Goal: Task Accomplishment & Management: Use online tool/utility

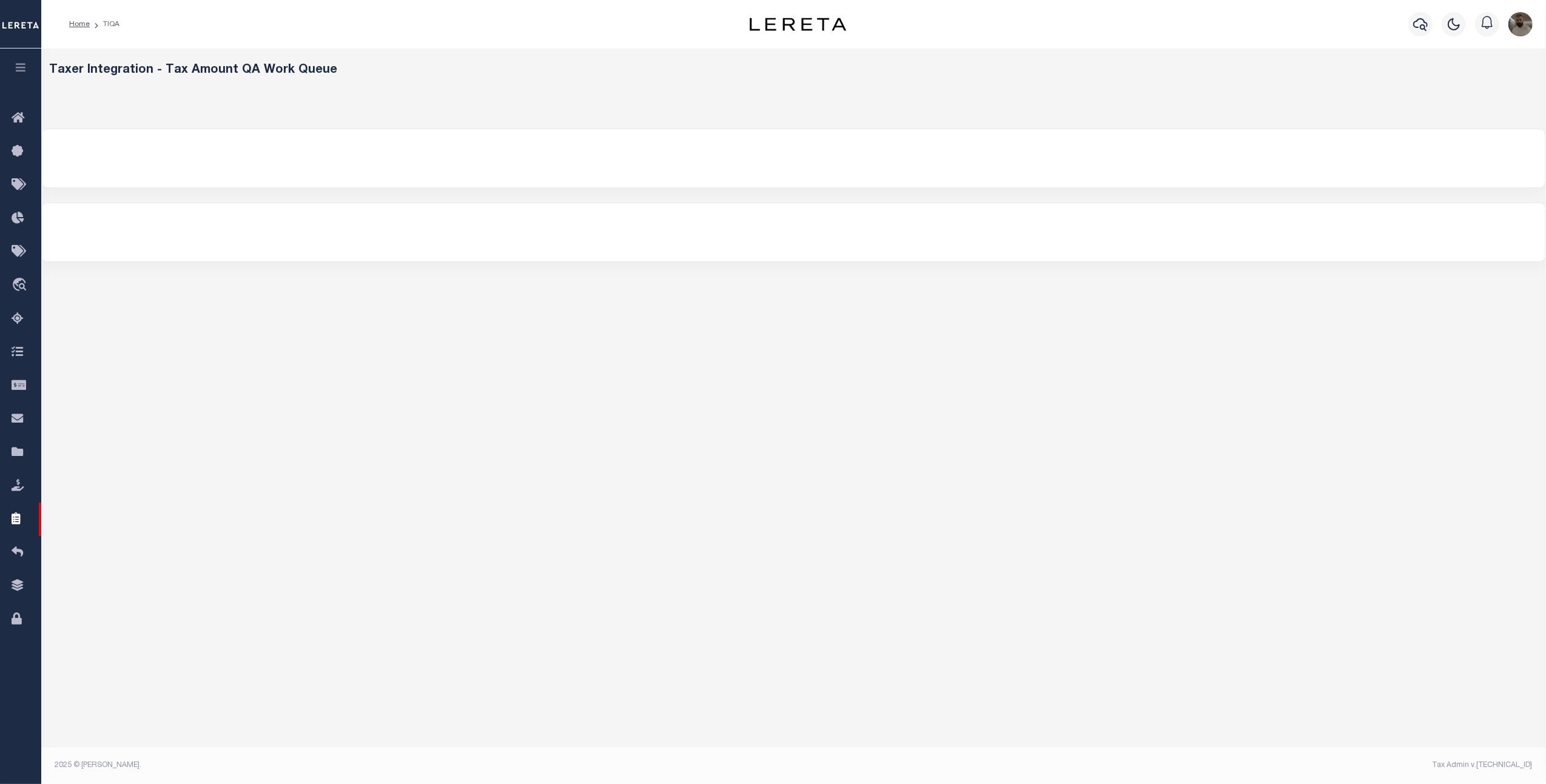
select select "200"
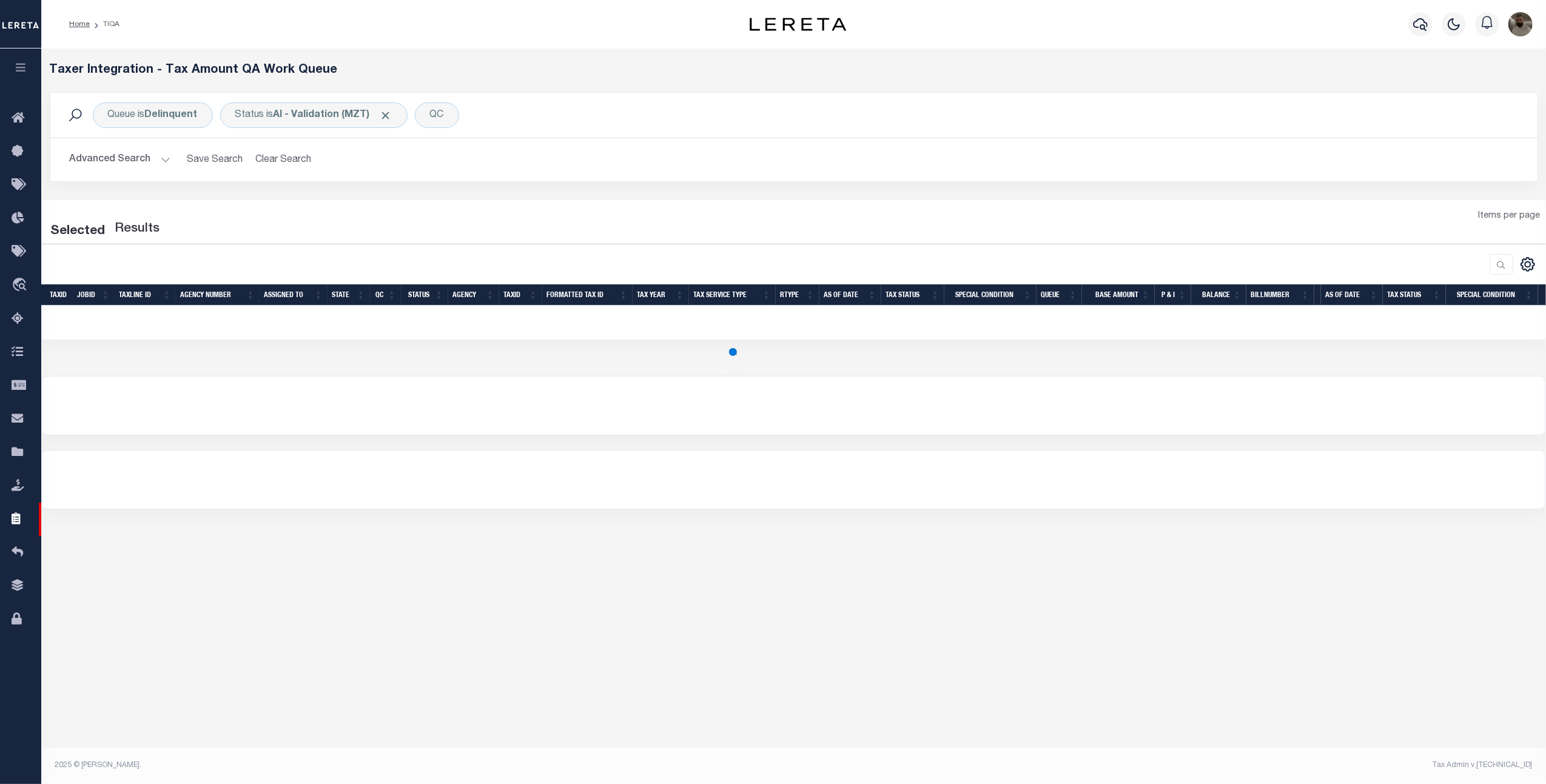
select select "200"
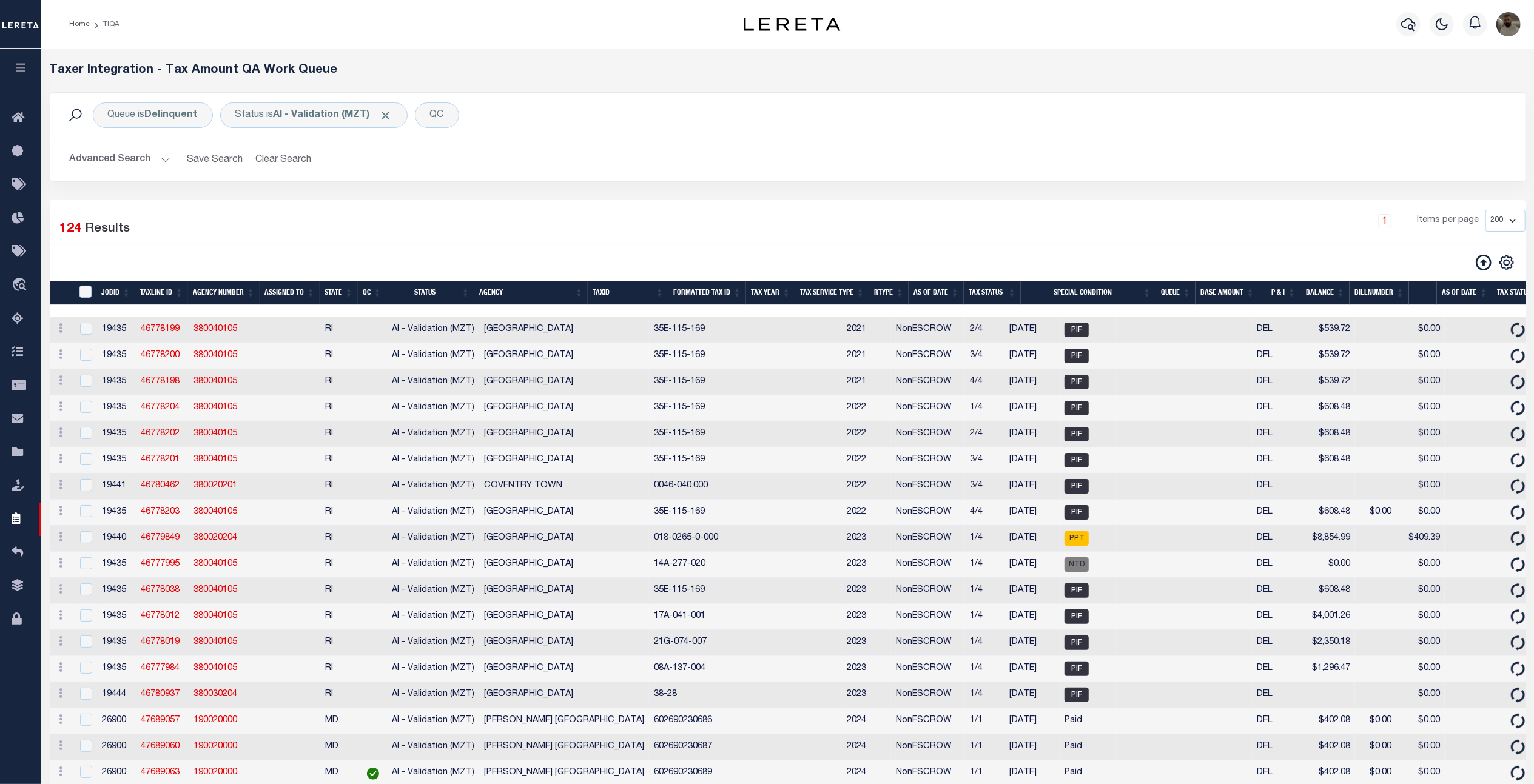
click at [132, 161] on button "Advanced Search" at bounding box center [120, 160] width 101 height 23
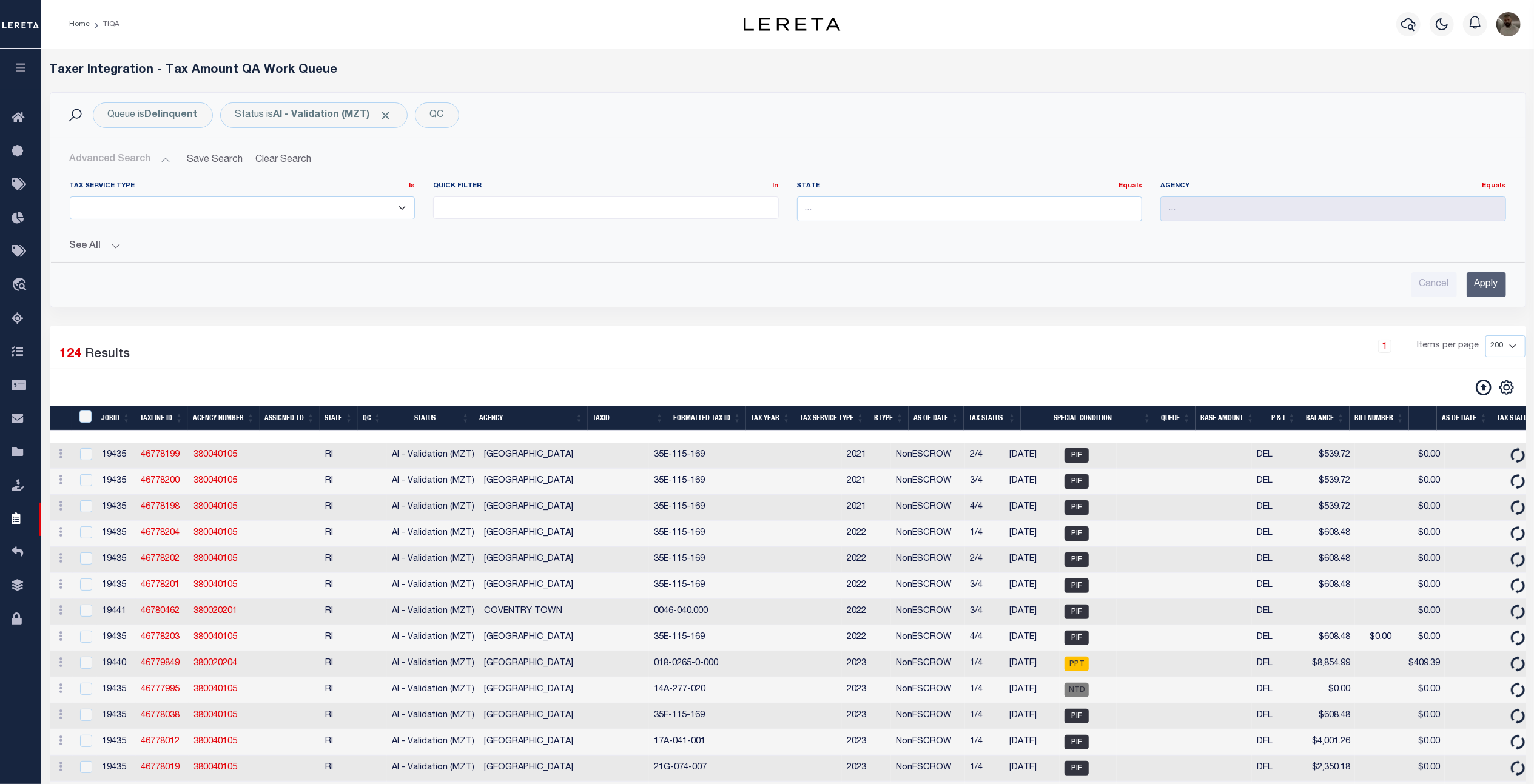
click at [99, 249] on button "See All" at bounding box center [787, 246] width 1436 height 11
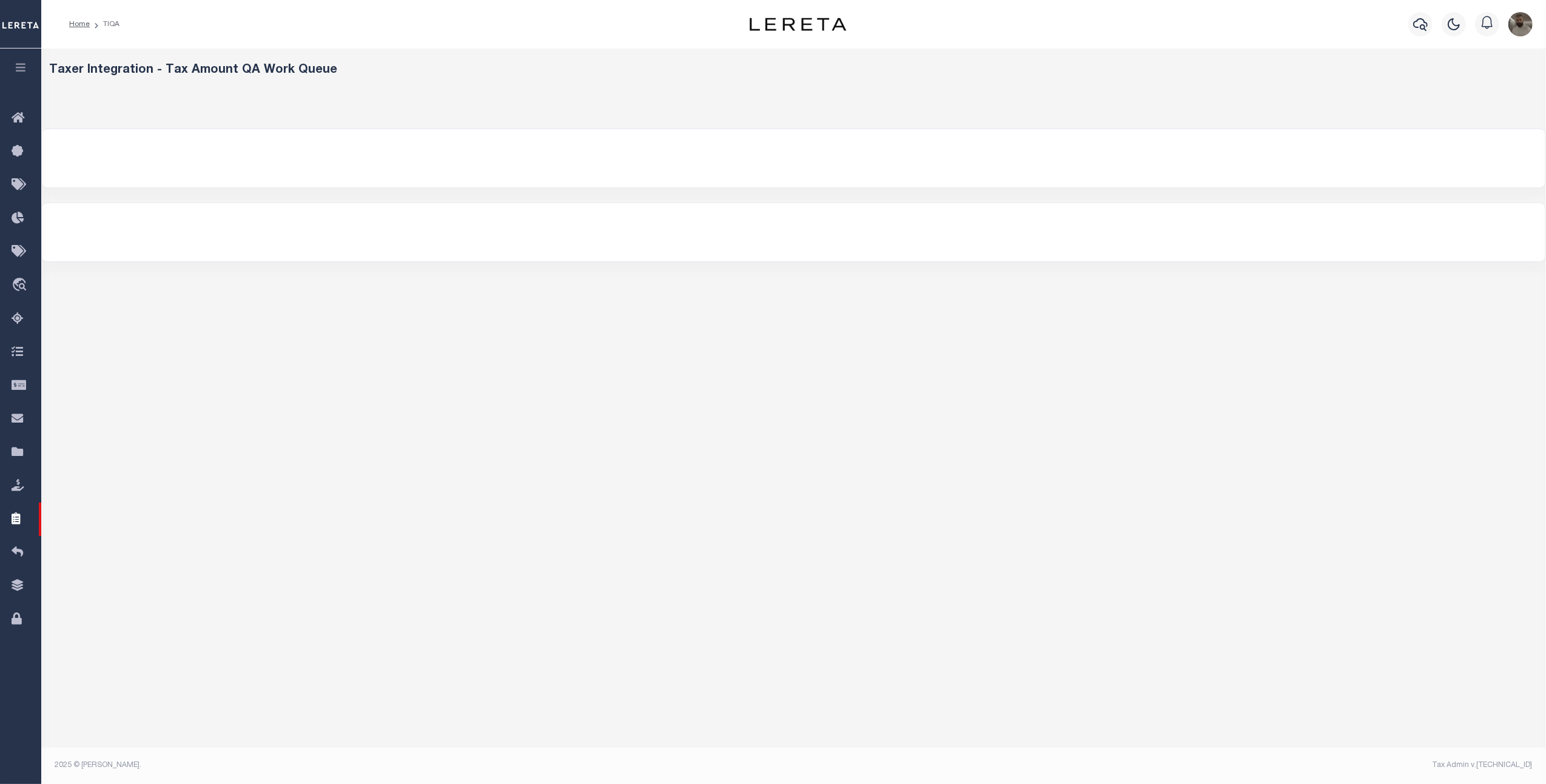
select select "200"
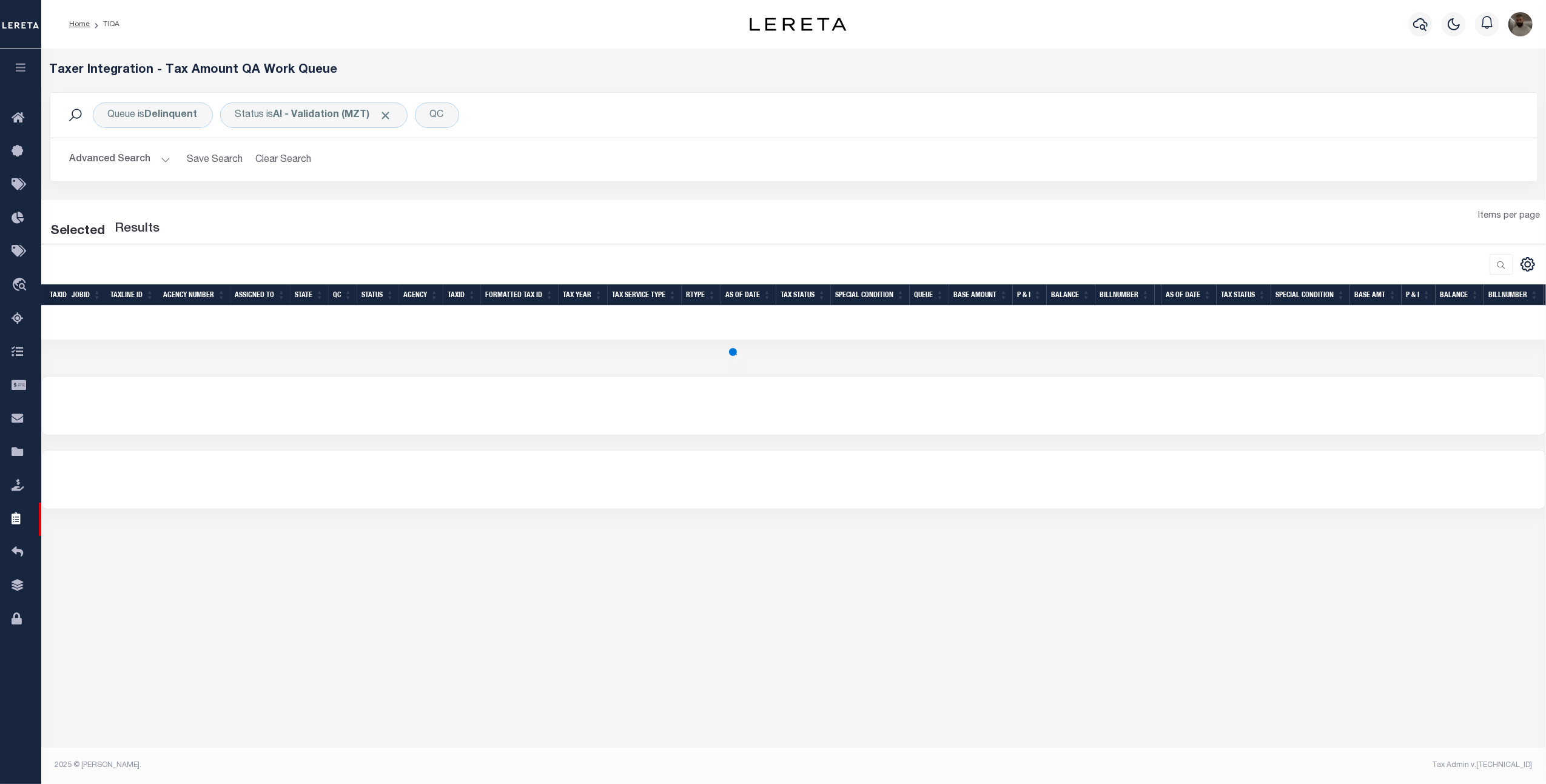
select select "200"
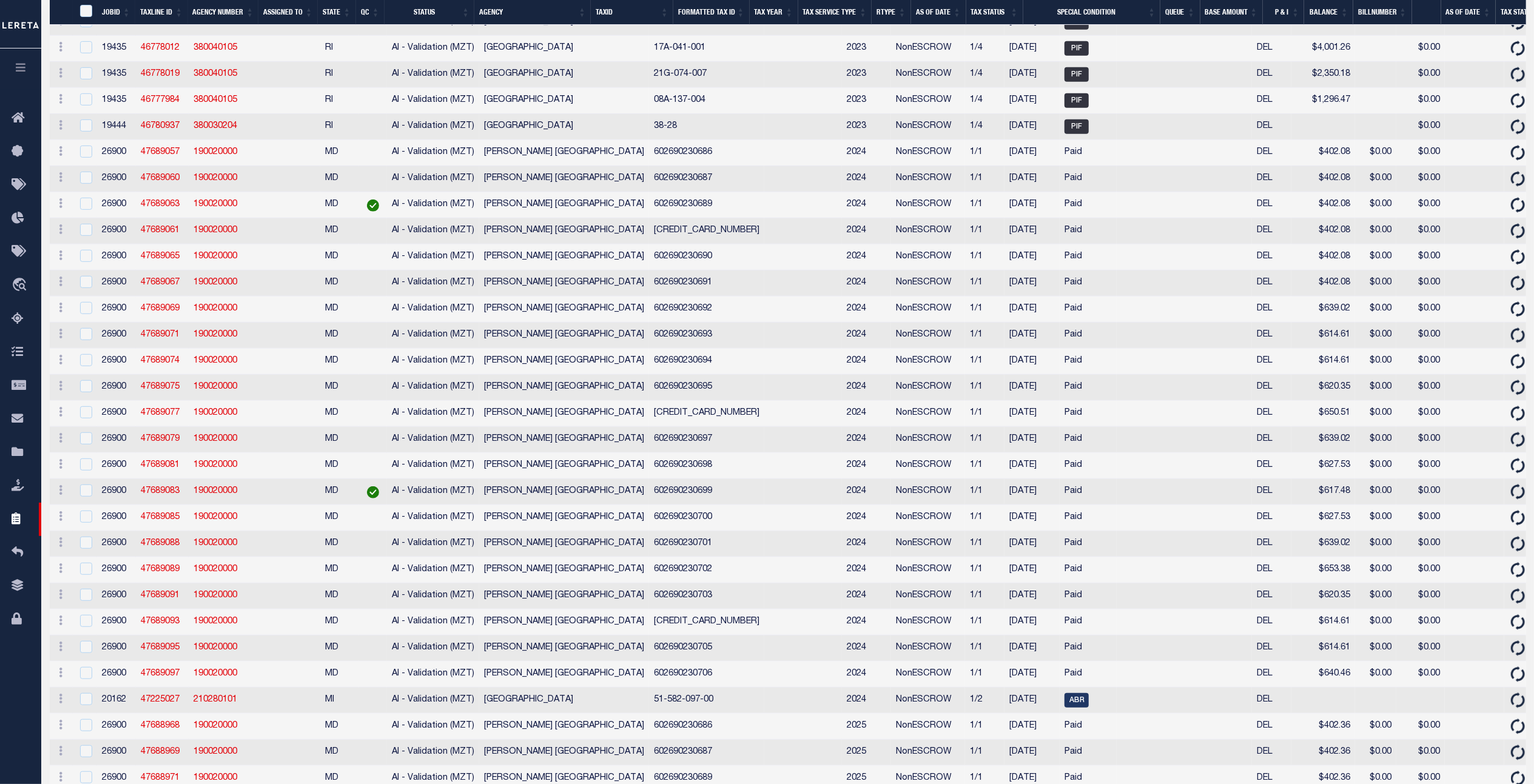
scroll to position [151, 0]
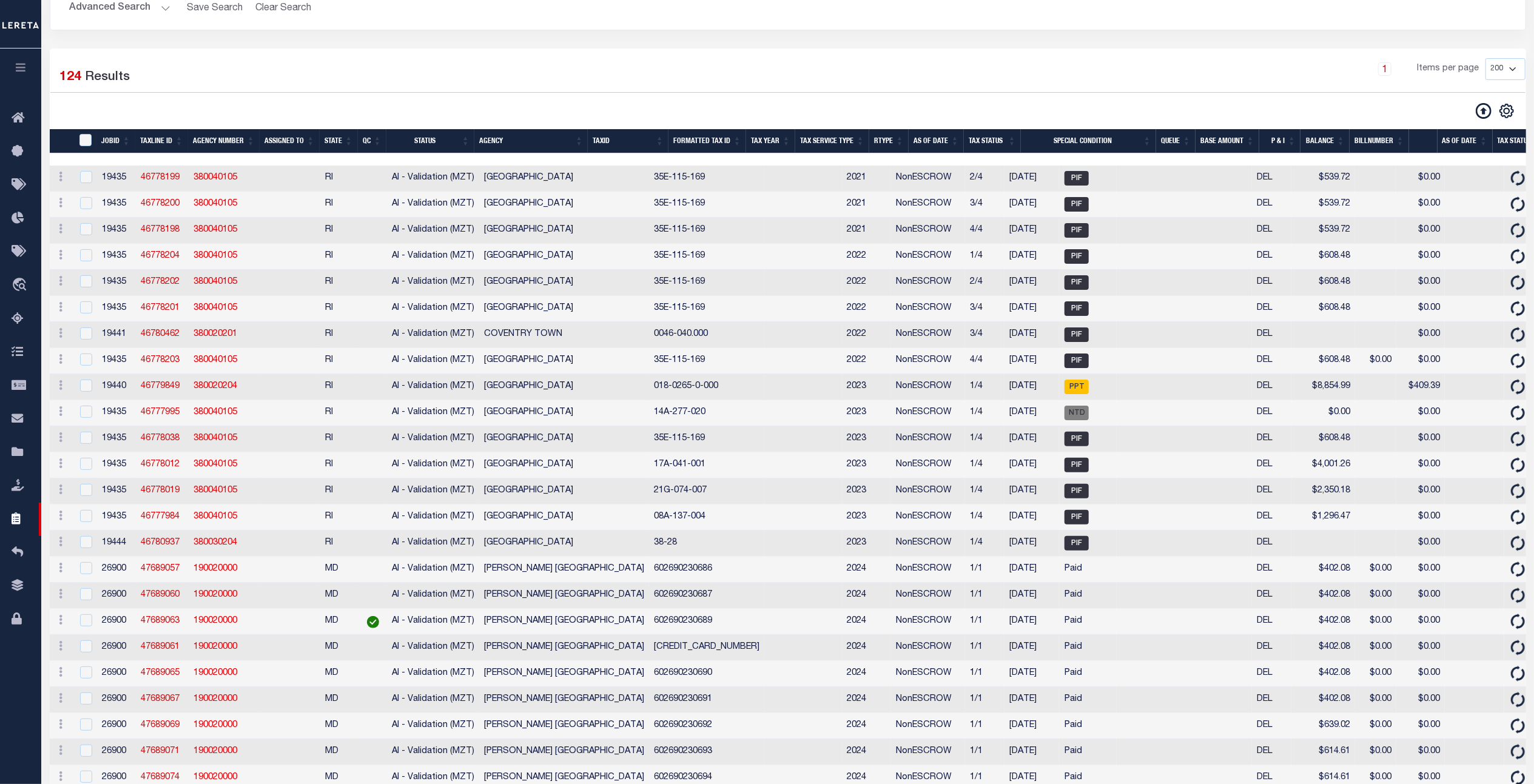
click at [986, 79] on div "1 Items per page 10 25 50 100 200 500 1000 2000" at bounding box center [974, 74] width 1102 height 32
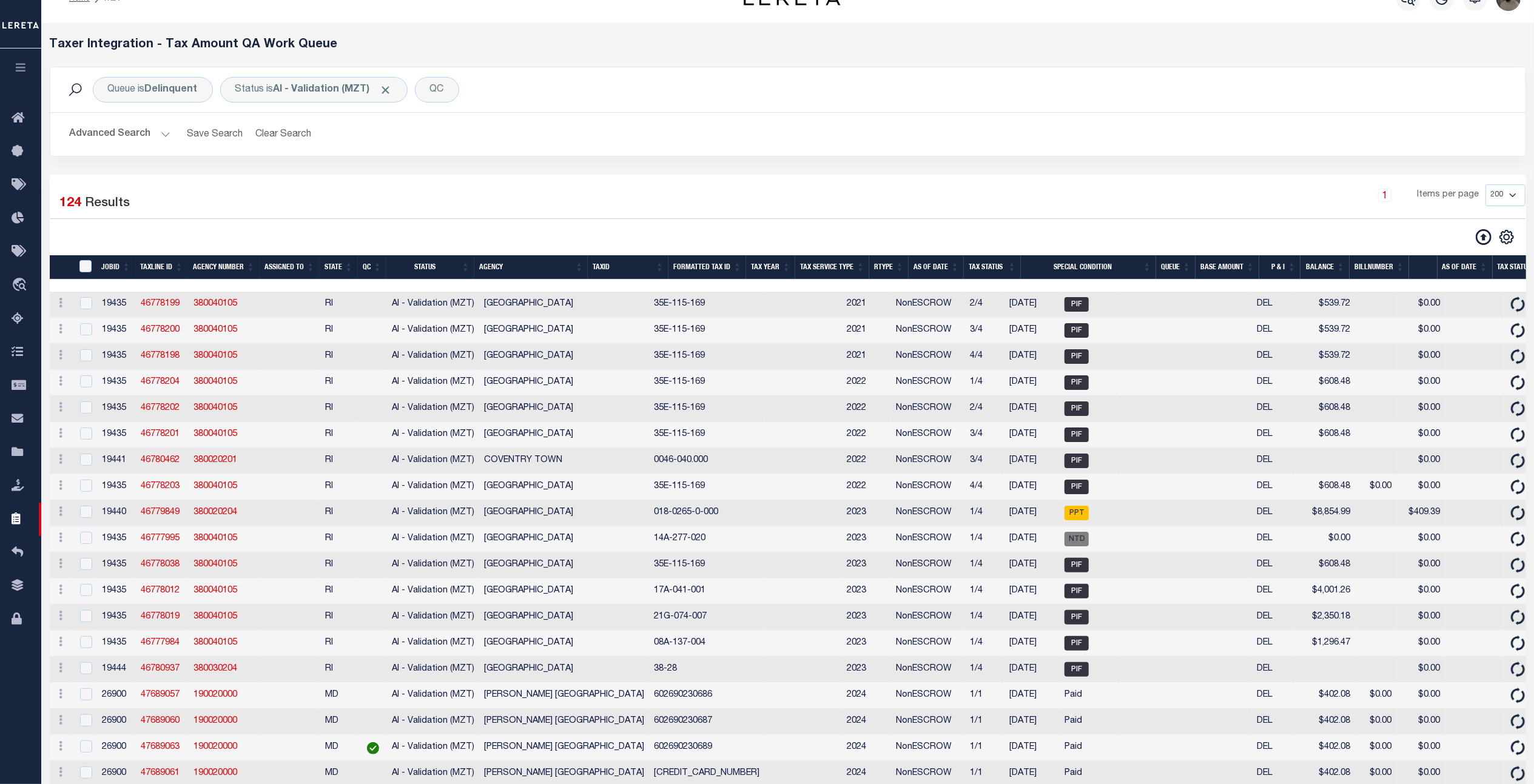
scroll to position [0, 0]
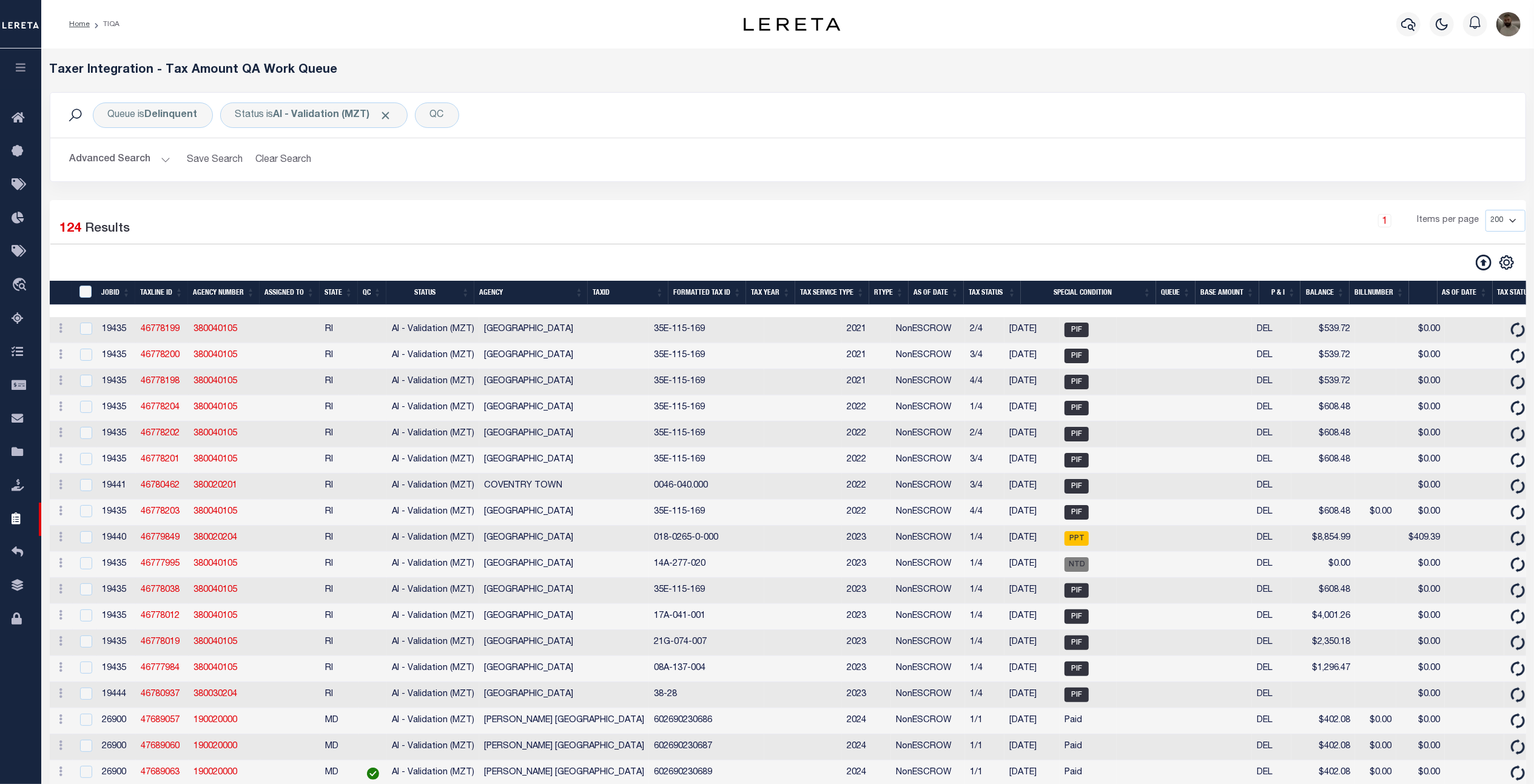
click at [149, 149] on button "Advanced Search" at bounding box center [120, 160] width 101 height 23
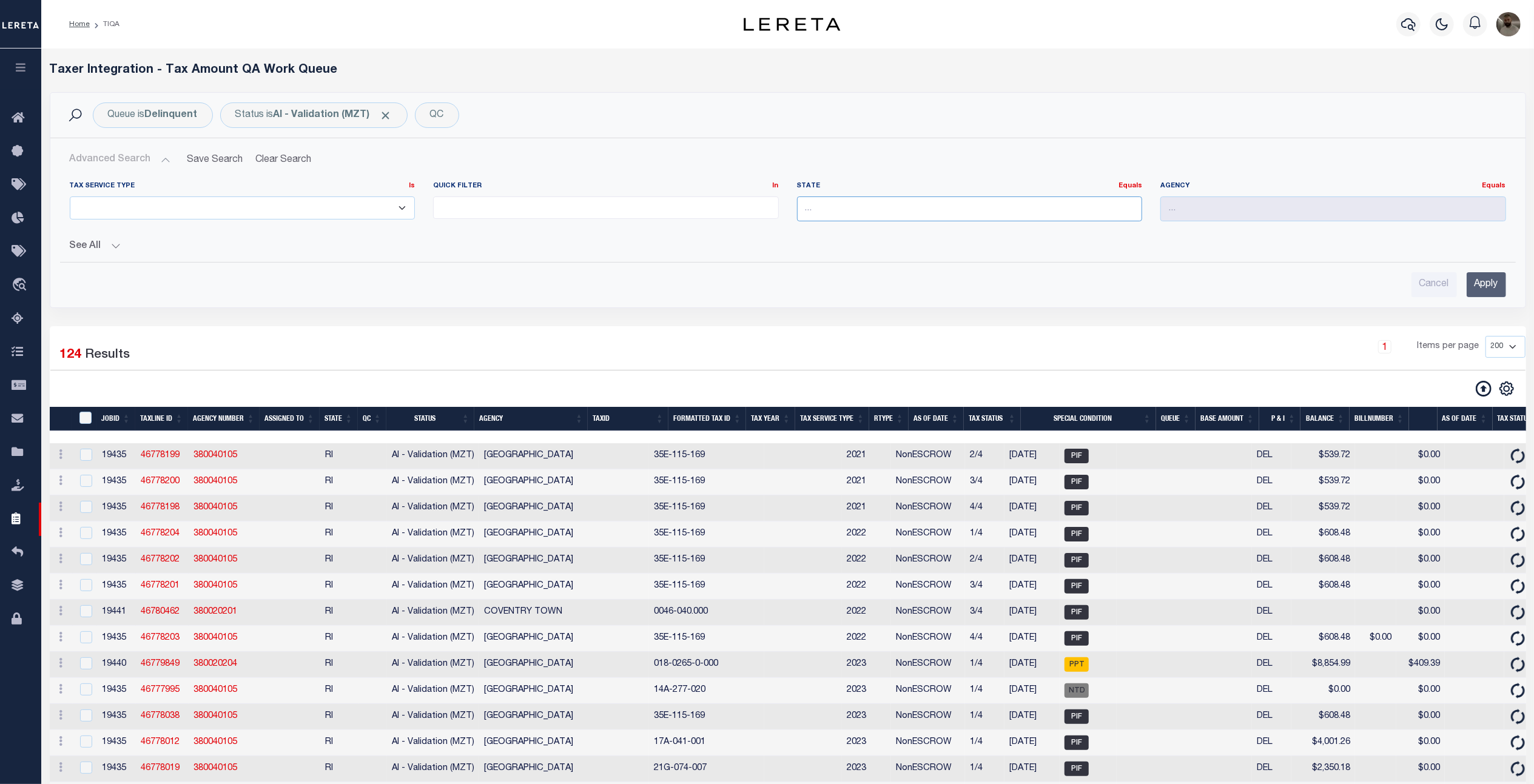
click at [861, 203] on input "text" at bounding box center [970, 208] width 346 height 25
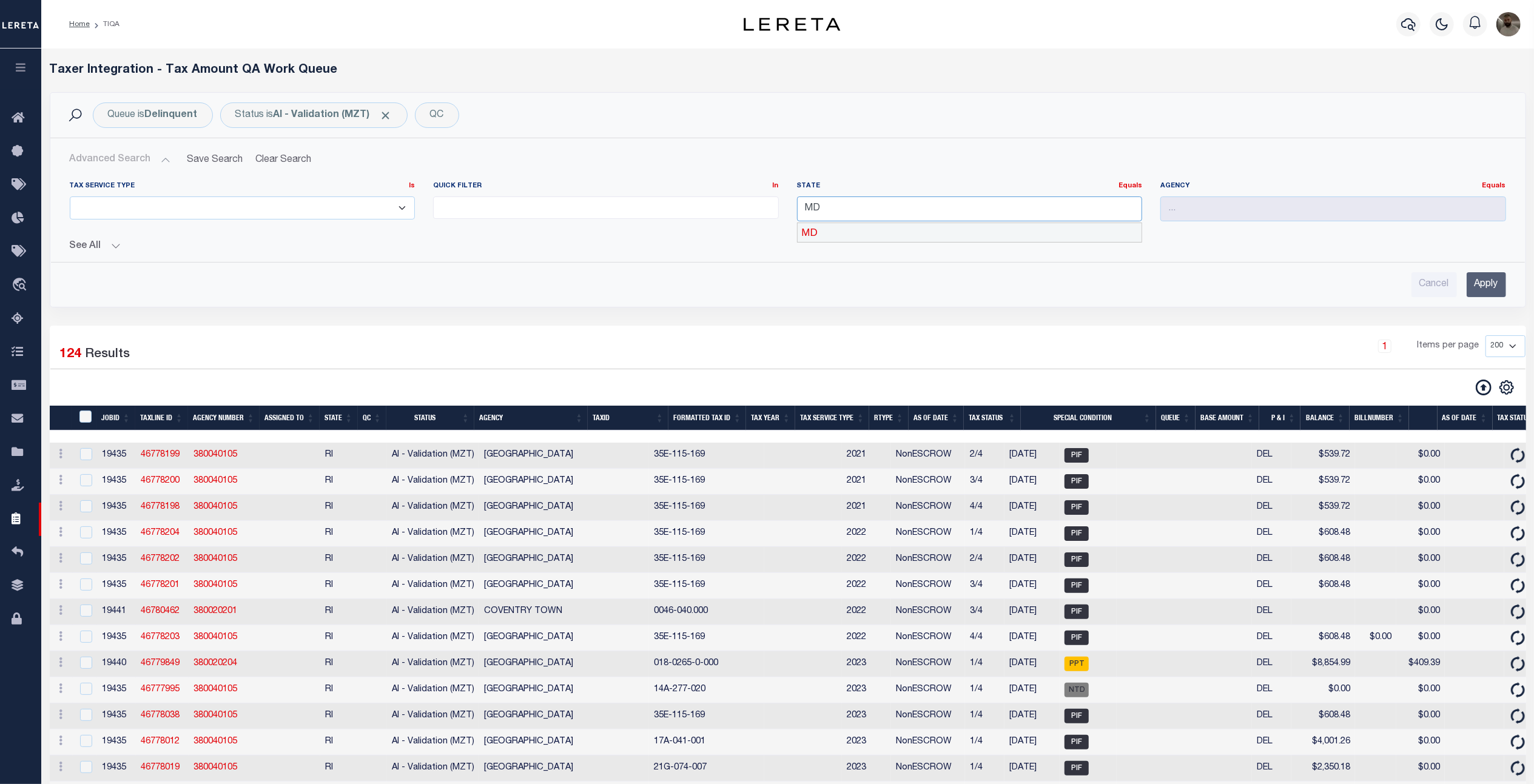
click at [868, 226] on div "MD" at bounding box center [969, 232] width 344 height 20
type input "MD"
click at [1319, 302] on div "Advanced Search Save Search Clear Search TIQATaxLineSearchTable_dynamictable___…" at bounding box center [787, 222] width 1475 height 168
click at [1486, 285] on input "Apply" at bounding box center [1486, 284] width 39 height 25
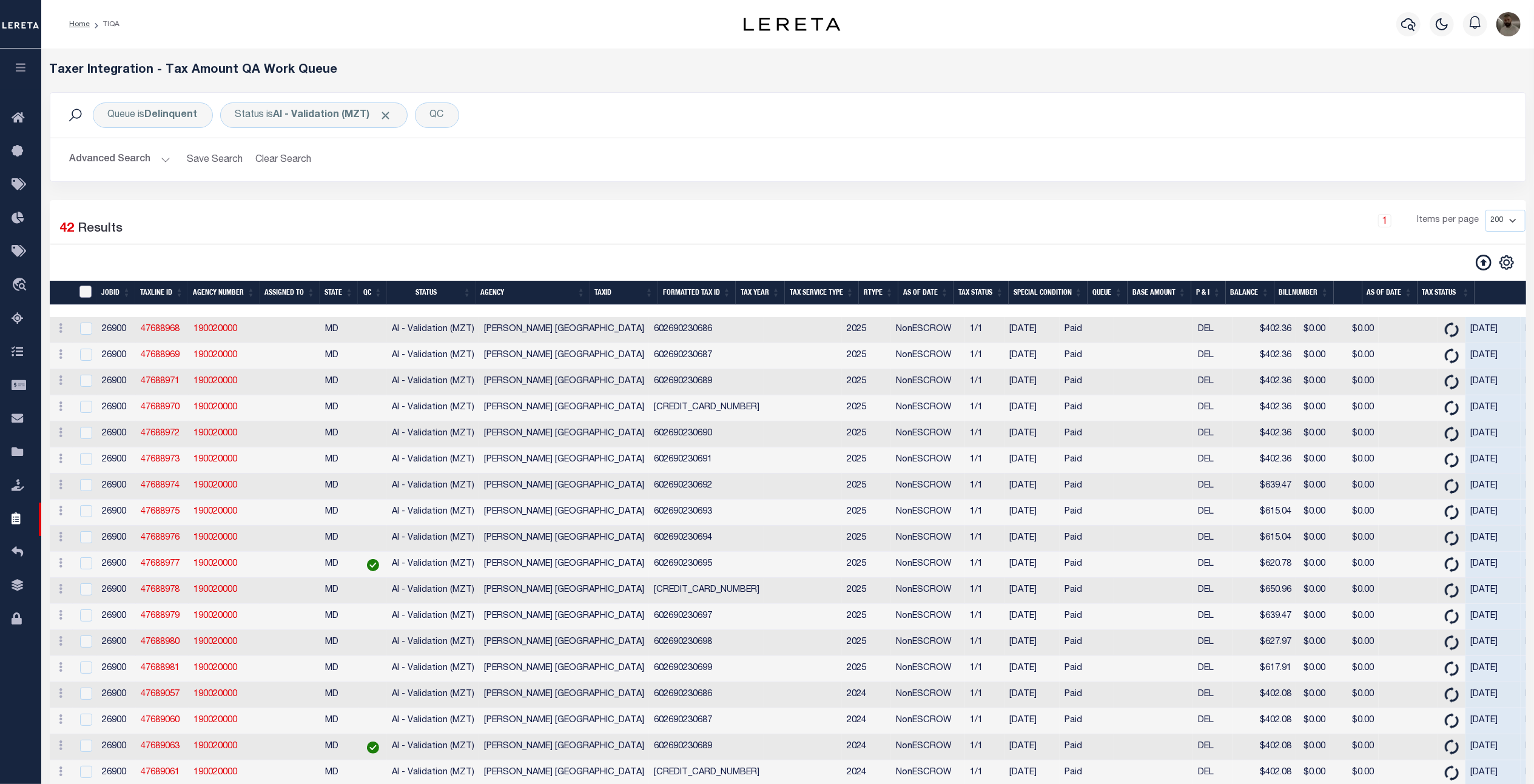
click at [82, 293] on input "TaxID" at bounding box center [85, 291] width 12 height 12
checkbox input "true"
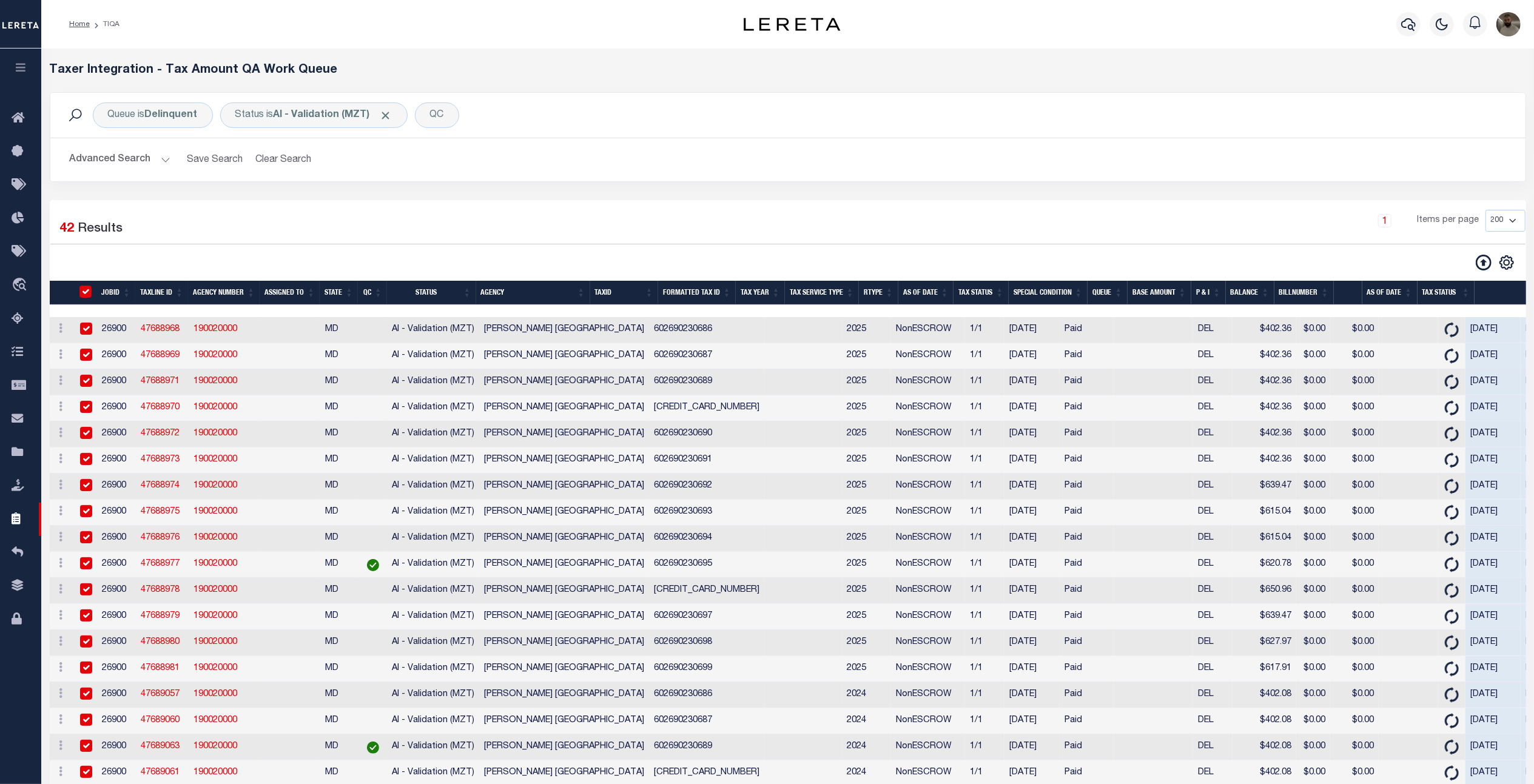
checkbox input "true"
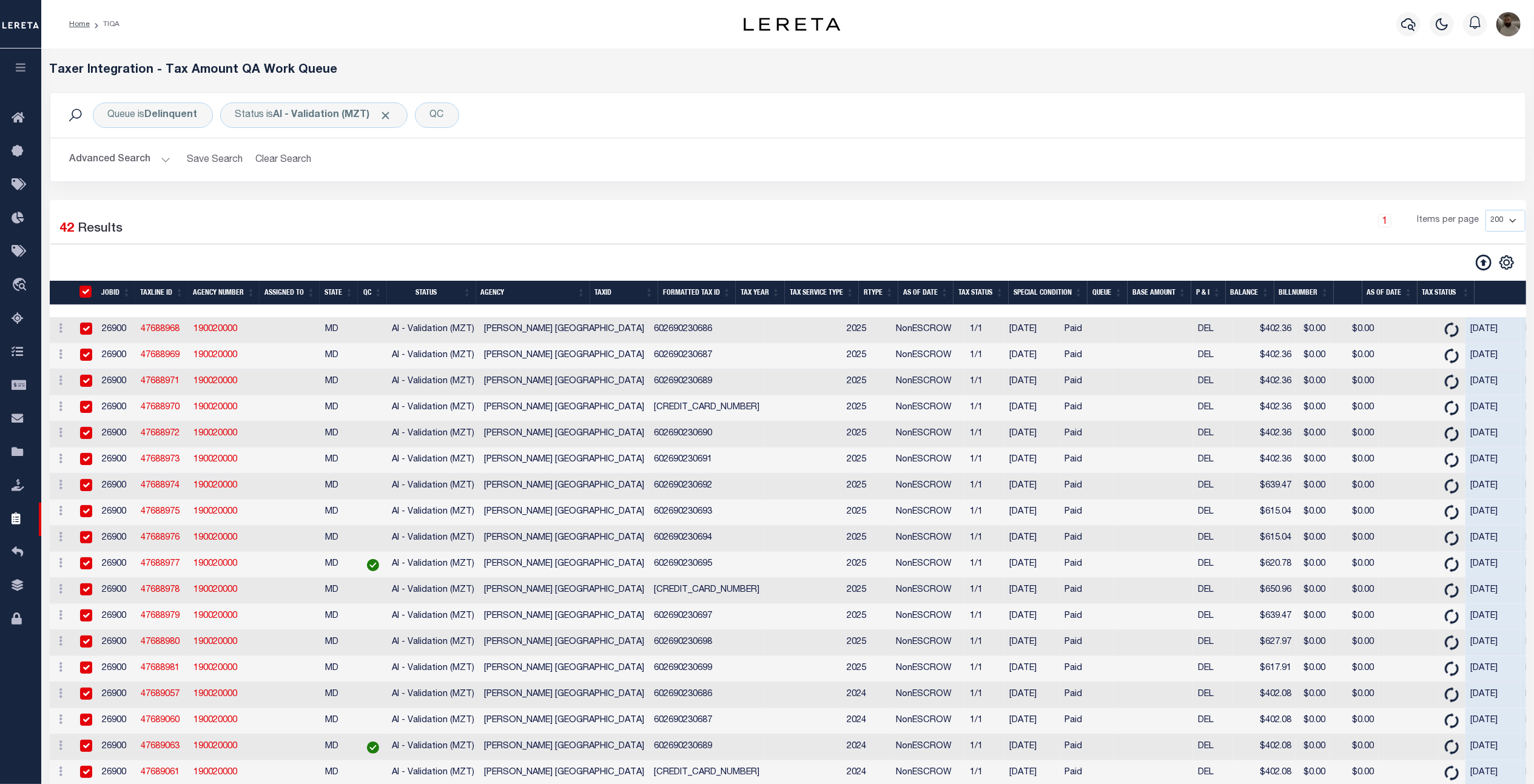
checkbox input "true"
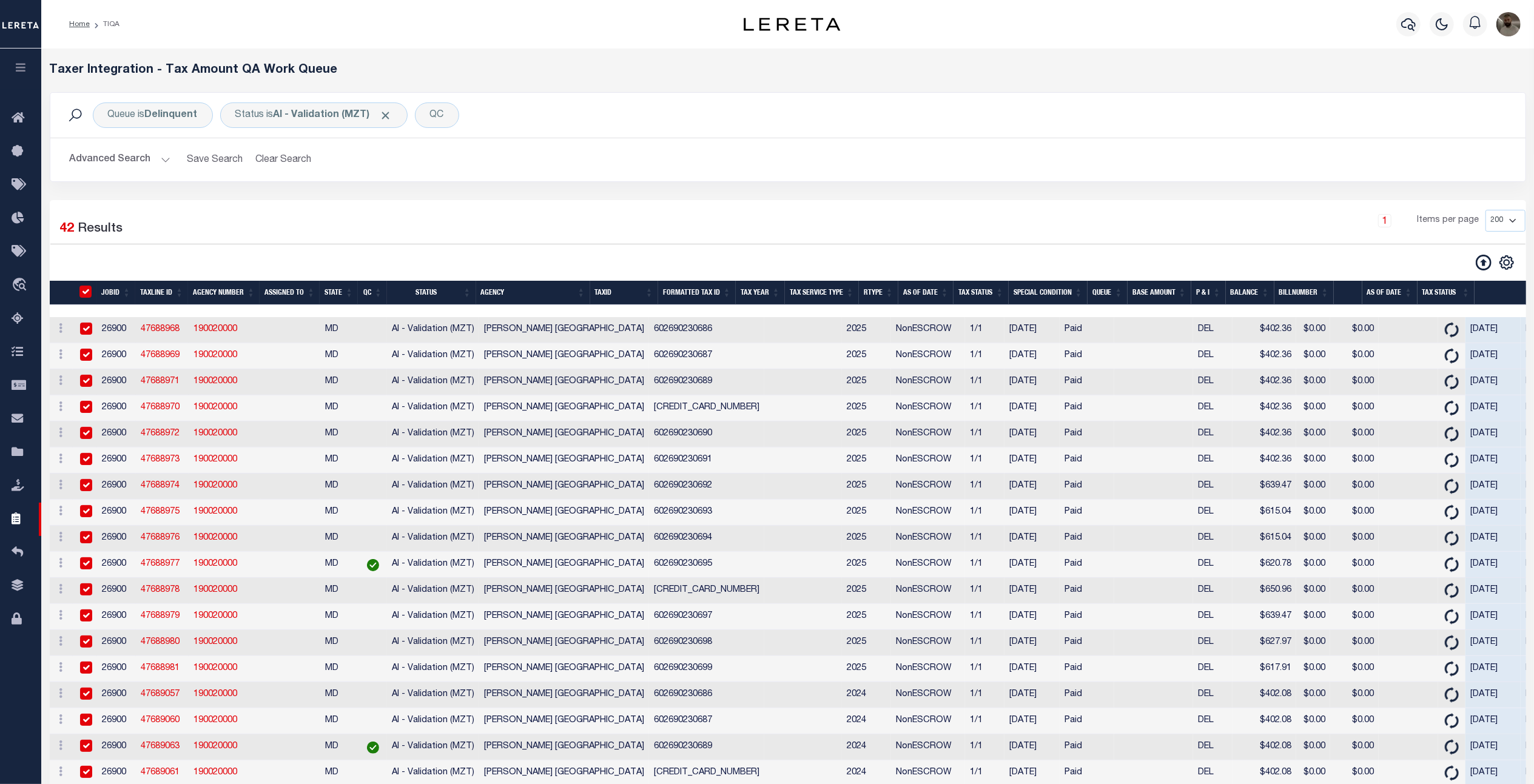
checkbox input "true"
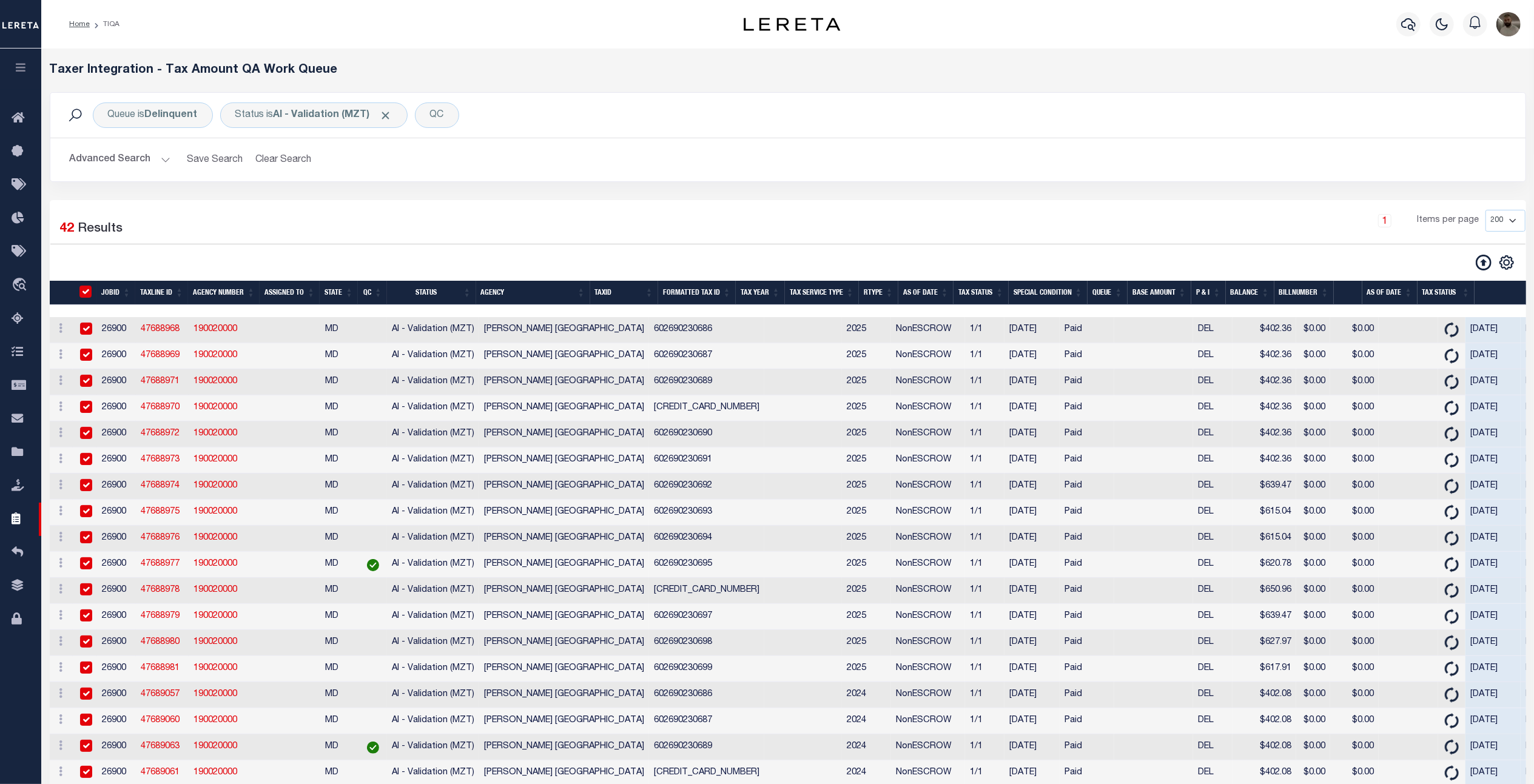
checkbox input "true"
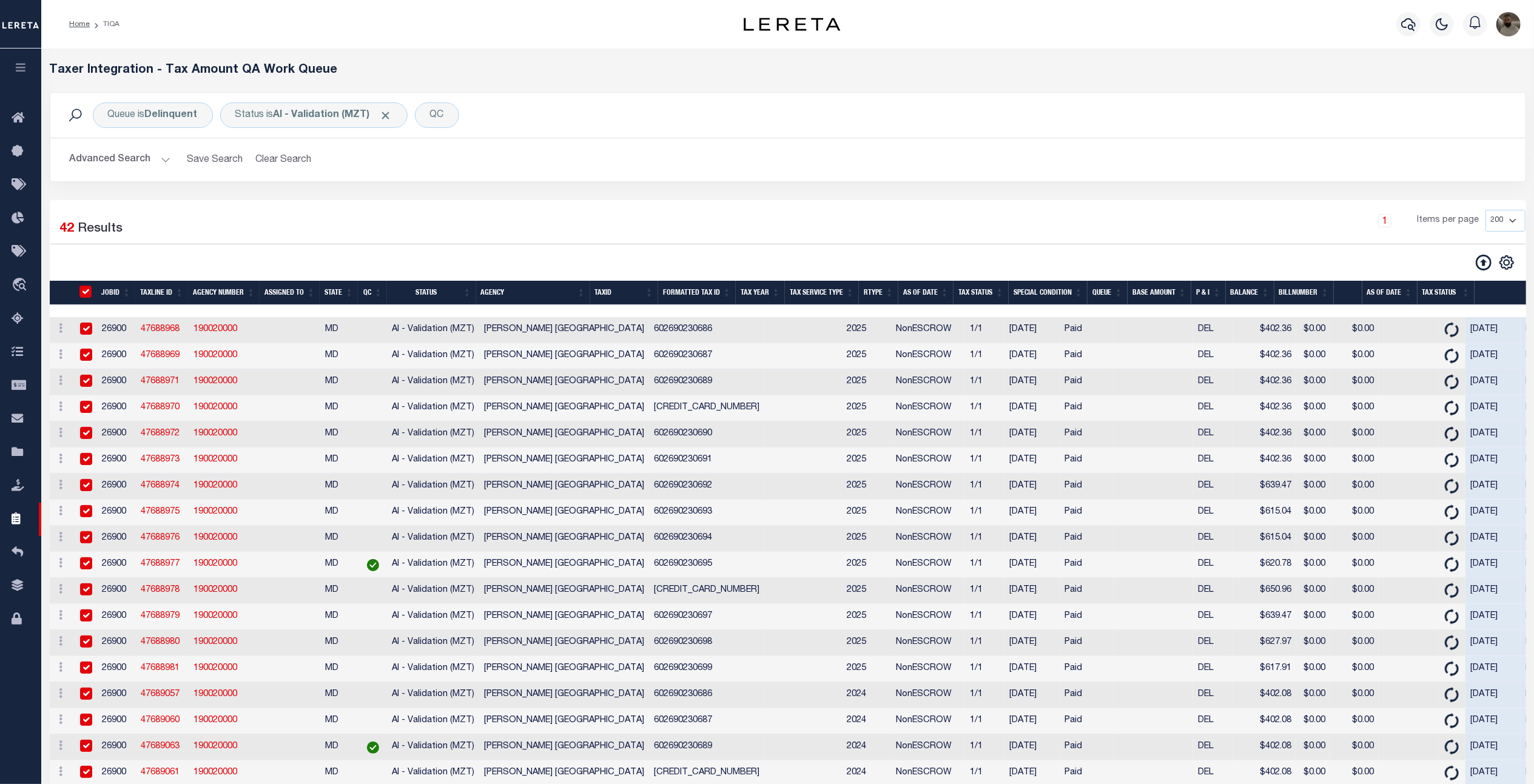
checkbox input "true"
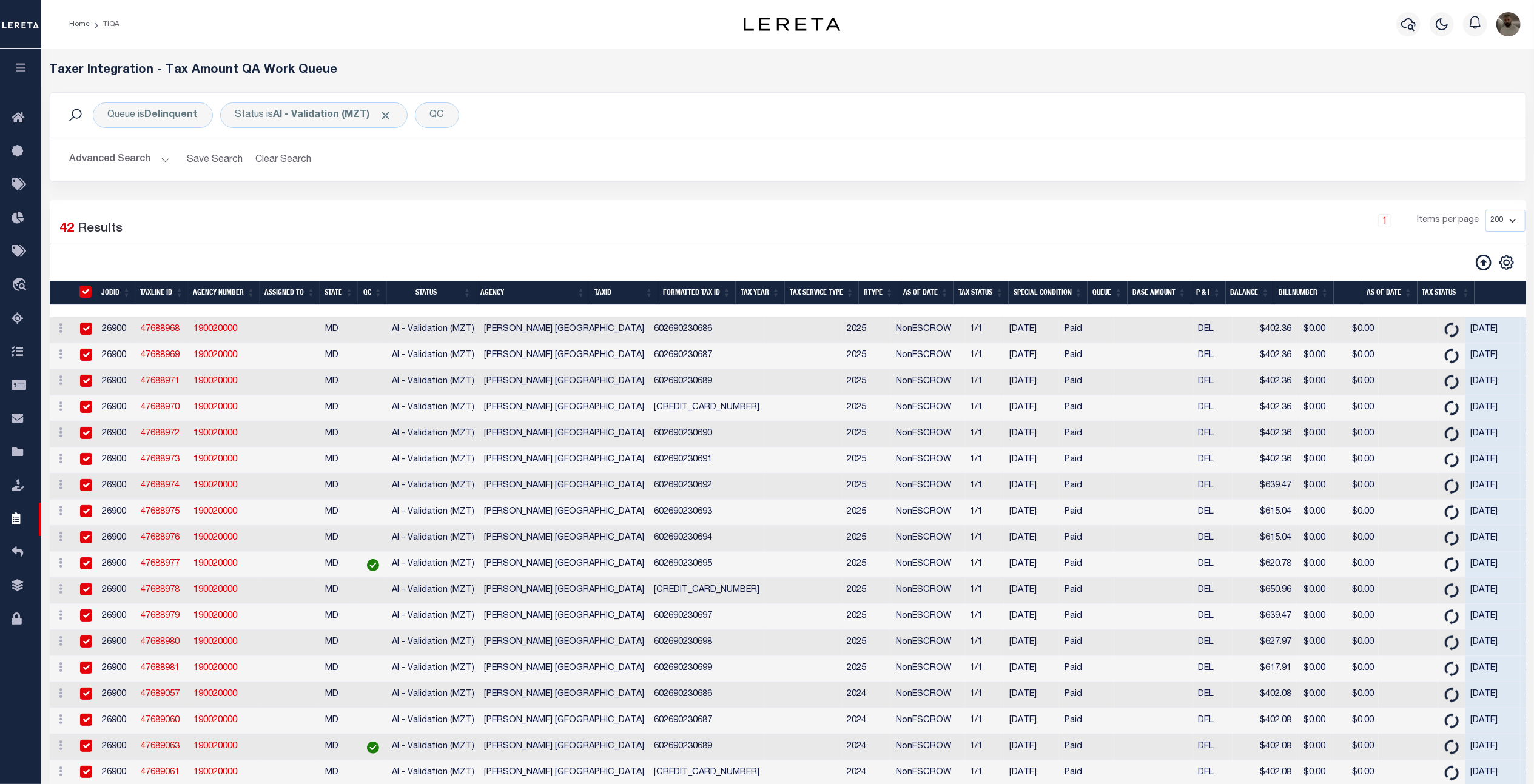
checkbox input "true"
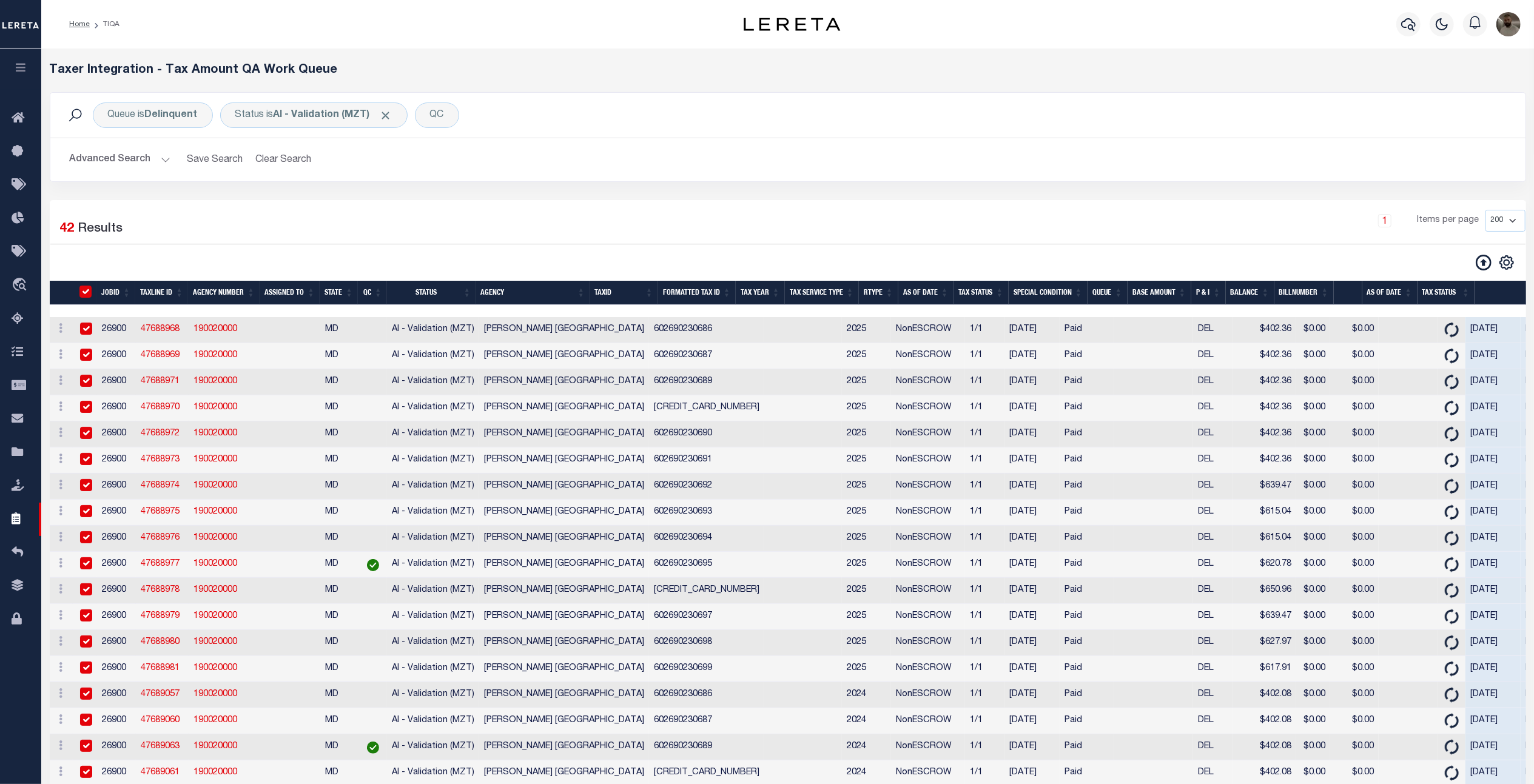
checkbox input "true"
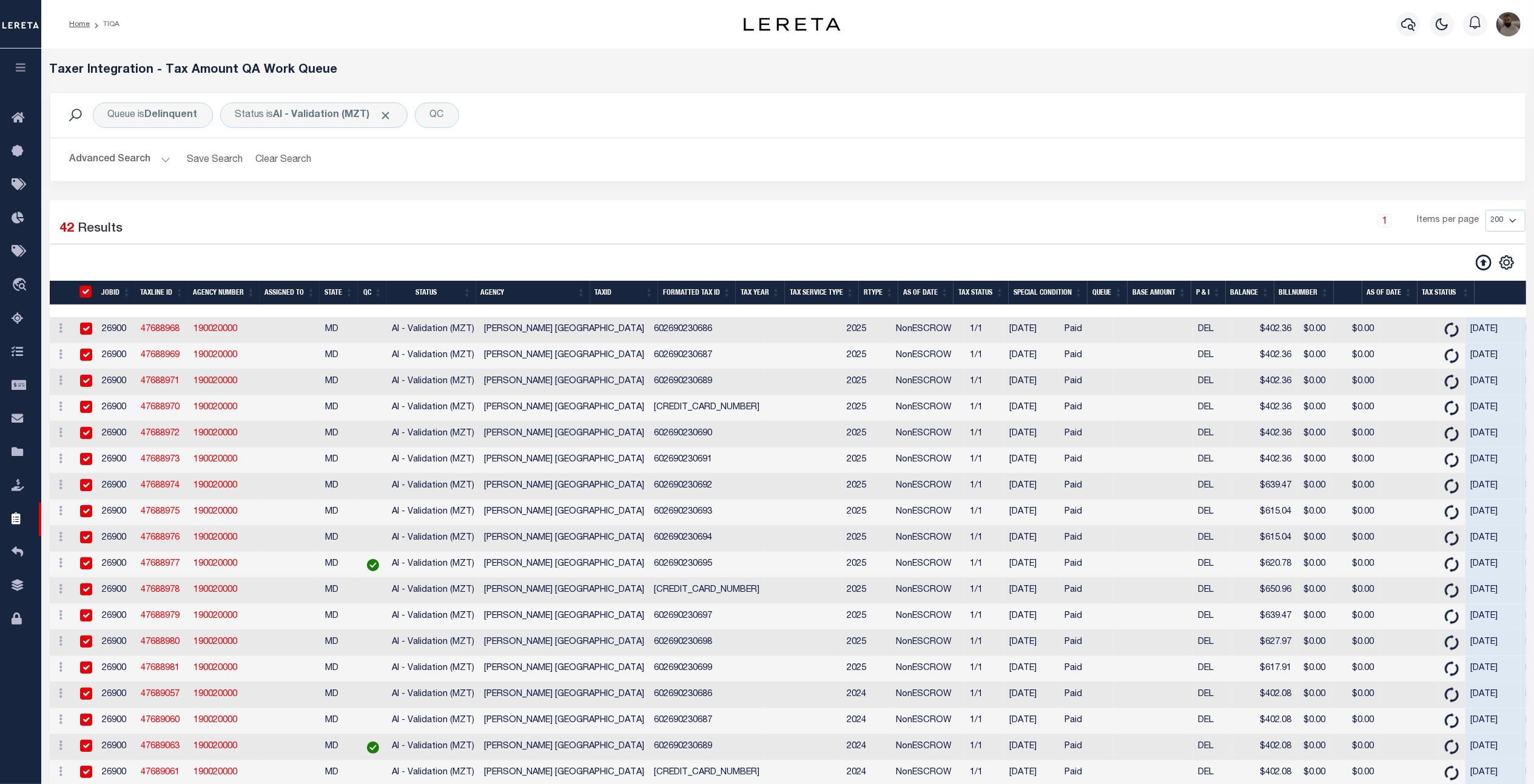
checkbox input "true"
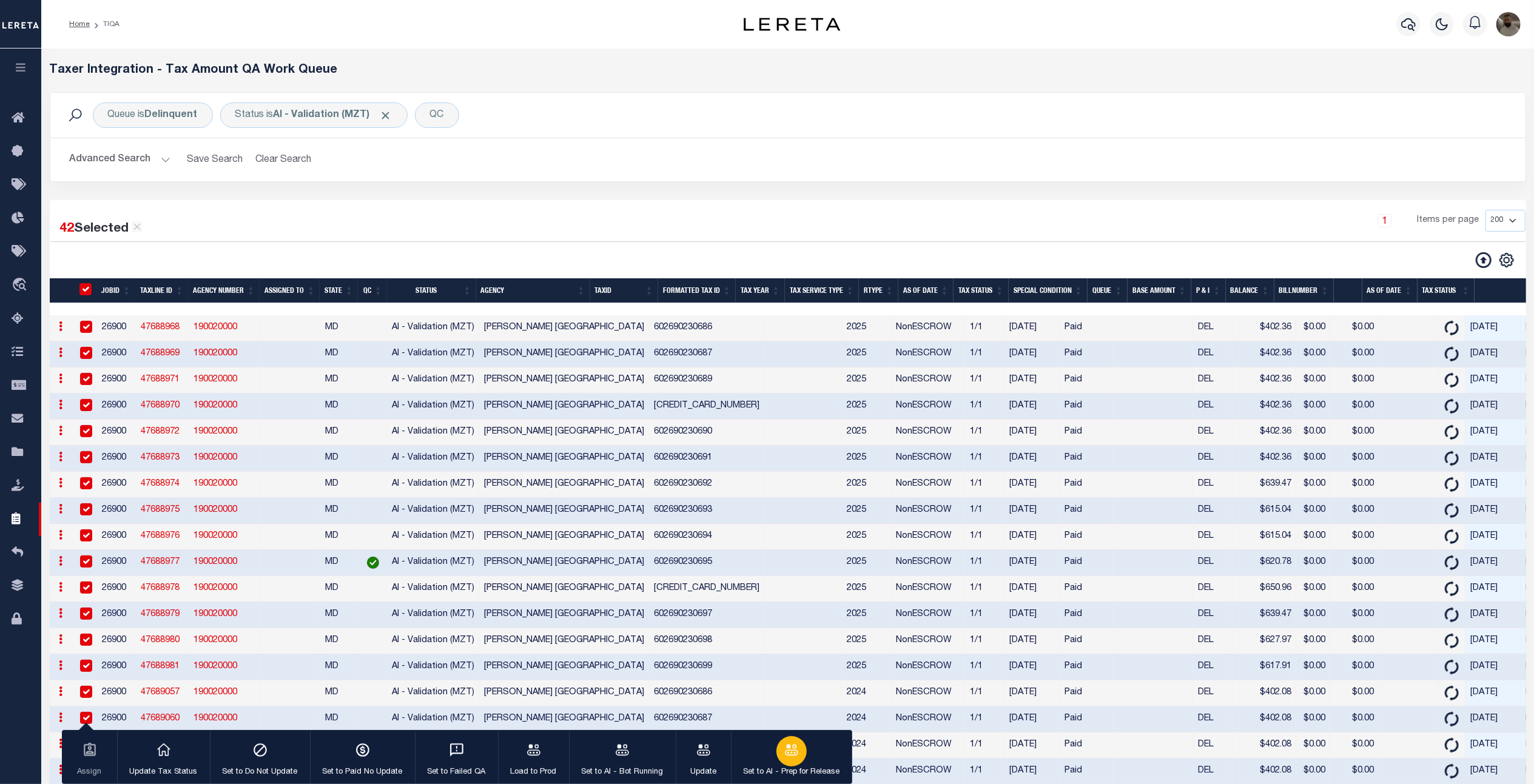
click at [802, 753] on div "button" at bounding box center [792, 751] width 30 height 30
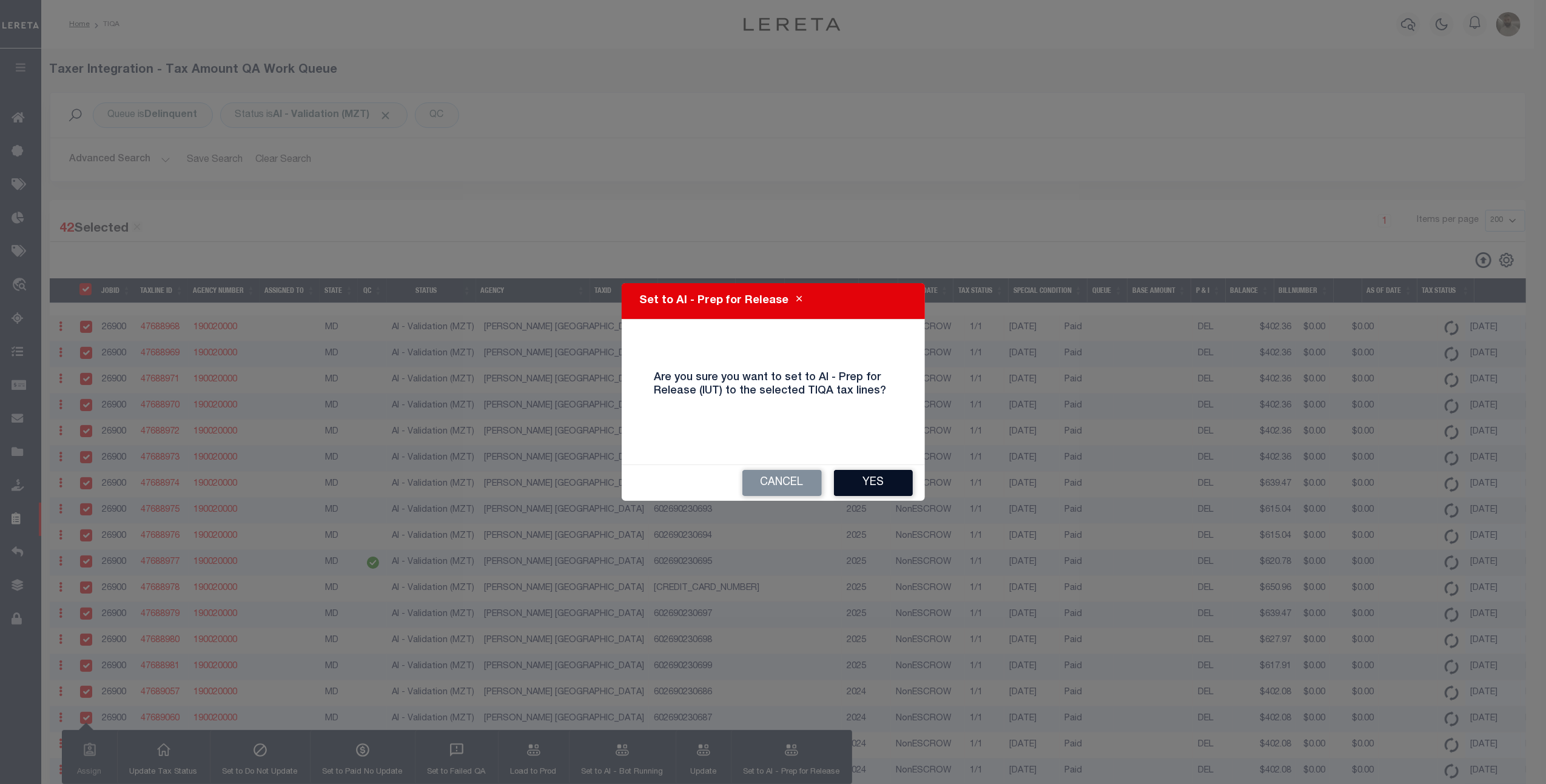
click at [871, 478] on button "Yes" at bounding box center [873, 483] width 79 height 26
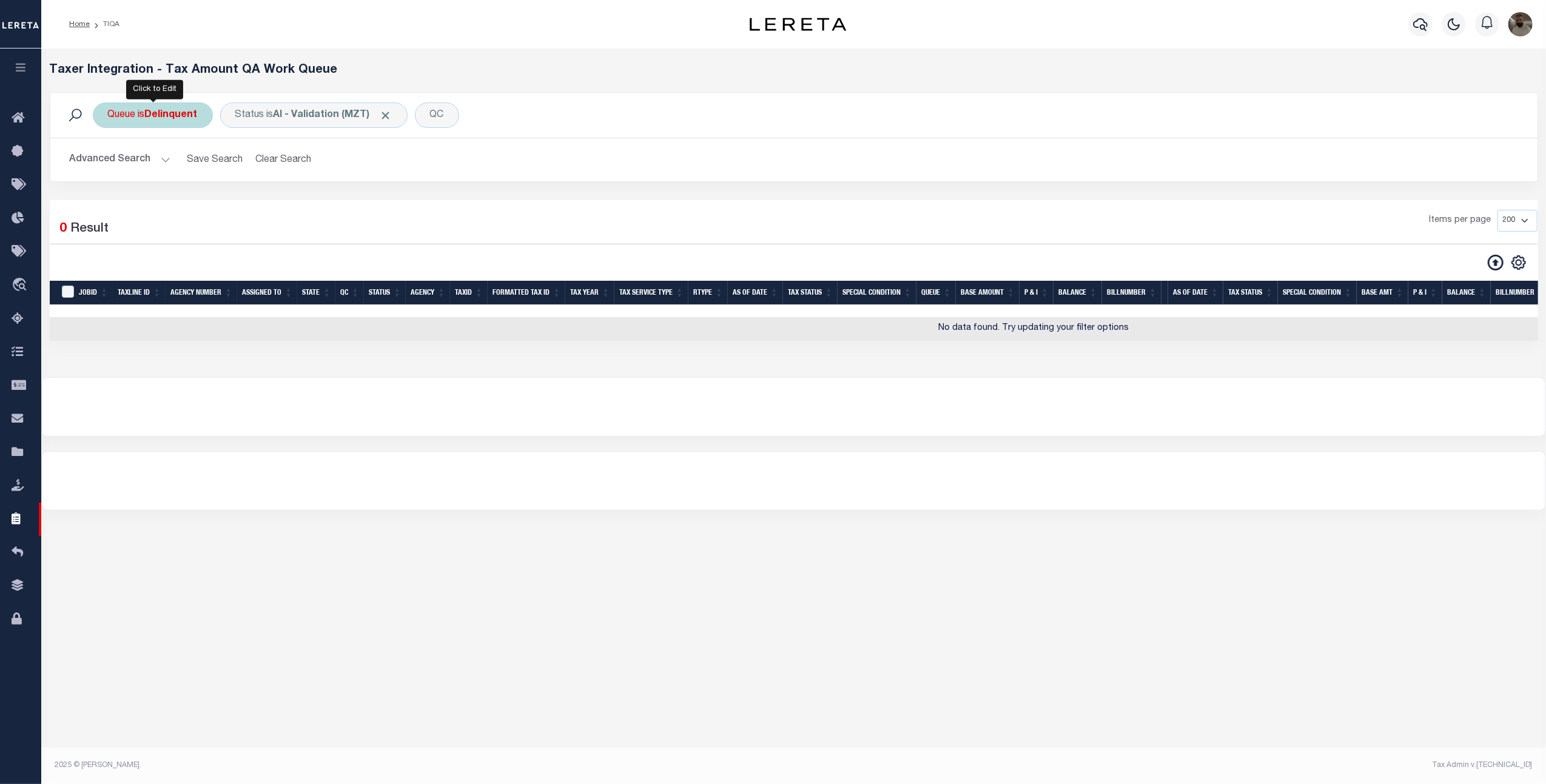
click at [155, 122] on div "Queue is Delinquent" at bounding box center [153, 115] width 120 height 25
select select "DEL"
click at [236, 179] on select "--ALL-- Delinquent Escrow" at bounding box center [198, 175] width 179 height 23
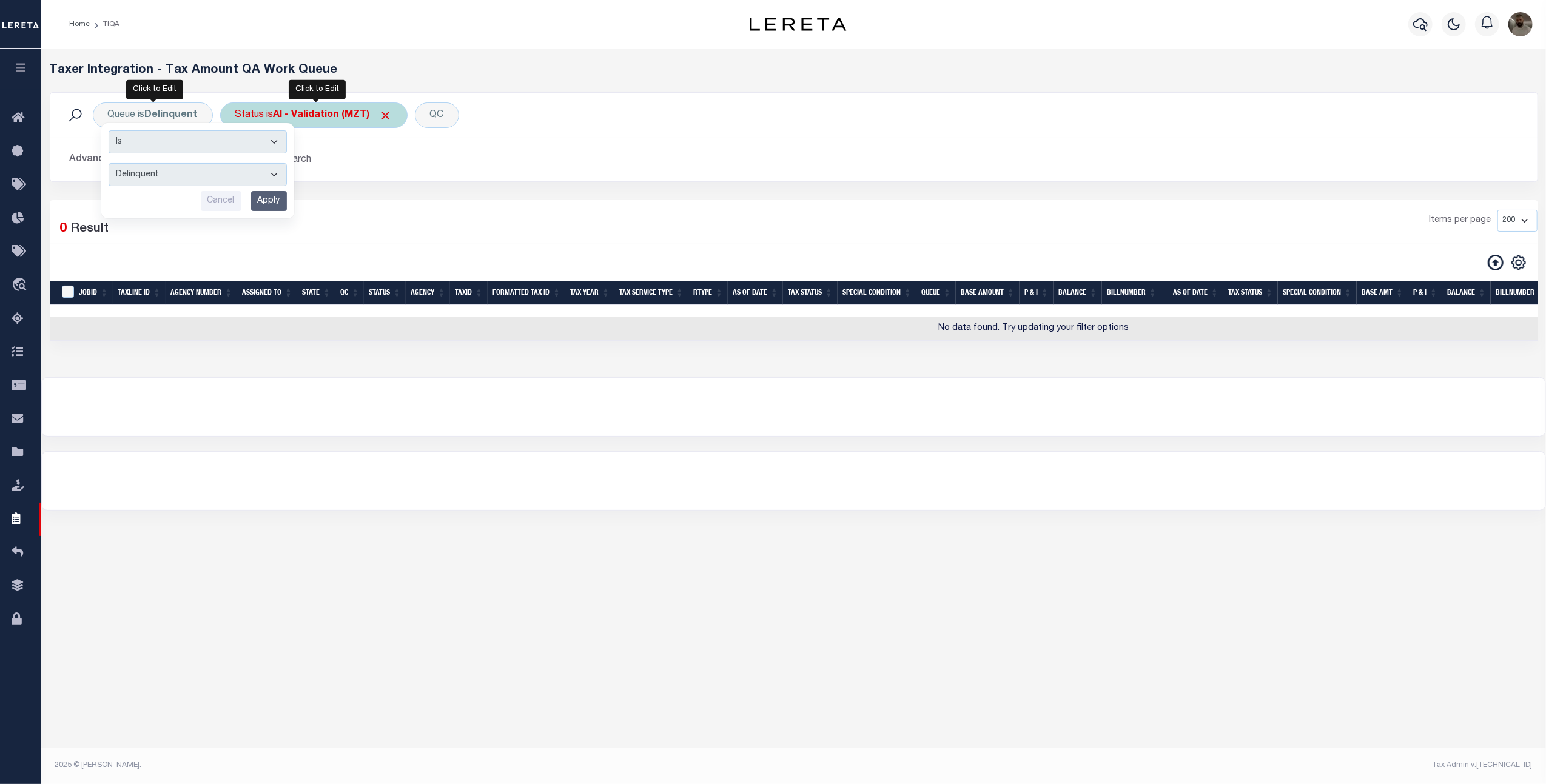
click at [307, 118] on b "AI - Validation (MZT)" at bounding box center [333, 115] width 119 height 9
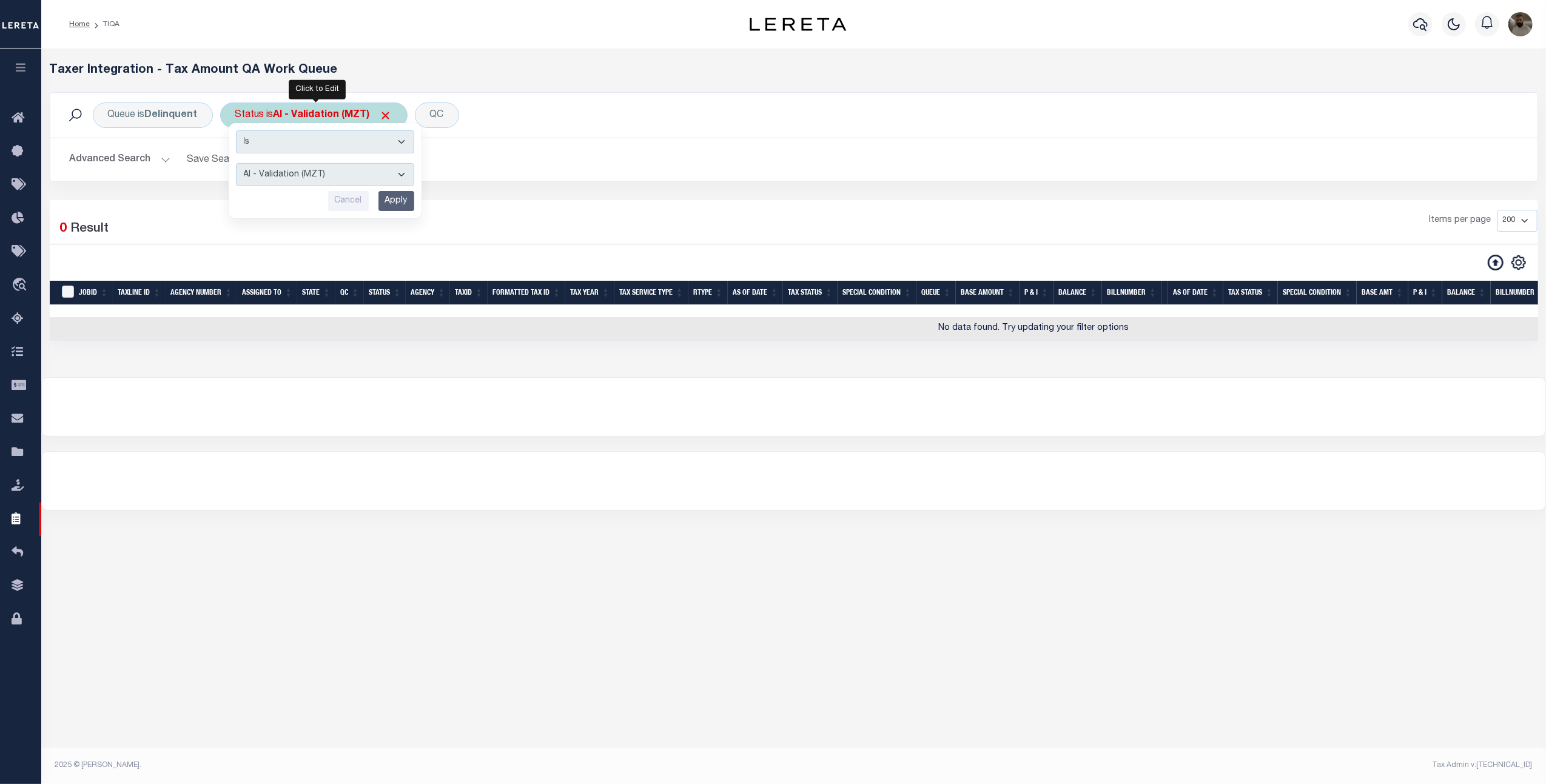
click at [308, 172] on select "AI - Bot Exception (ERR) AI - Bot Running (PLA) AI - Failed QA (FQA) AI - Prep …" at bounding box center [325, 175] width 179 height 23
select select "ERR"
click at [238, 164] on select "AI - Bot Exception (ERR) AI - Bot Running (PLA) AI - Failed QA (FQA) AI - Prep …" at bounding box center [325, 175] width 179 height 23
click at [402, 201] on input "Apply" at bounding box center [396, 201] width 35 height 20
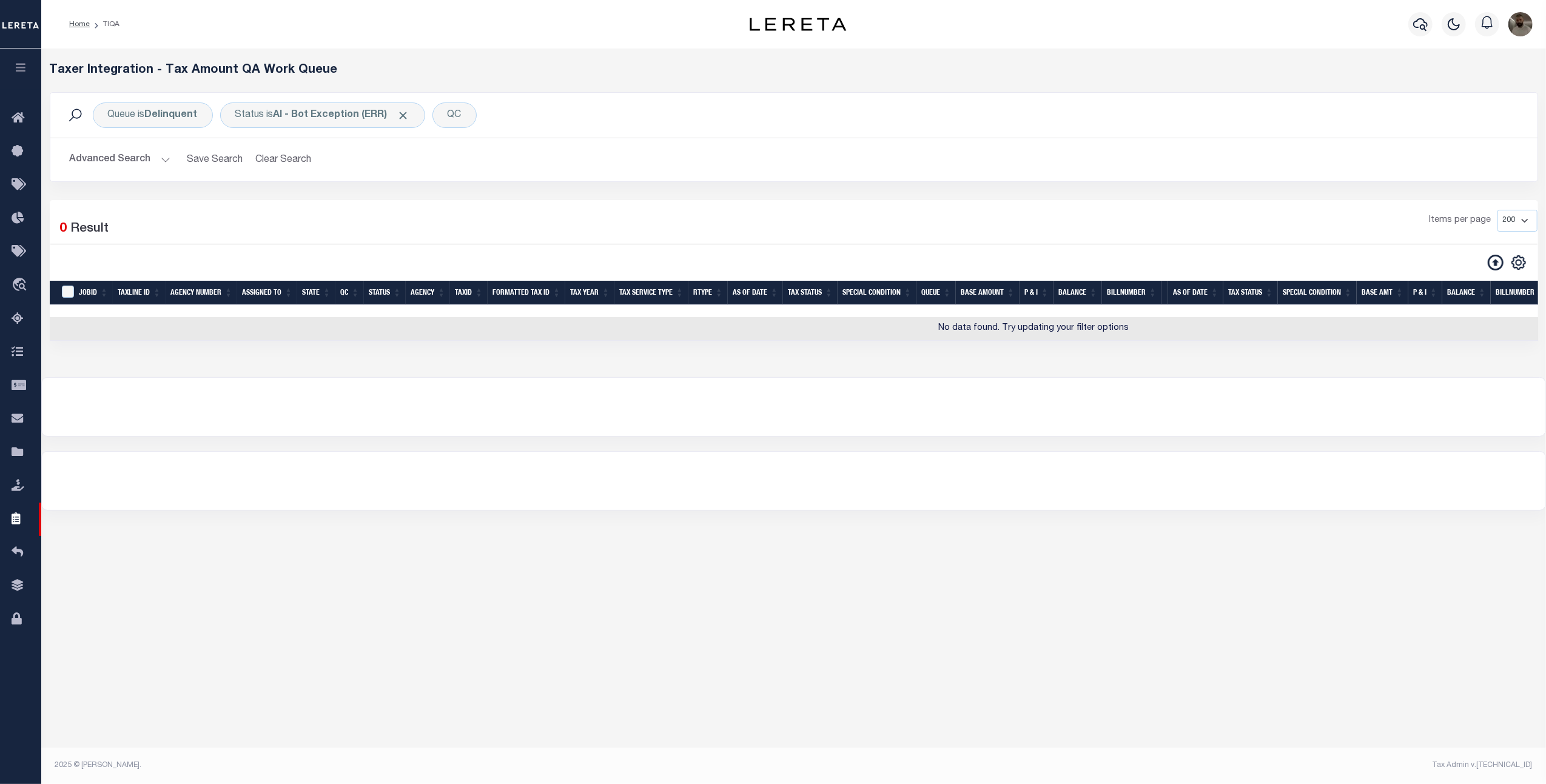
click at [118, 155] on button "Advanced Search" at bounding box center [120, 160] width 101 height 23
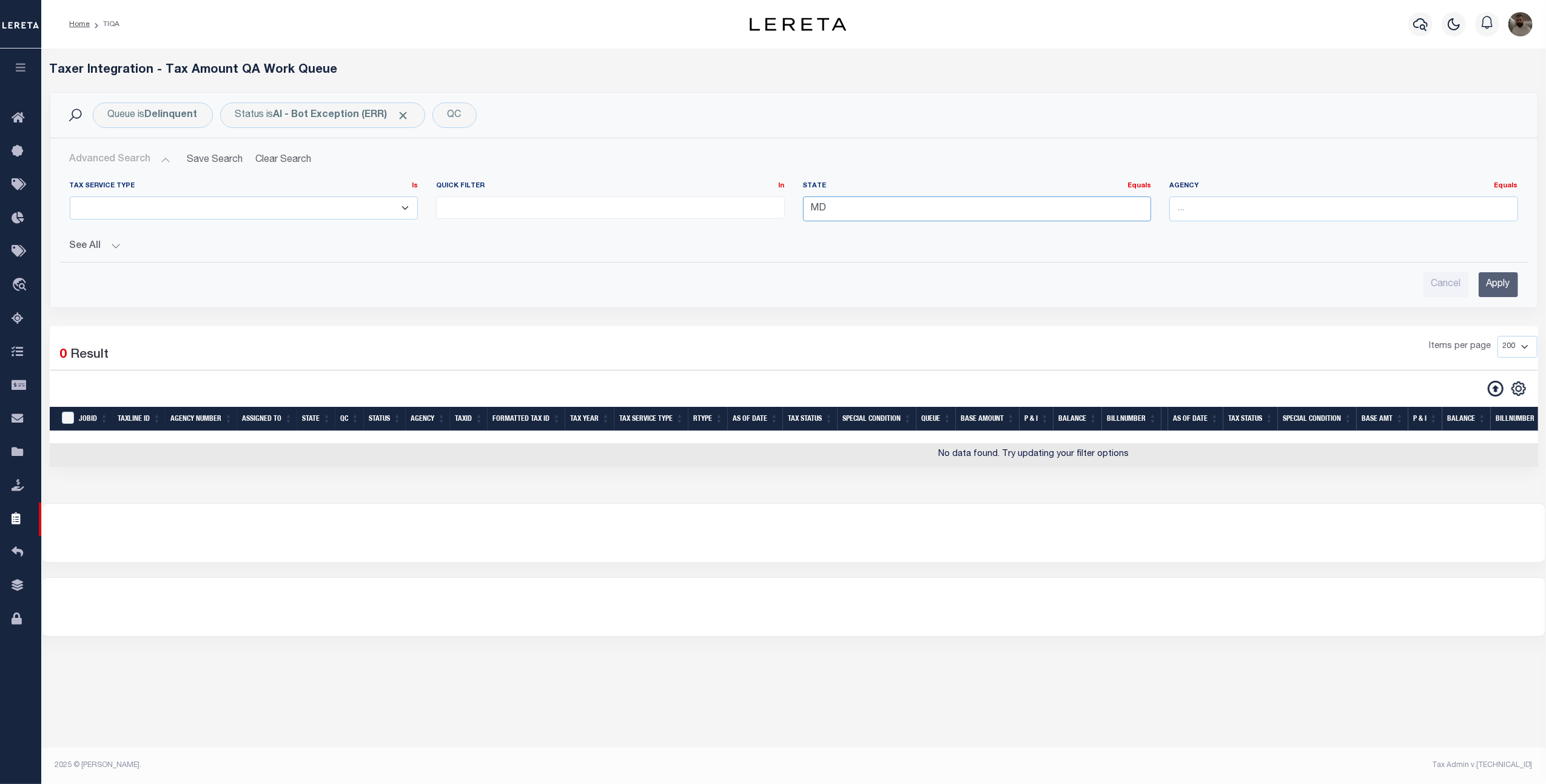
click at [843, 208] on input "MD" at bounding box center [977, 208] width 349 height 25
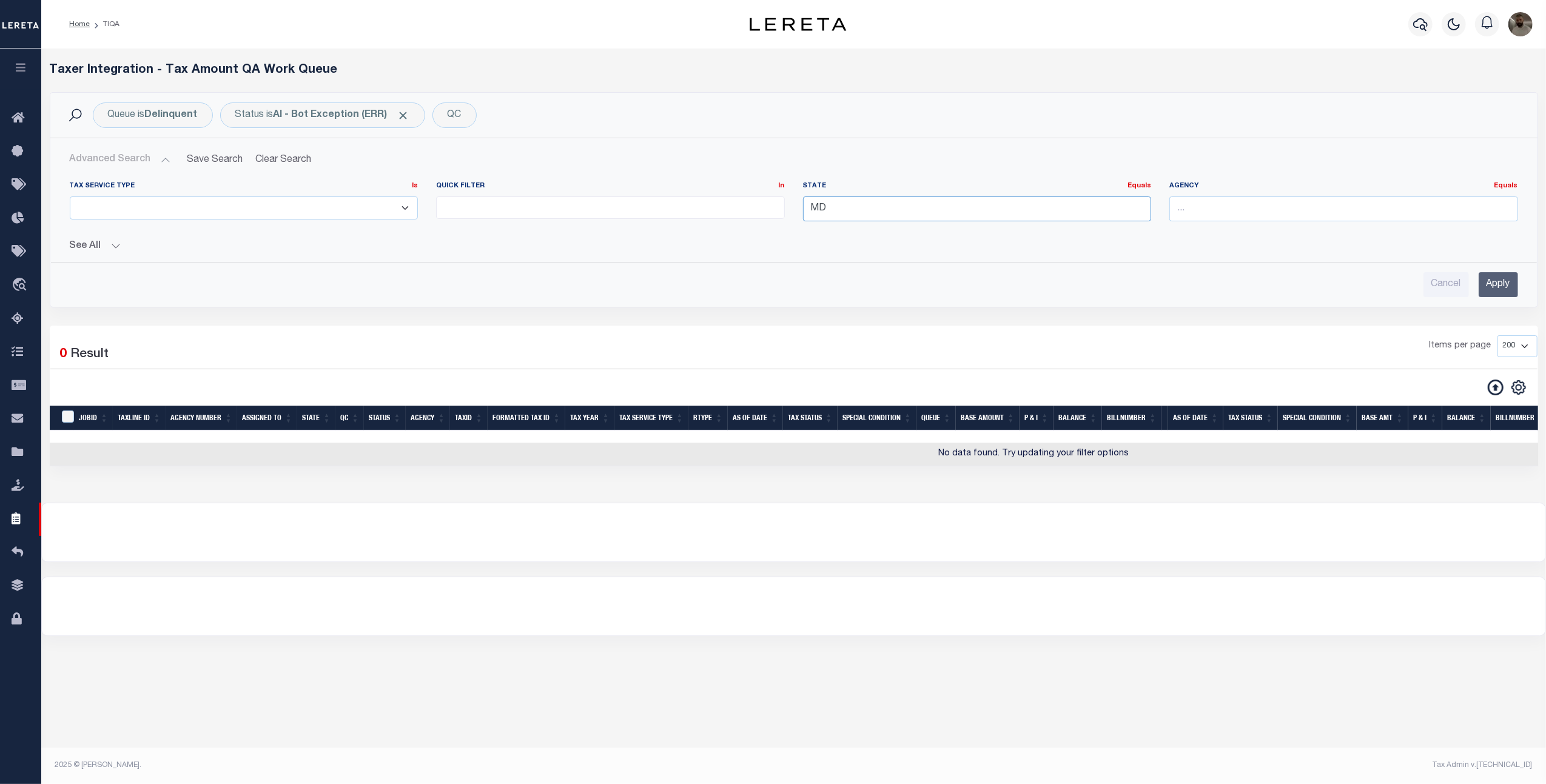
type input "M"
click at [860, 229] on div "OH" at bounding box center [977, 232] width 347 height 20
type input "OH"
click at [1500, 288] on input "Apply" at bounding box center [1498, 284] width 39 height 25
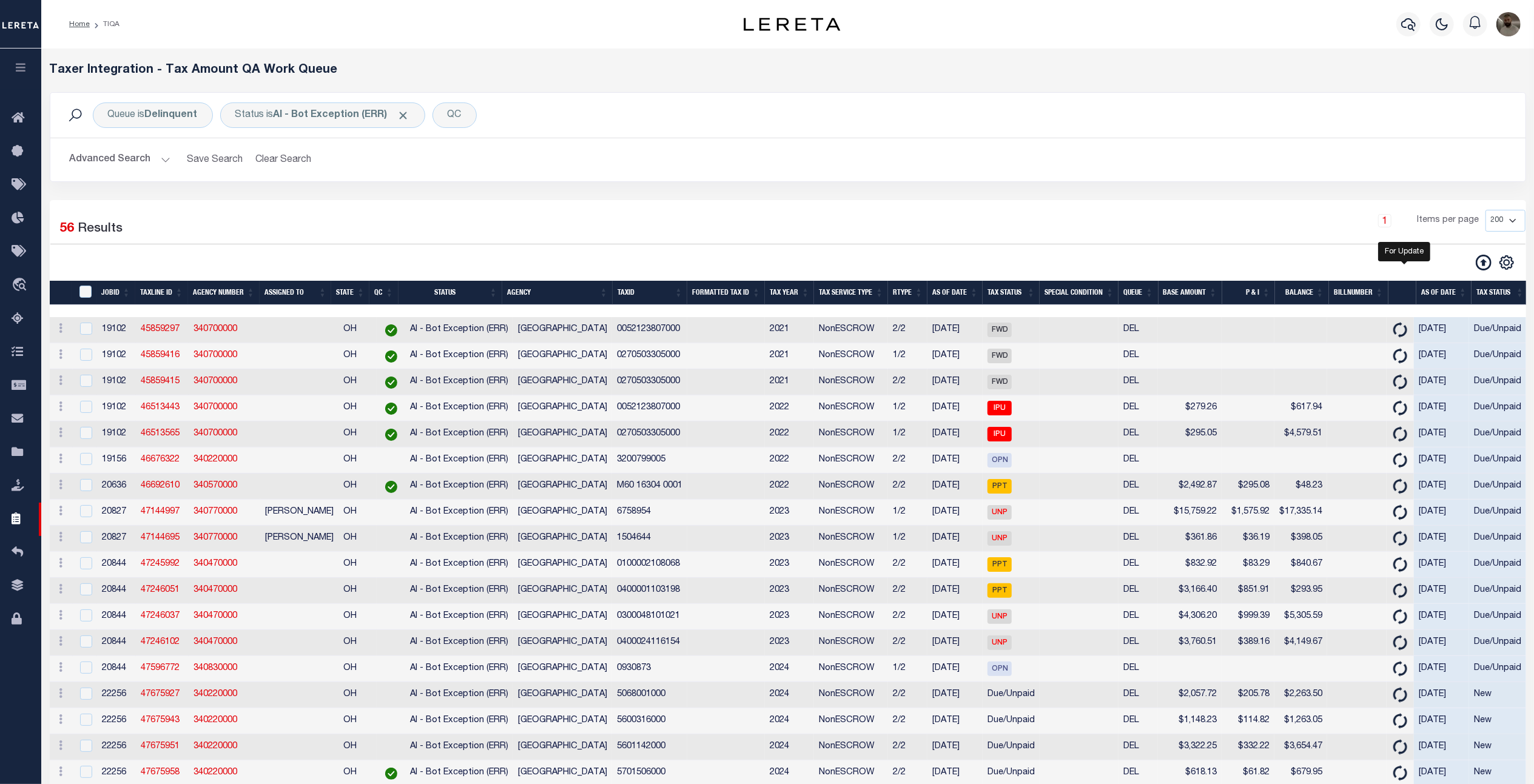
click at [80, 158] on button "Advanced Search" at bounding box center [120, 160] width 101 height 23
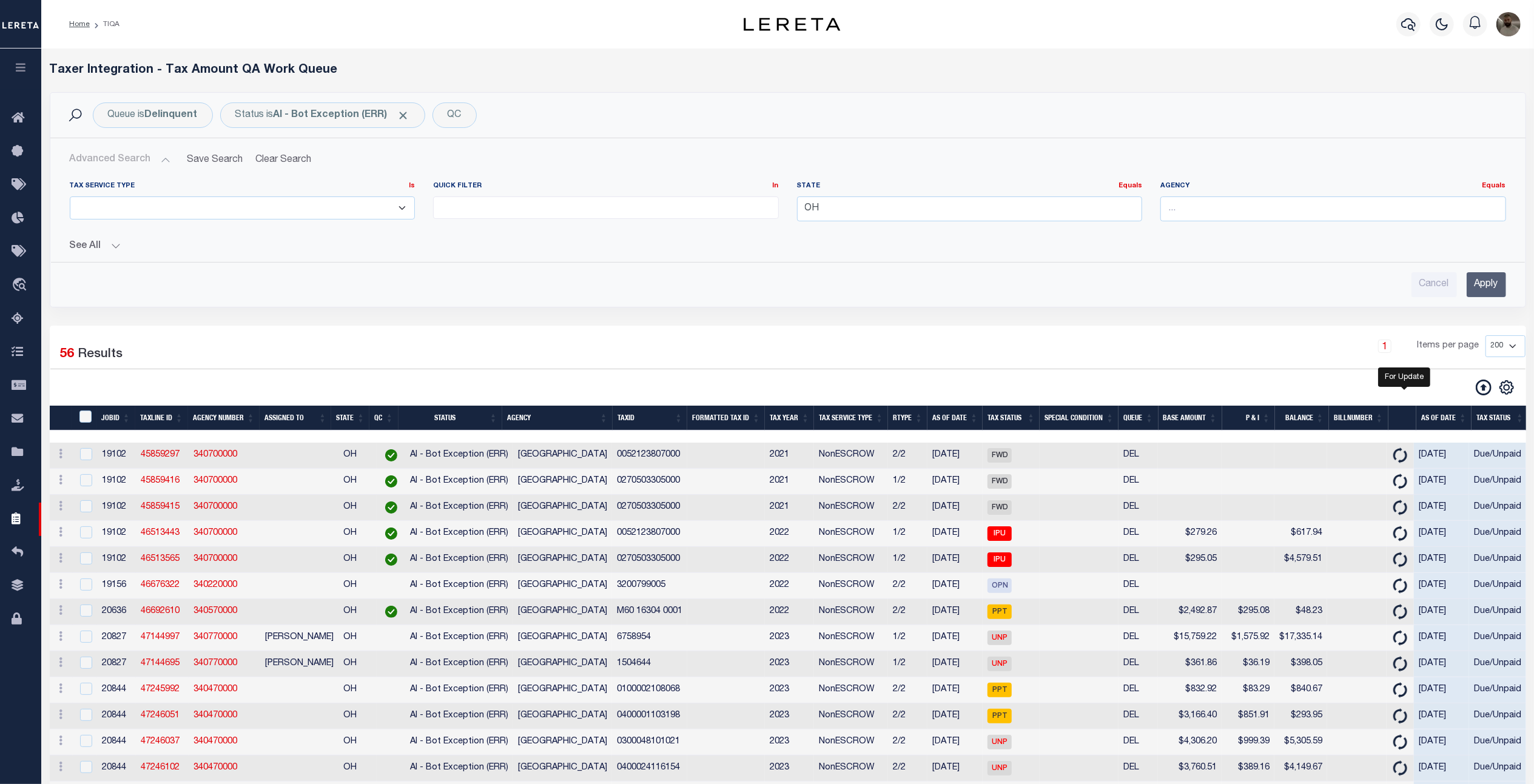
click at [80, 158] on button "Advanced Search" at bounding box center [120, 160] width 101 height 23
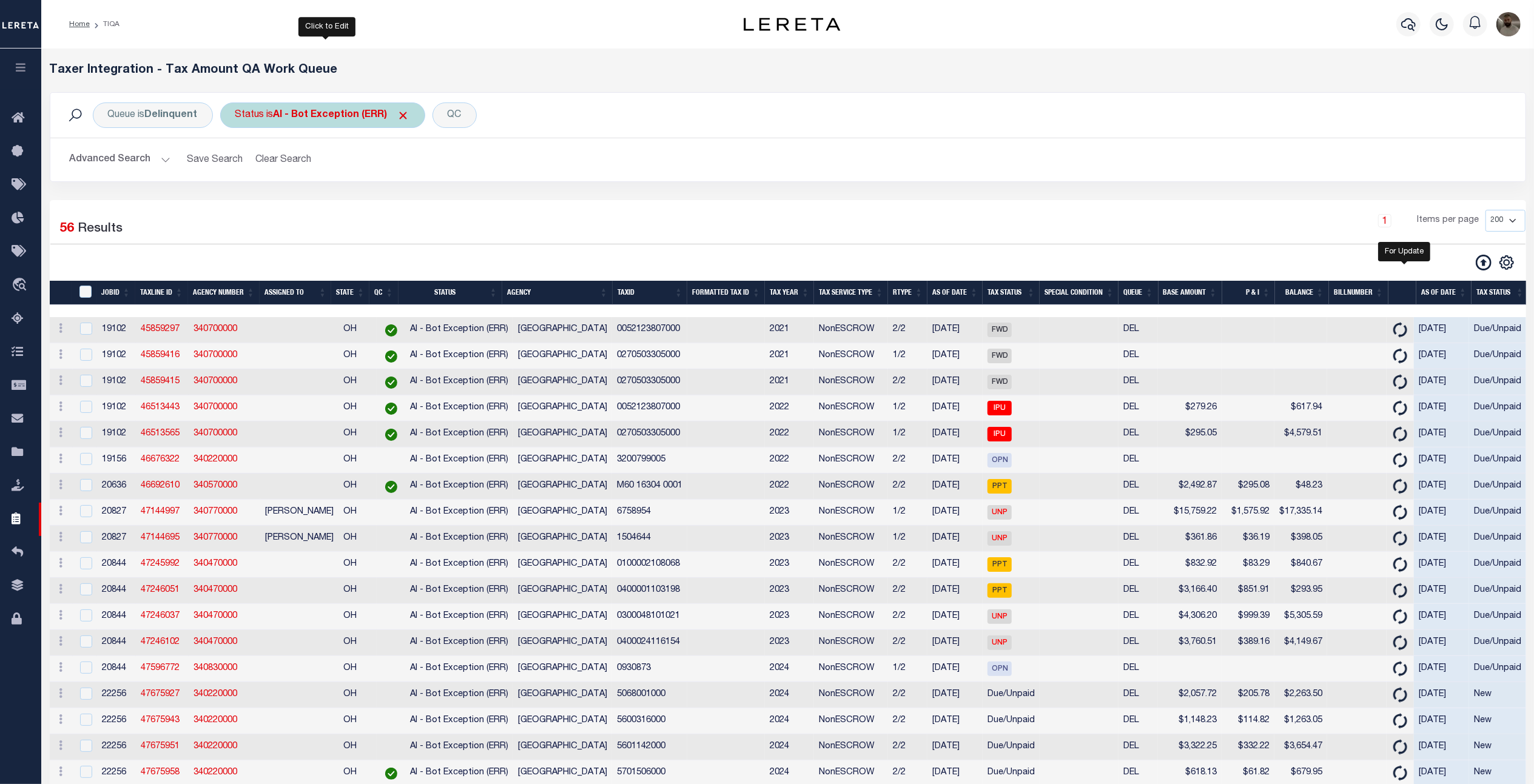
click at [300, 111] on b "AI - Bot Exception (ERR)" at bounding box center [341, 115] width 136 height 9
click at [327, 183] on select "AI - Bot Exception (ERR) AI - Bot Running (PLA) AI - Failed QA (FQA) AI - Prep …" at bounding box center [325, 175] width 179 height 23
select select "PLA"
click at [238, 164] on select "AI - Bot Exception (ERR) AI - Bot Running (PLA) AI - Failed QA (FQA) AI - Prep …" at bounding box center [325, 175] width 179 height 23
click at [403, 198] on input "Apply" at bounding box center [396, 201] width 35 height 20
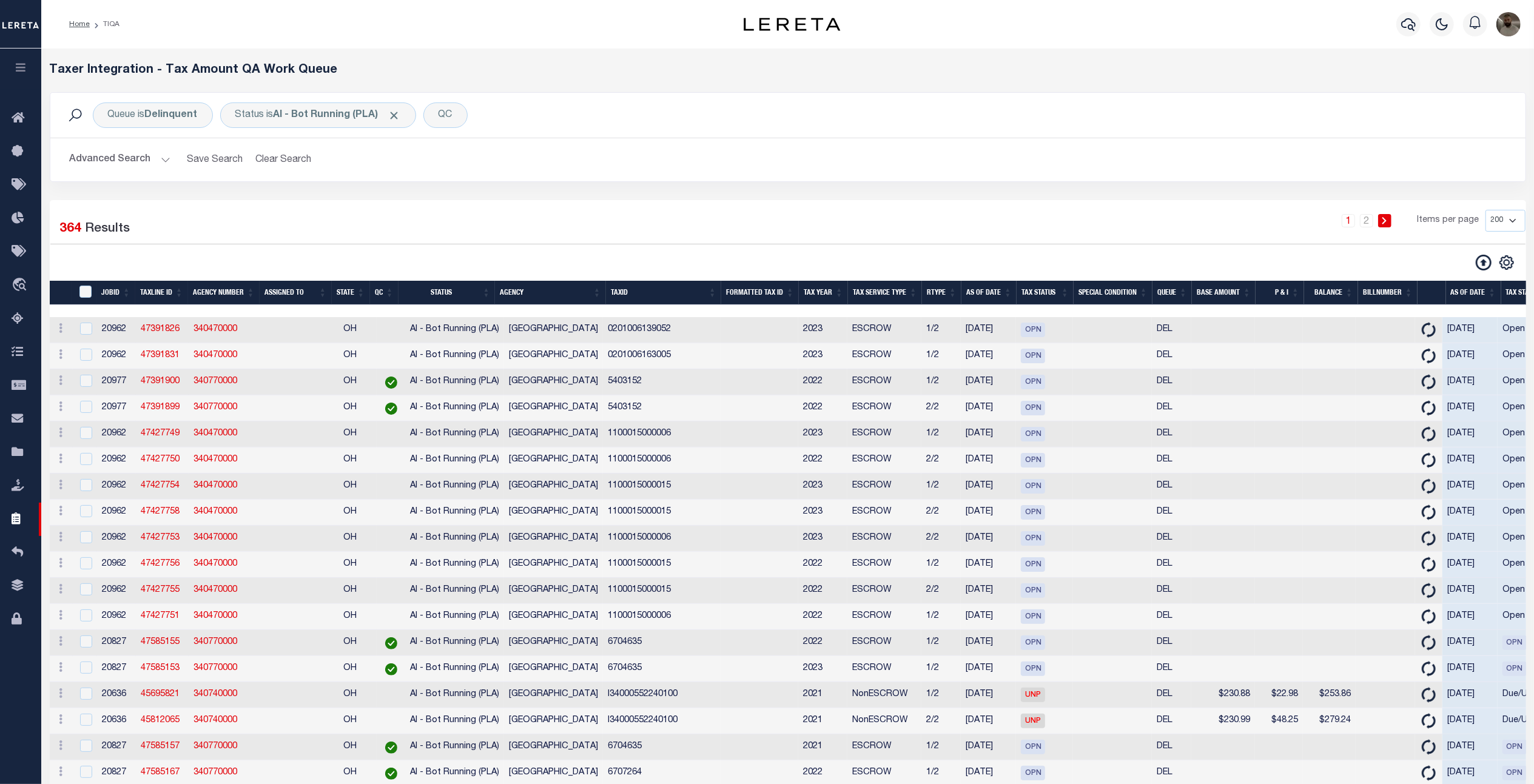
click at [126, 156] on button "Advanced Search" at bounding box center [120, 160] width 101 height 23
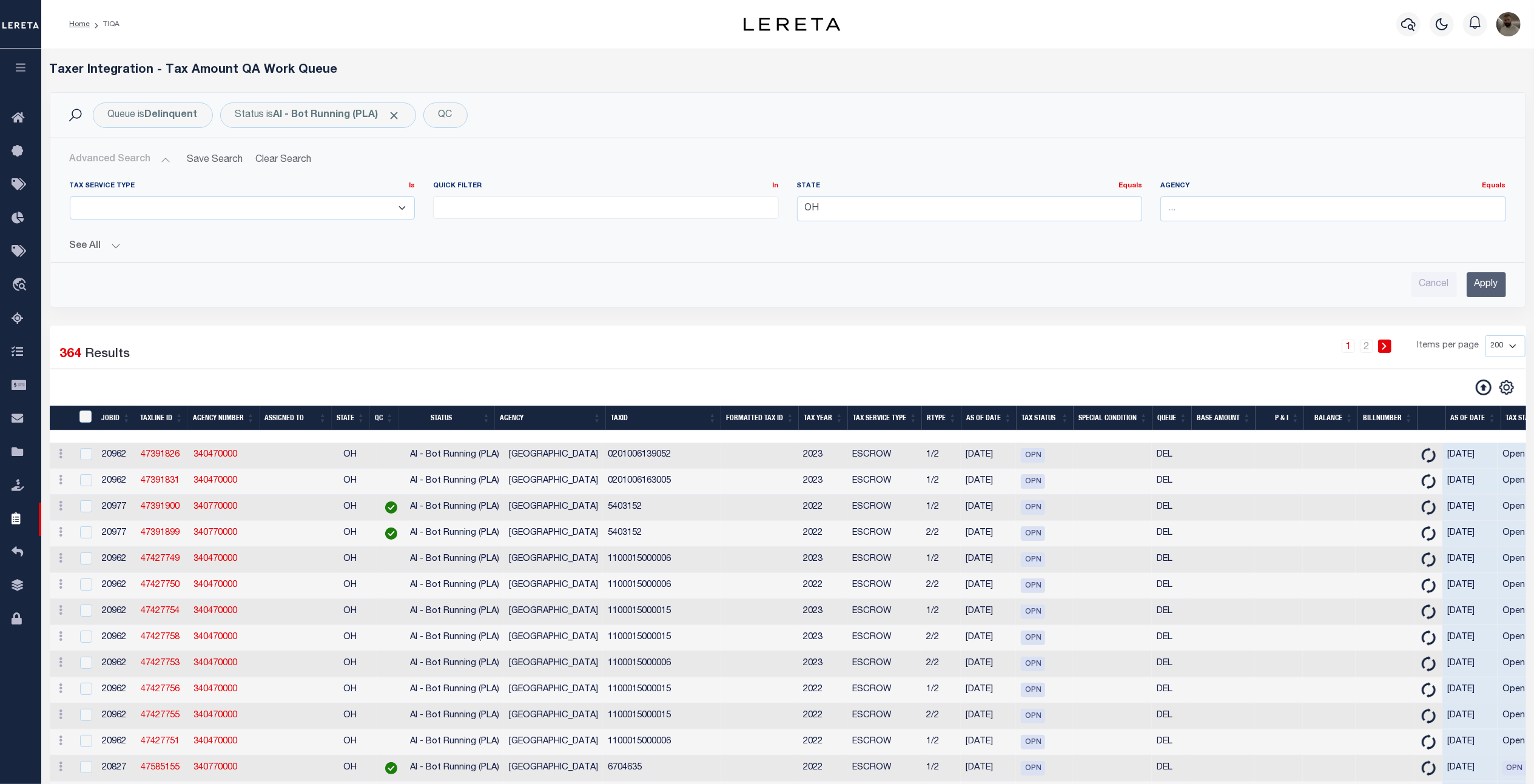
click at [93, 253] on div "Tax Service Type Is Is Contains ESCROW NonESCROW Quick Filter In In" at bounding box center [788, 234] width 1455 height 125
click at [101, 248] on button "See All" at bounding box center [787, 246] width 1436 height 11
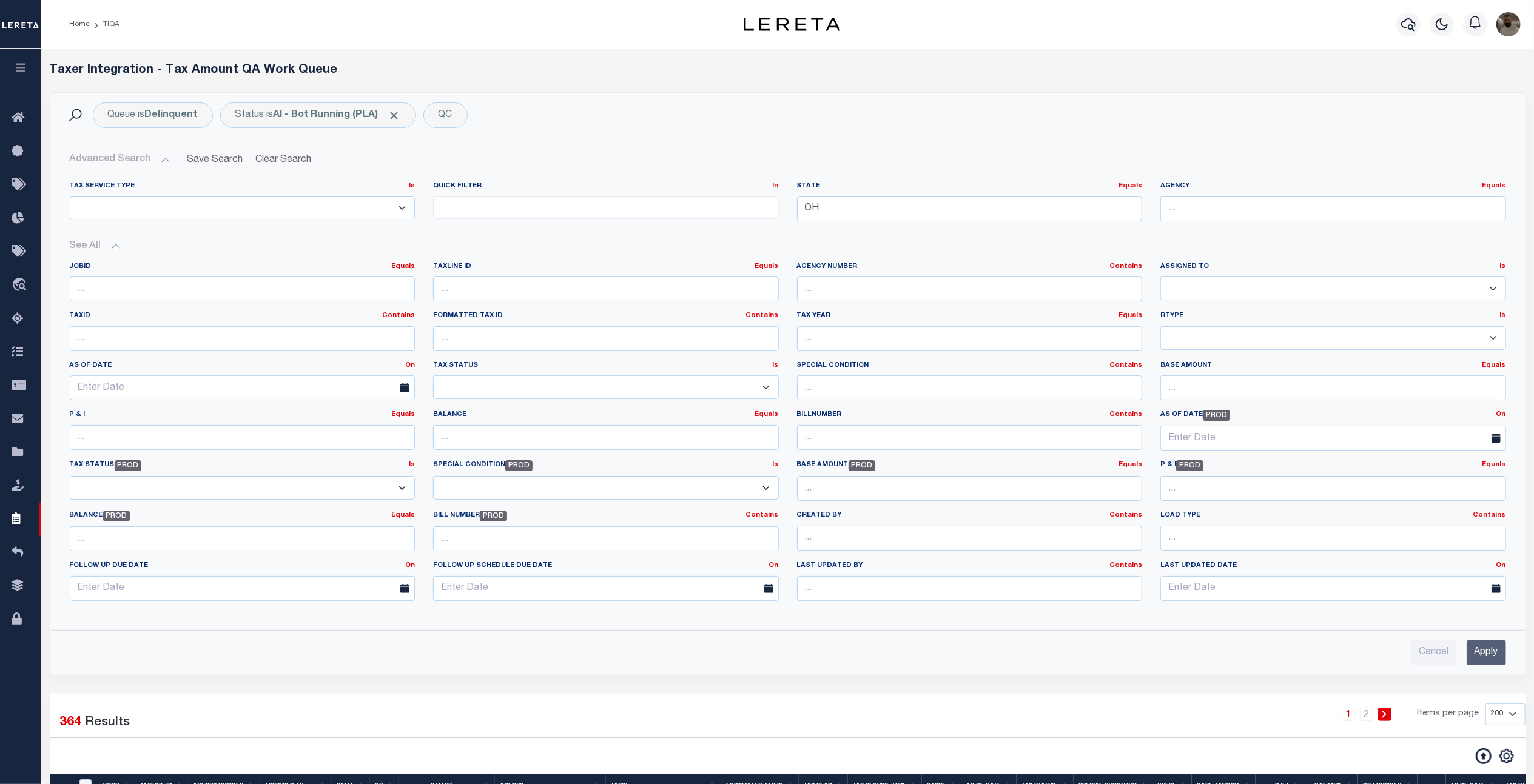
click at [101, 248] on button "See All" at bounding box center [787, 246] width 1436 height 11
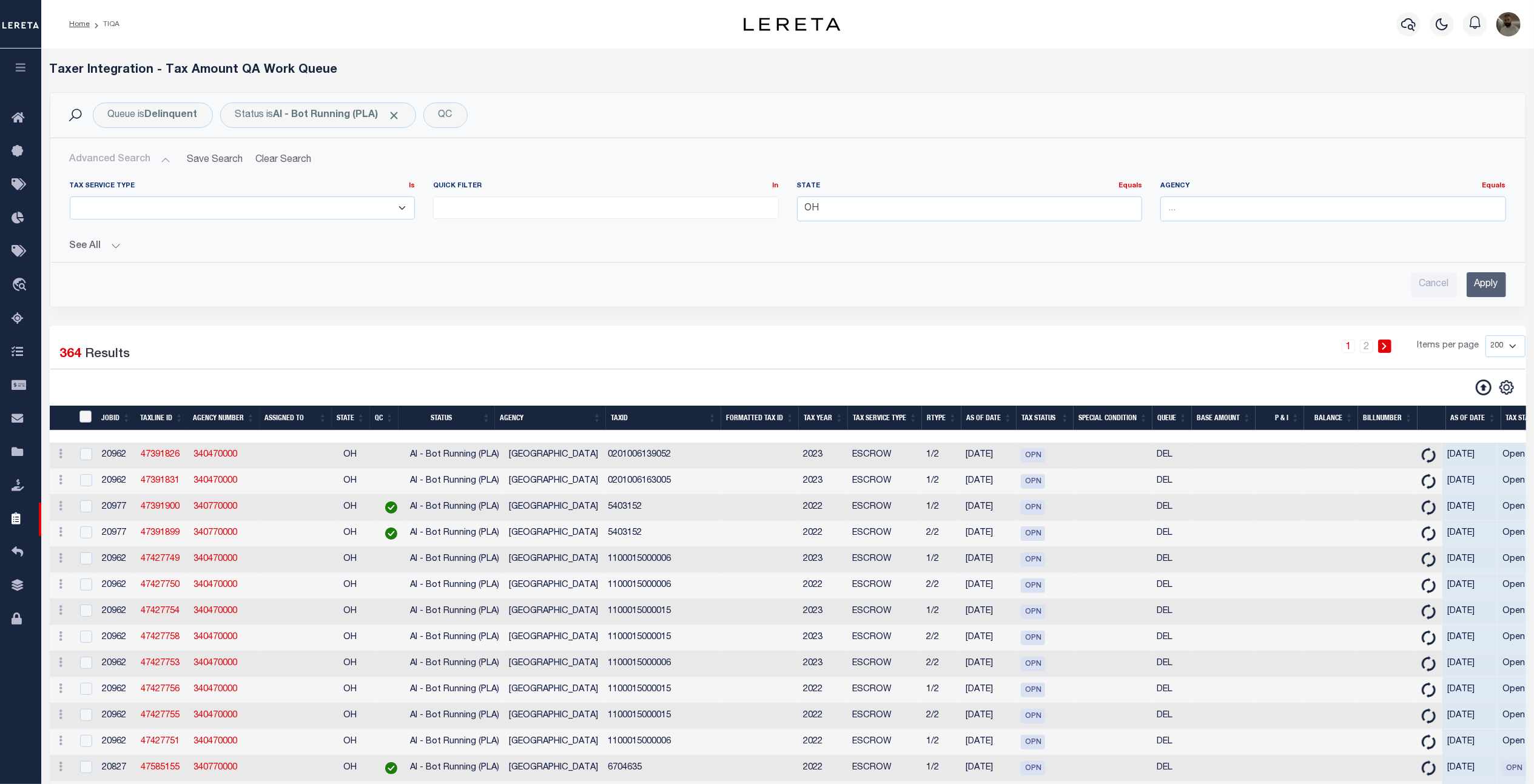
click at [86, 420] on input "TaxID" at bounding box center [85, 416] width 12 height 12
checkbox input "true"
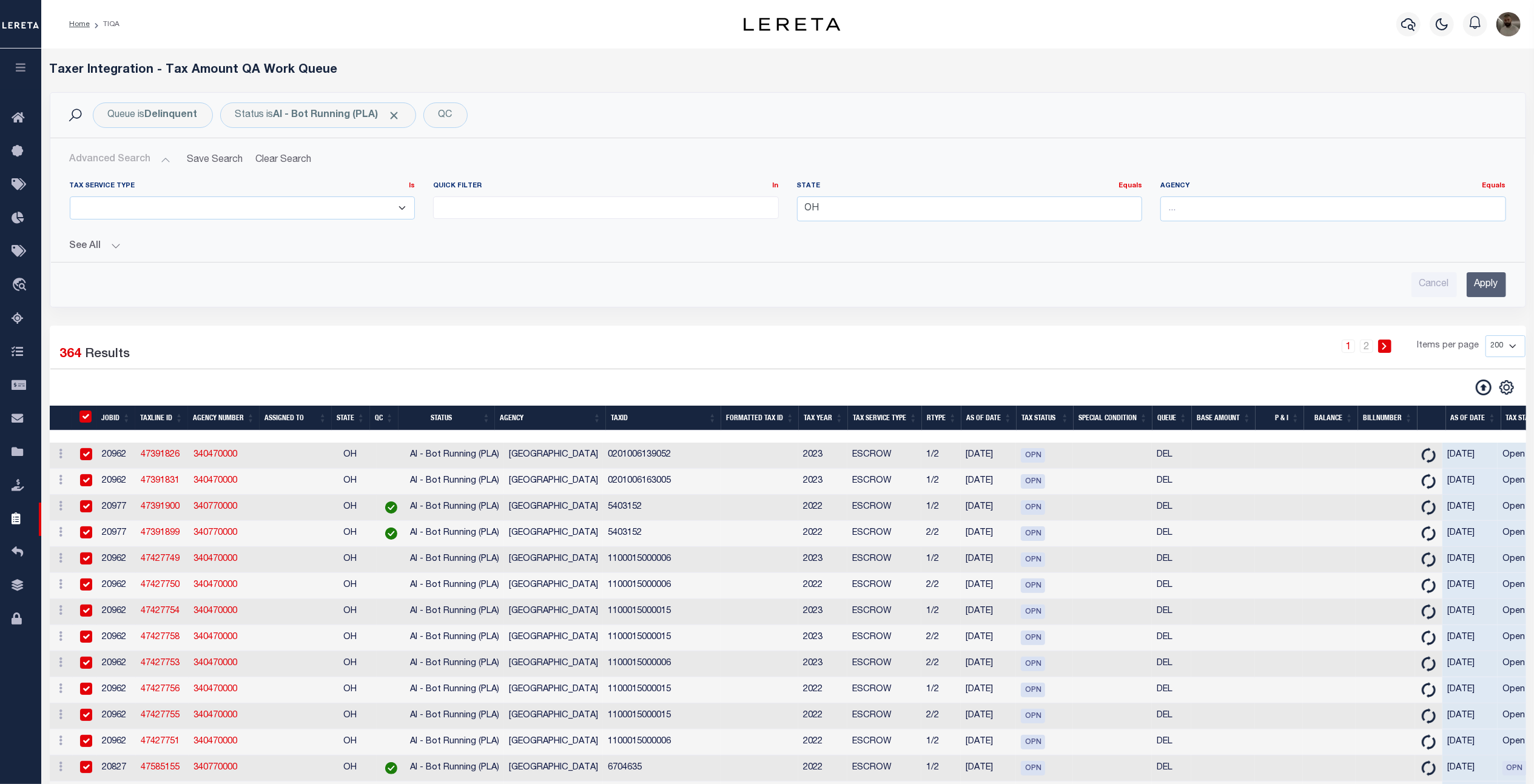
checkbox input "true"
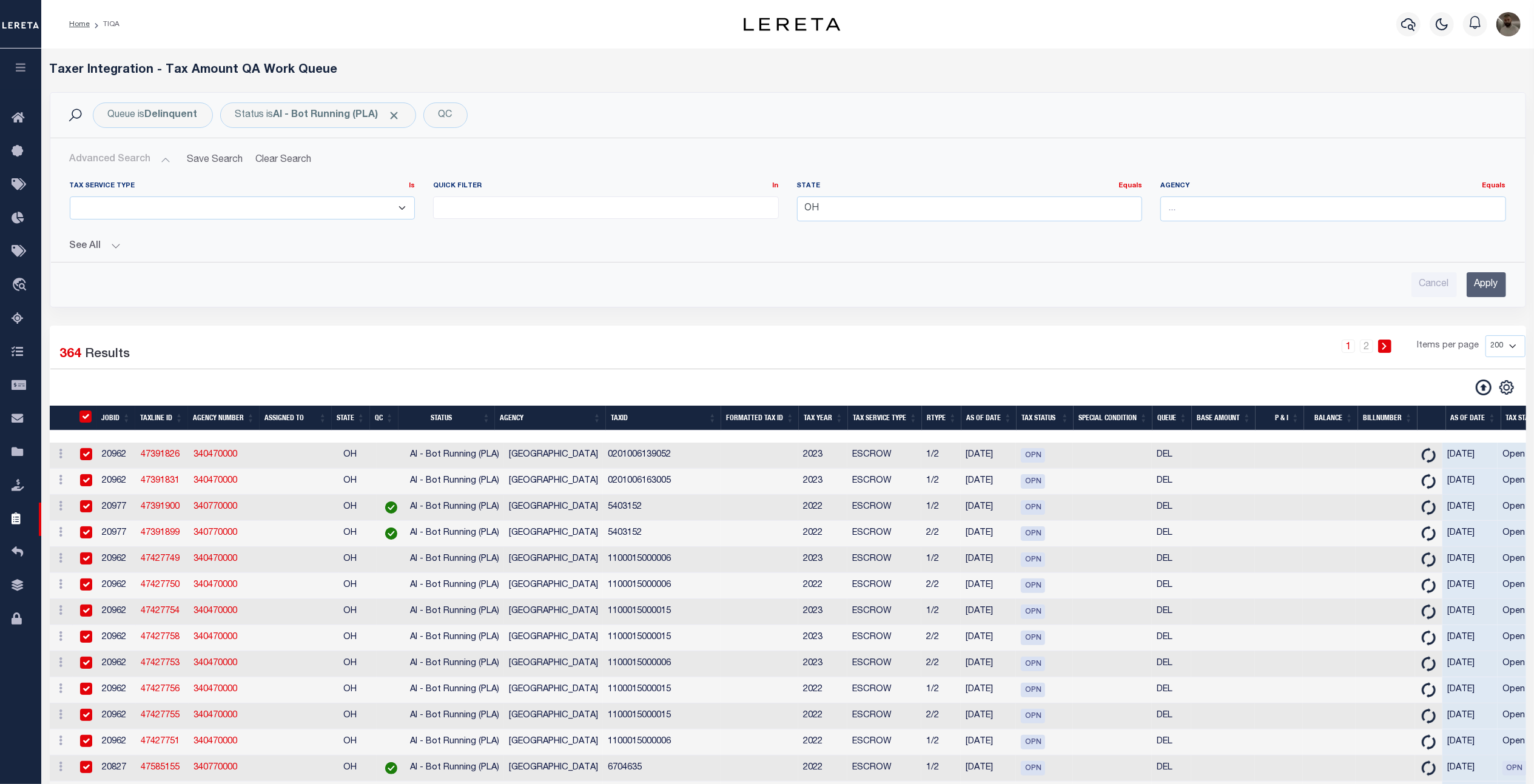
checkbox input "true"
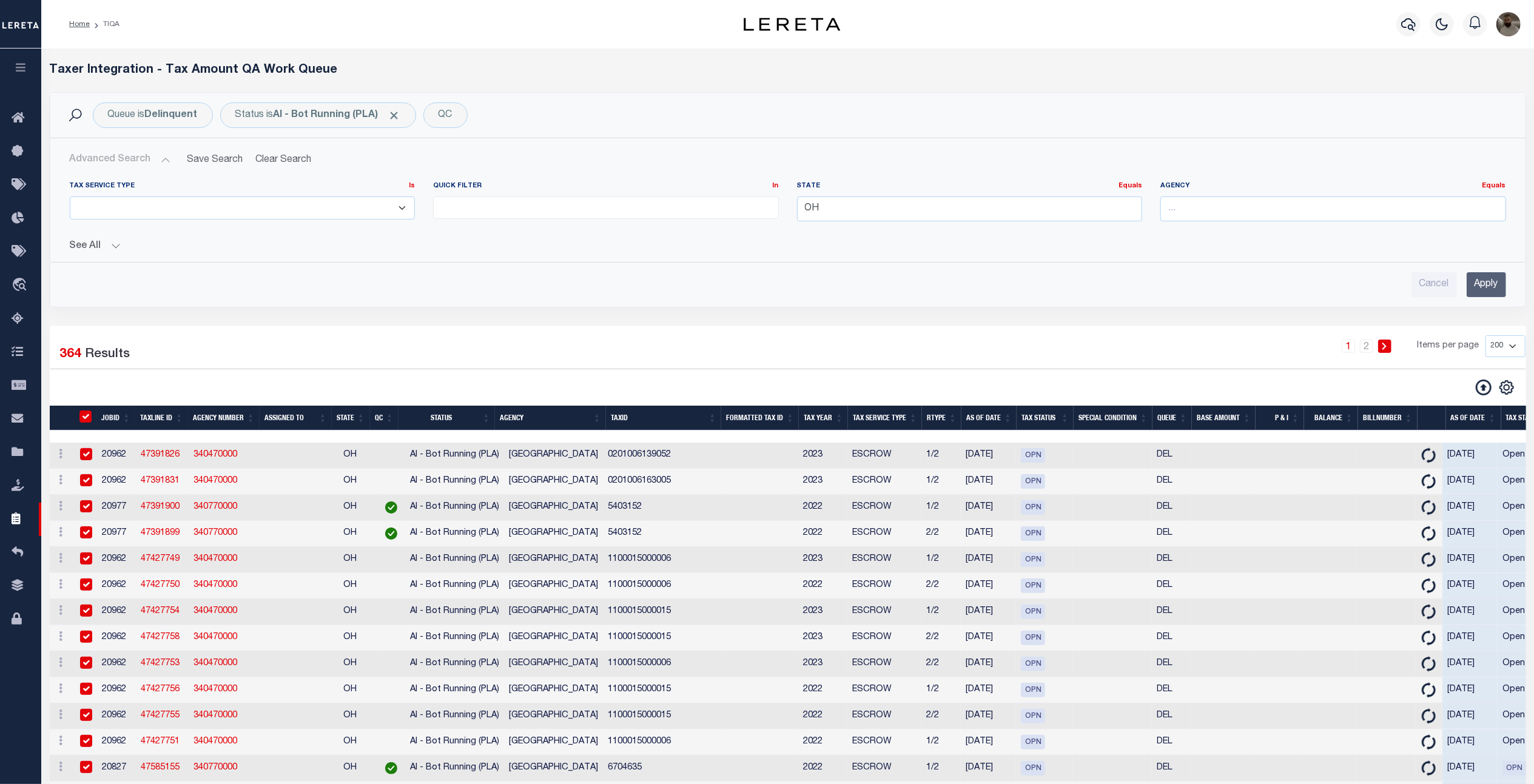
checkbox input "true"
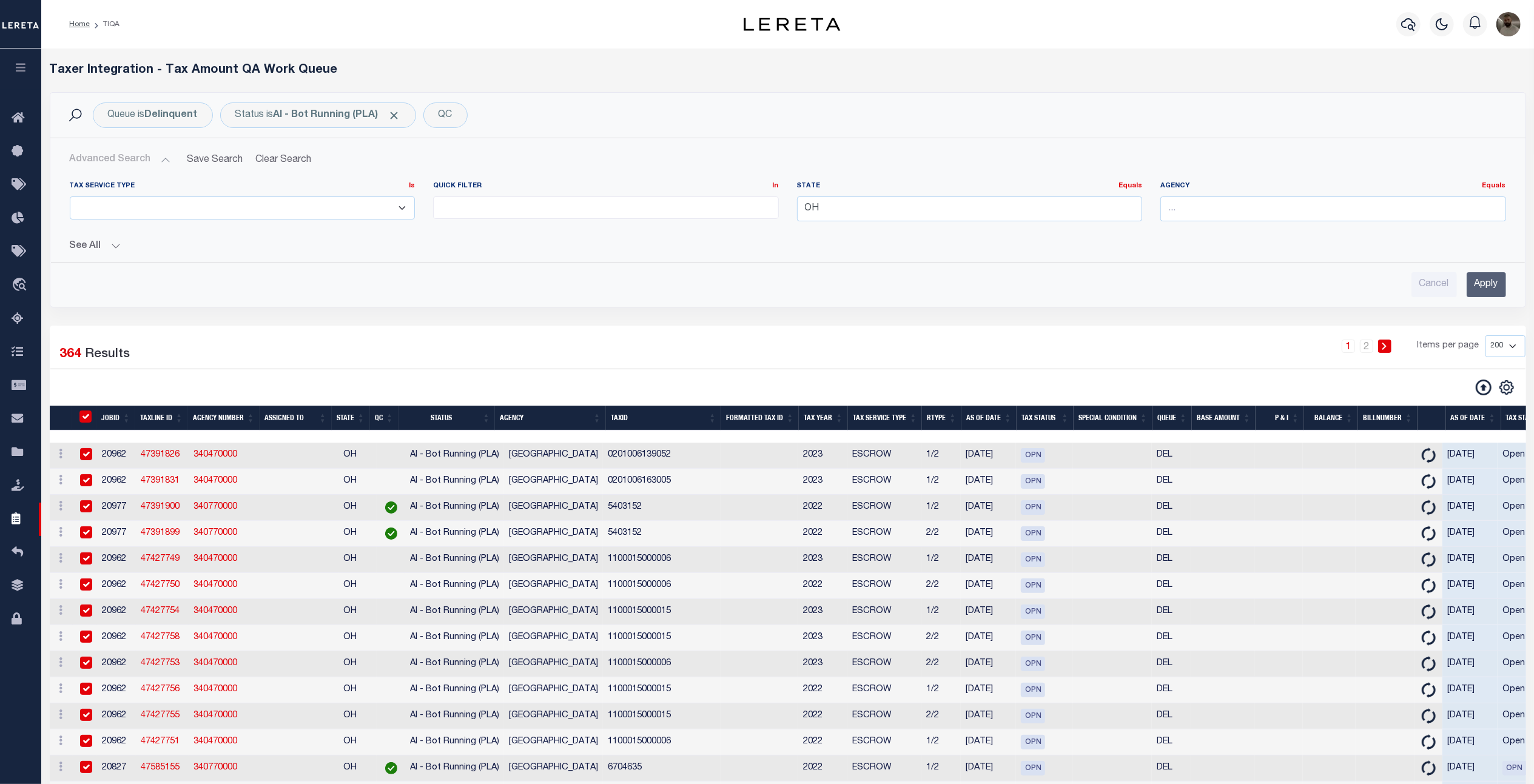
checkbox input "true"
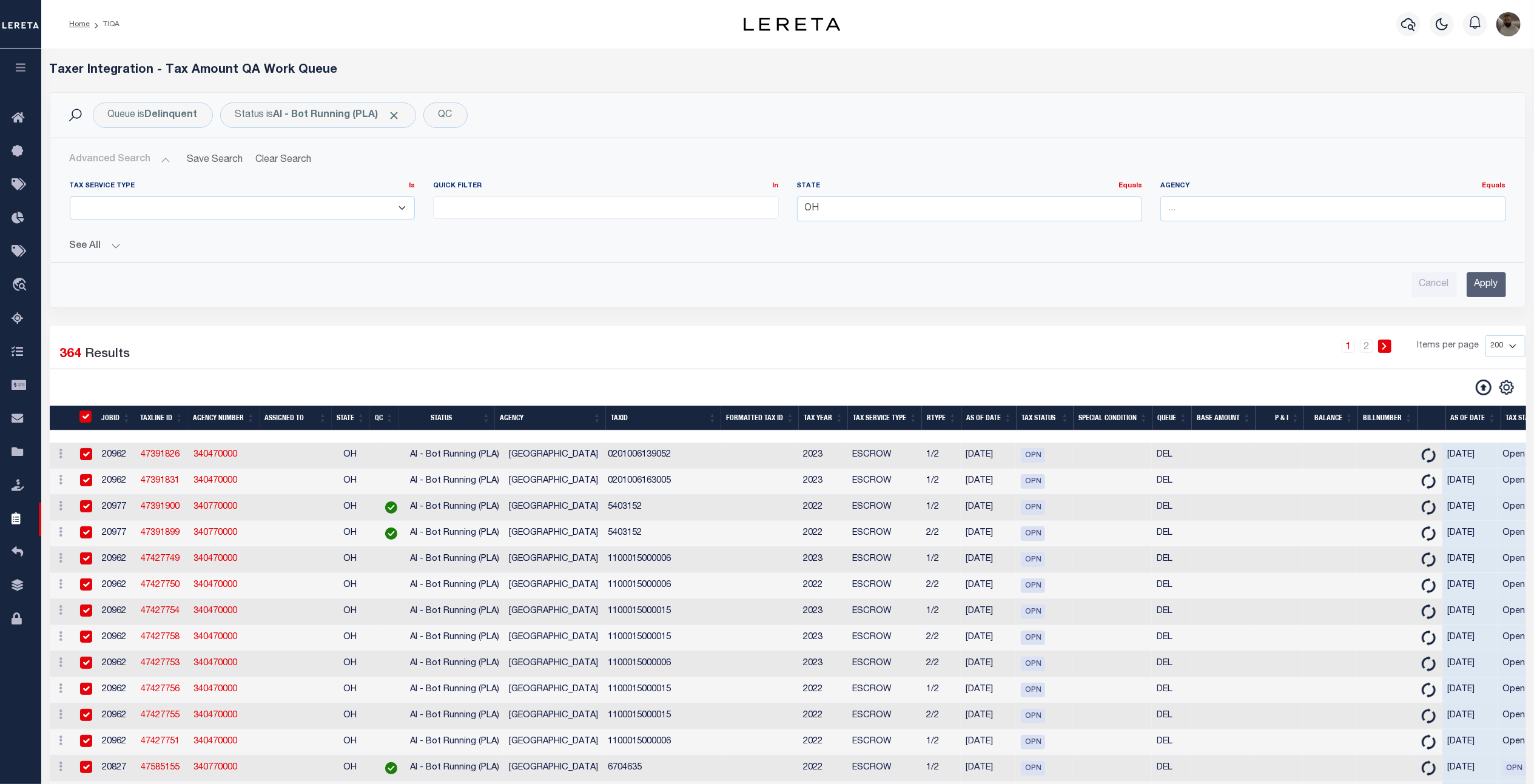
checkbox input "true"
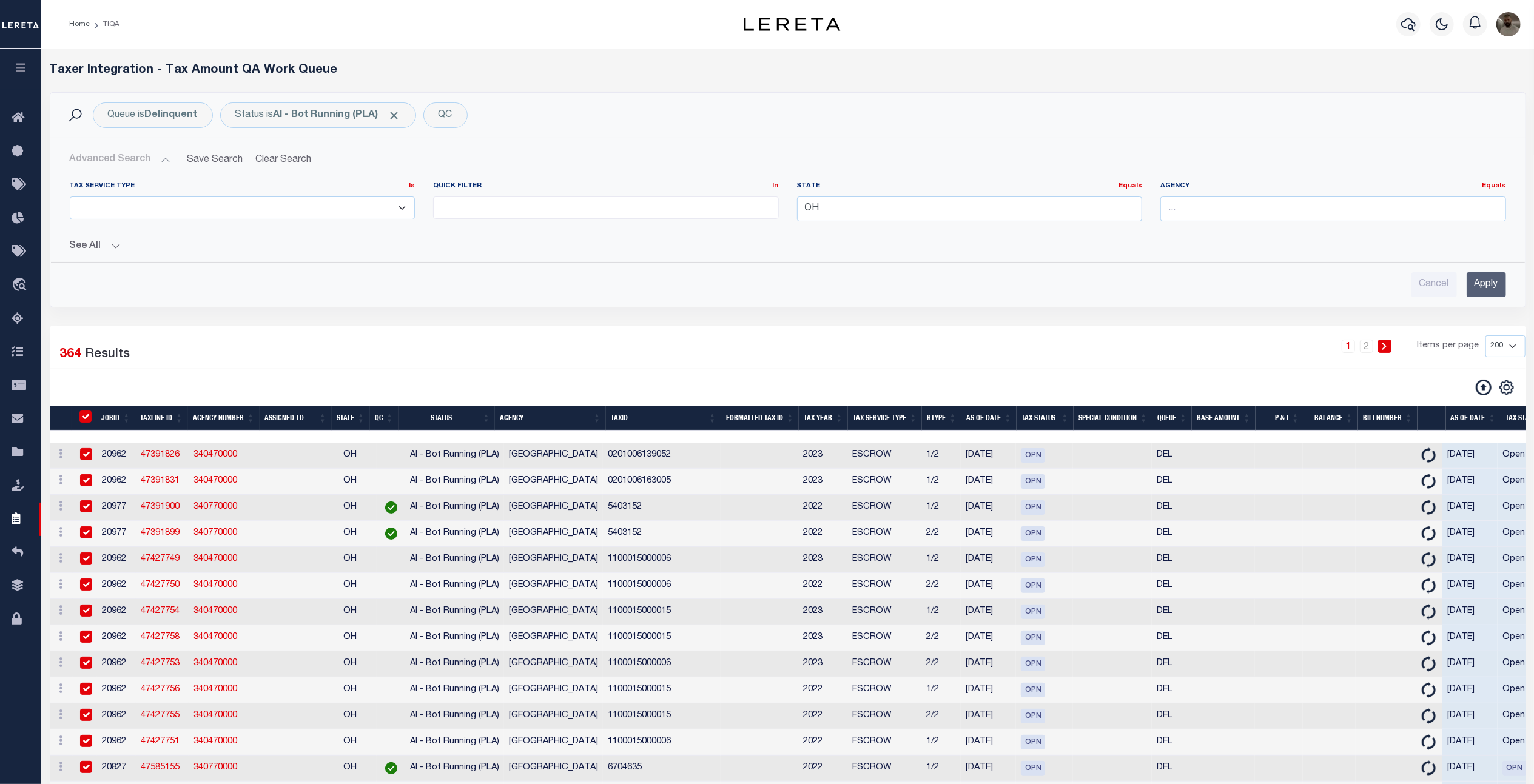
checkbox input "true"
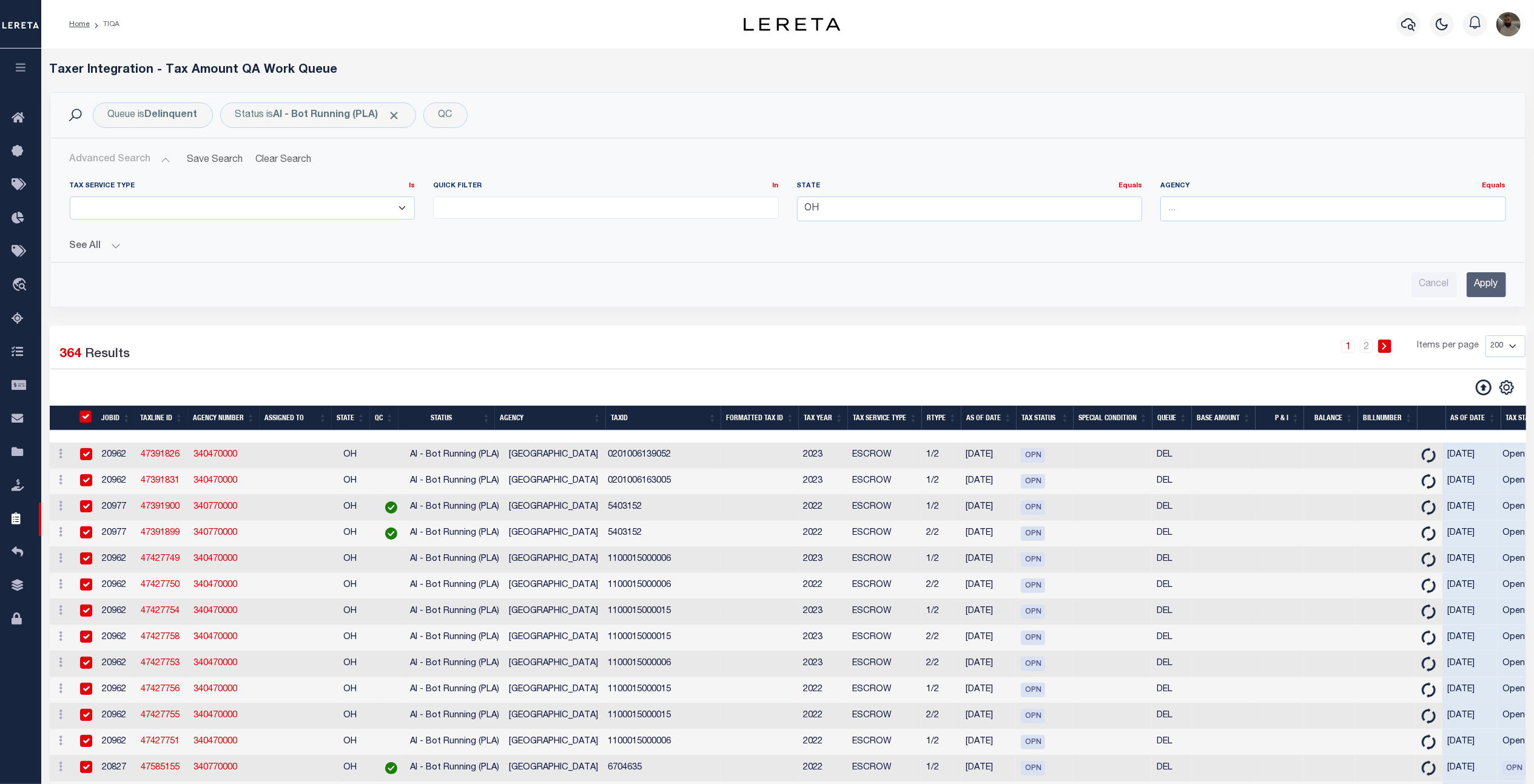
checkbox input "true"
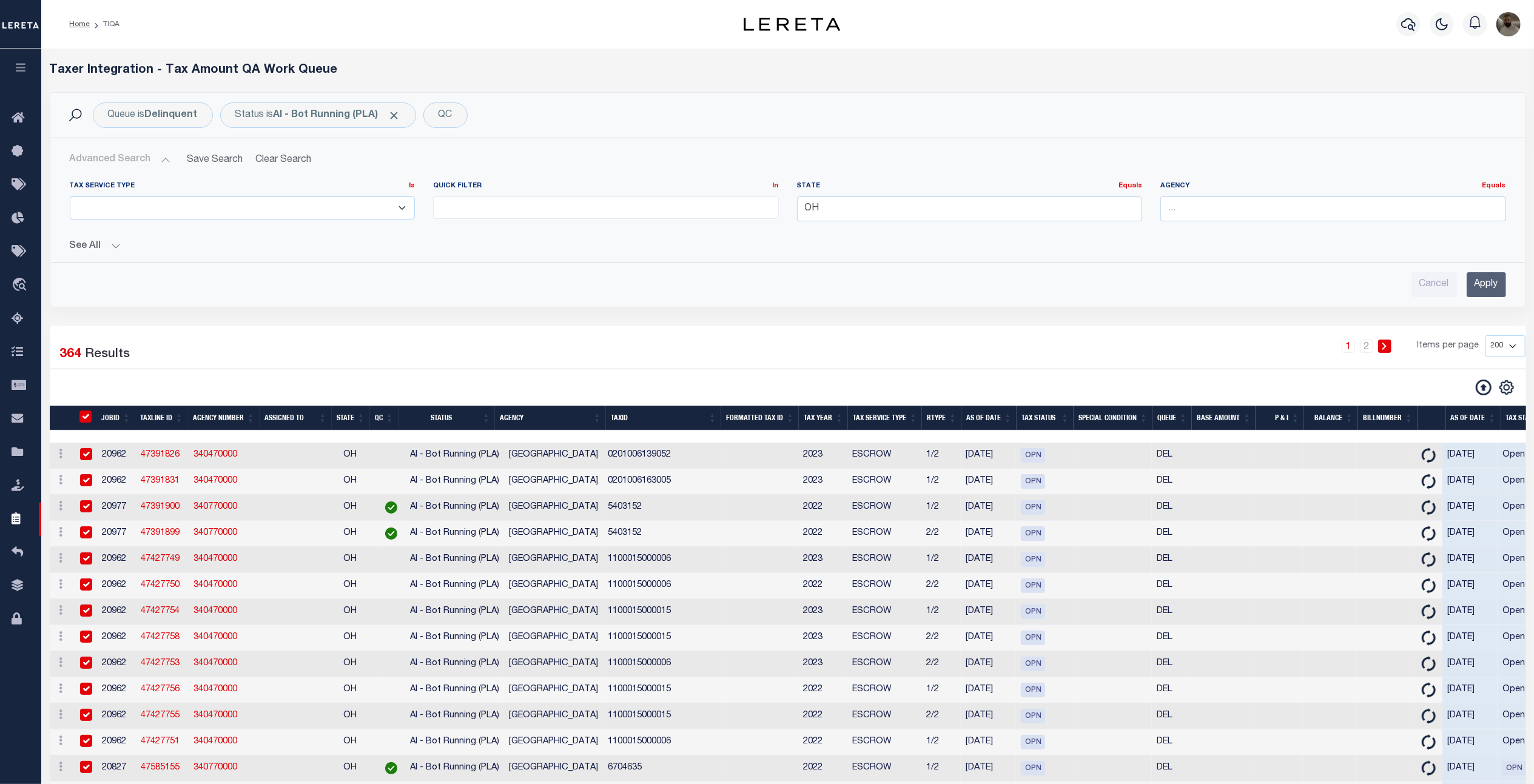
checkbox input "true"
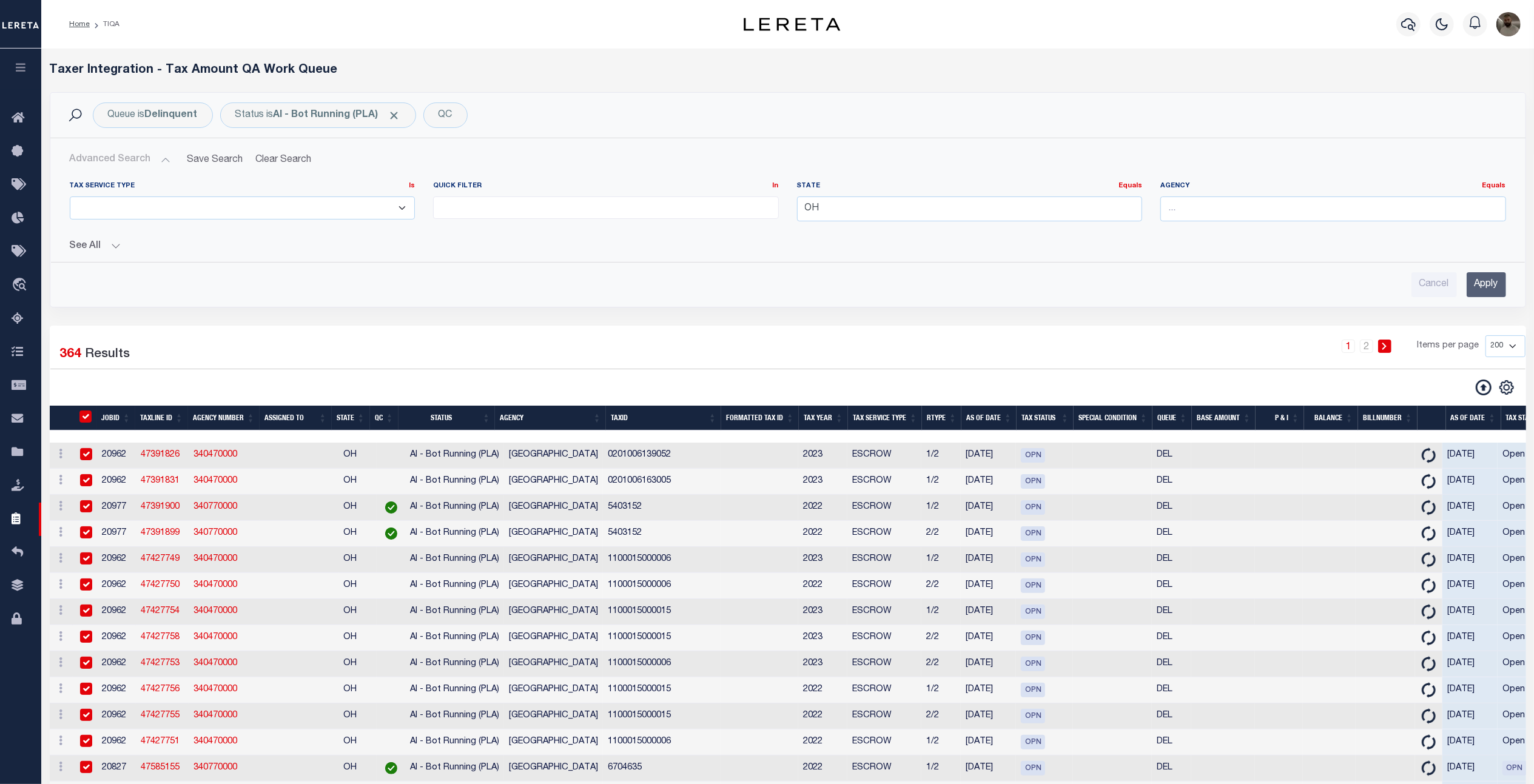
checkbox input "true"
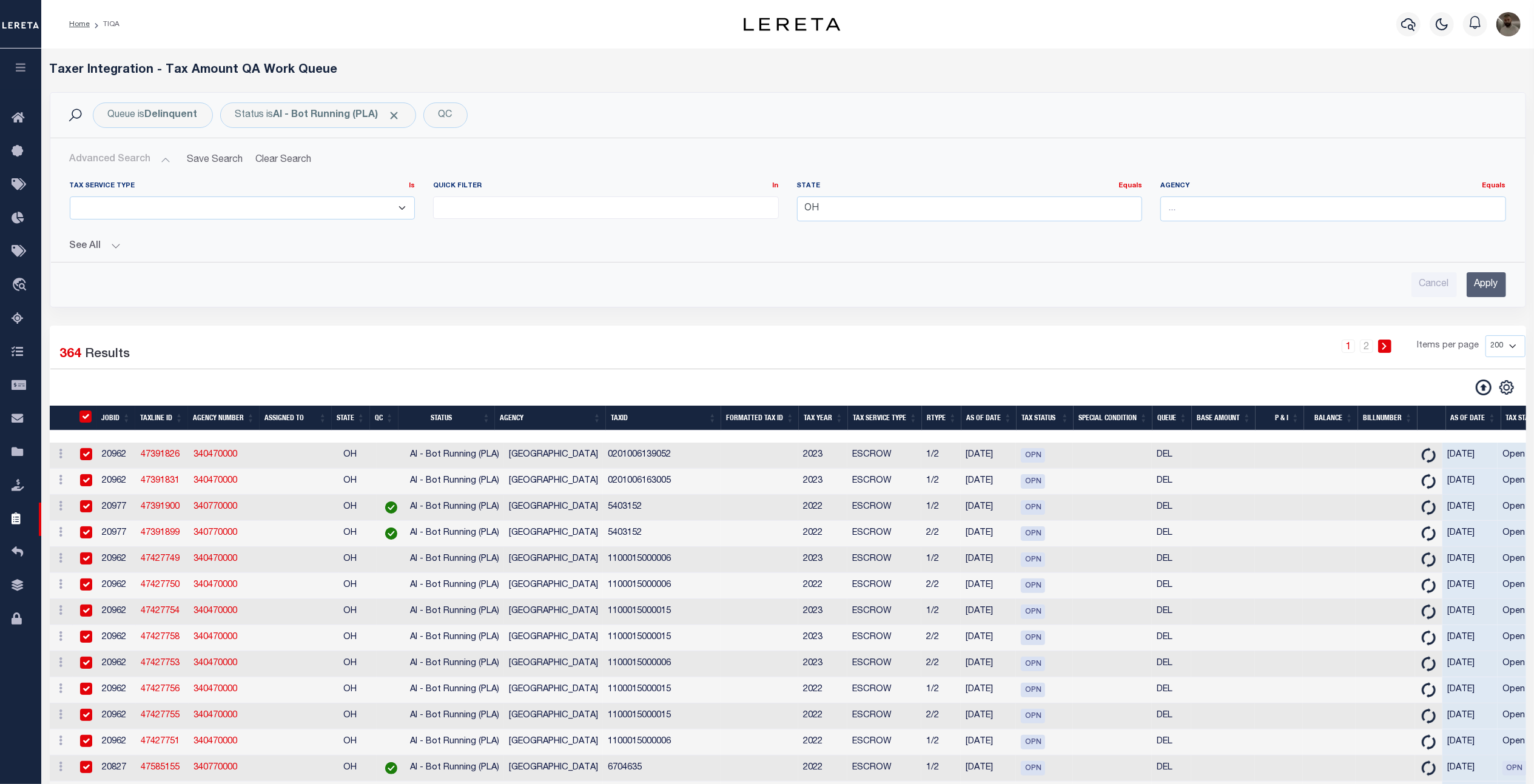
checkbox input "true"
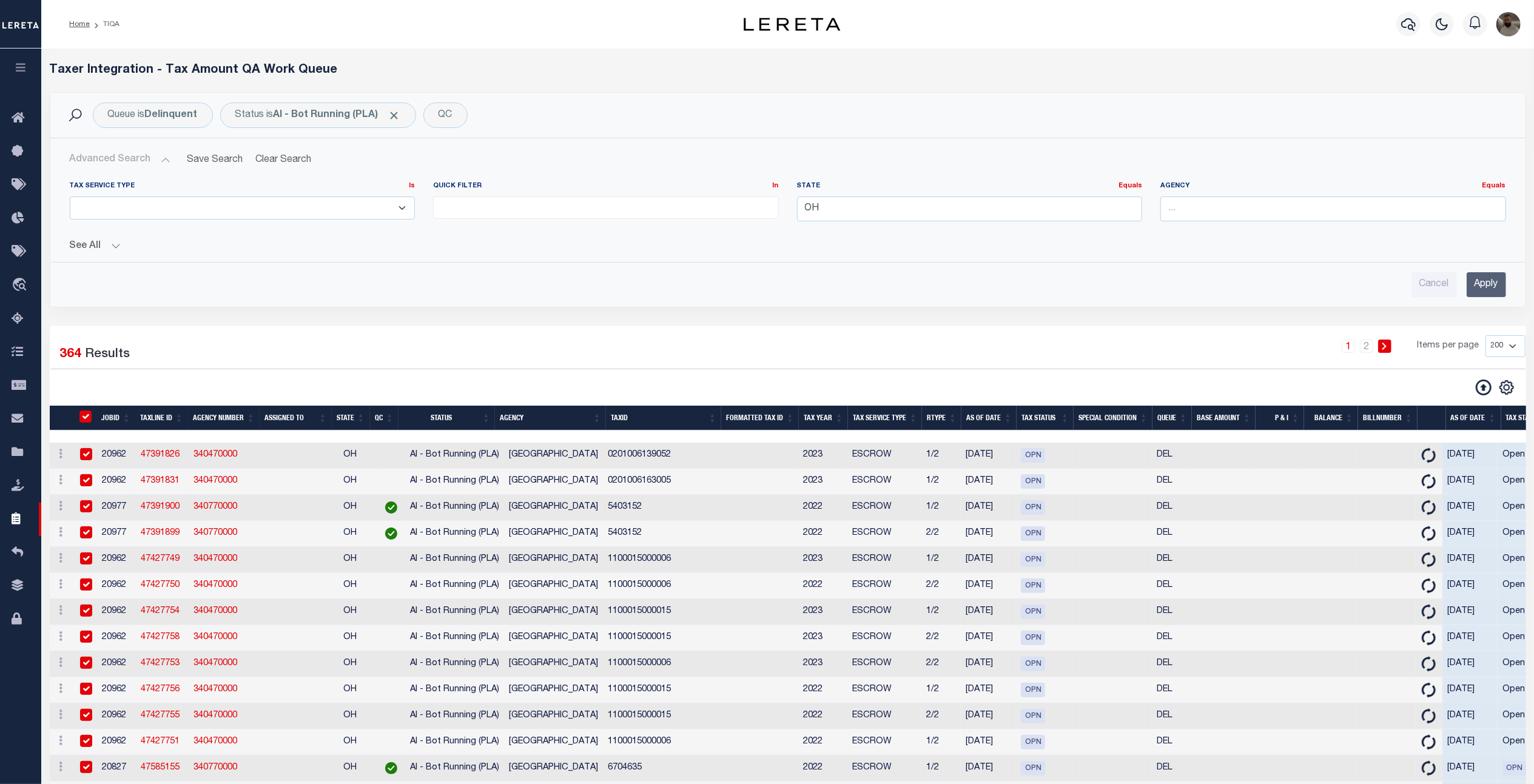
checkbox input "true"
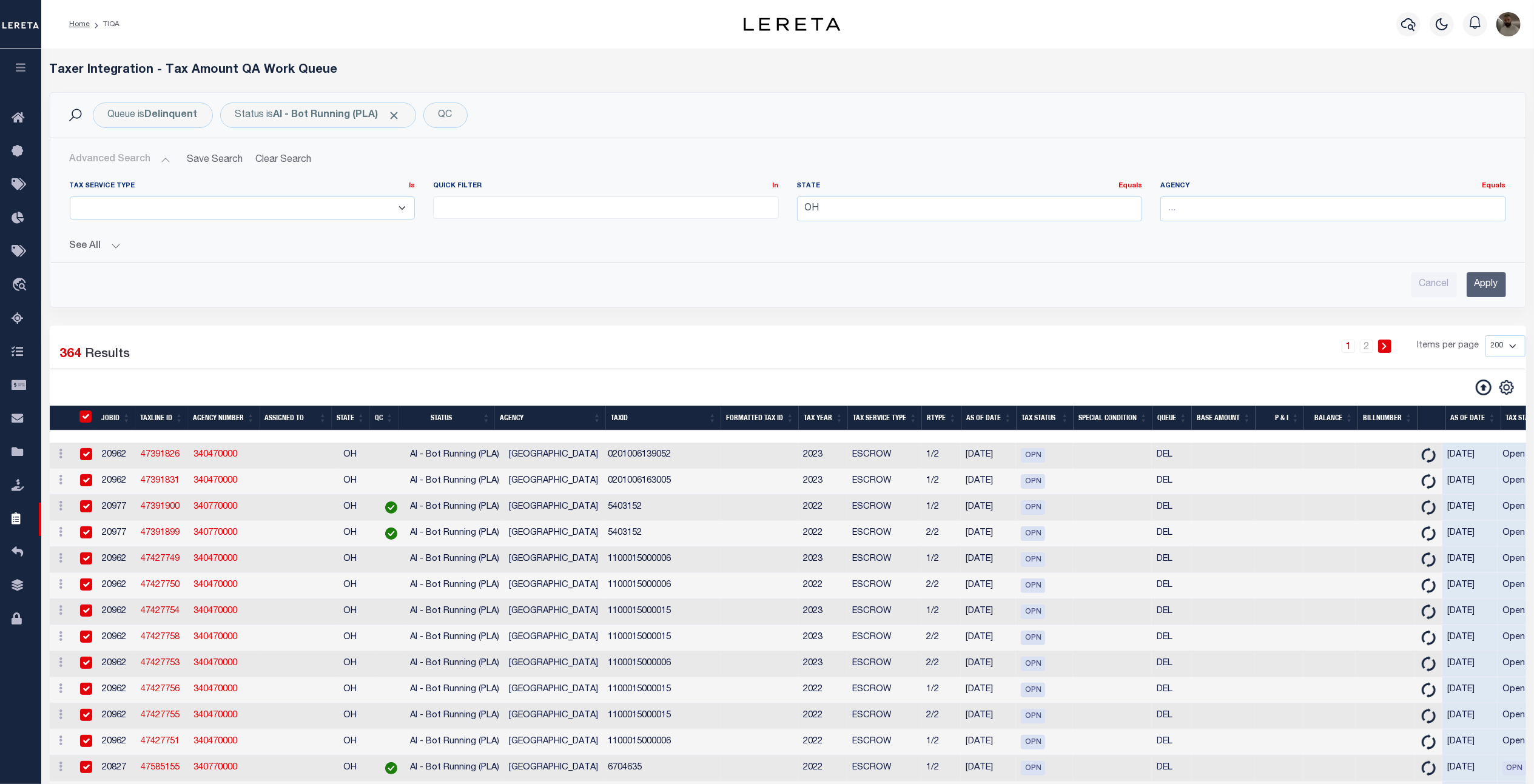
checkbox input "true"
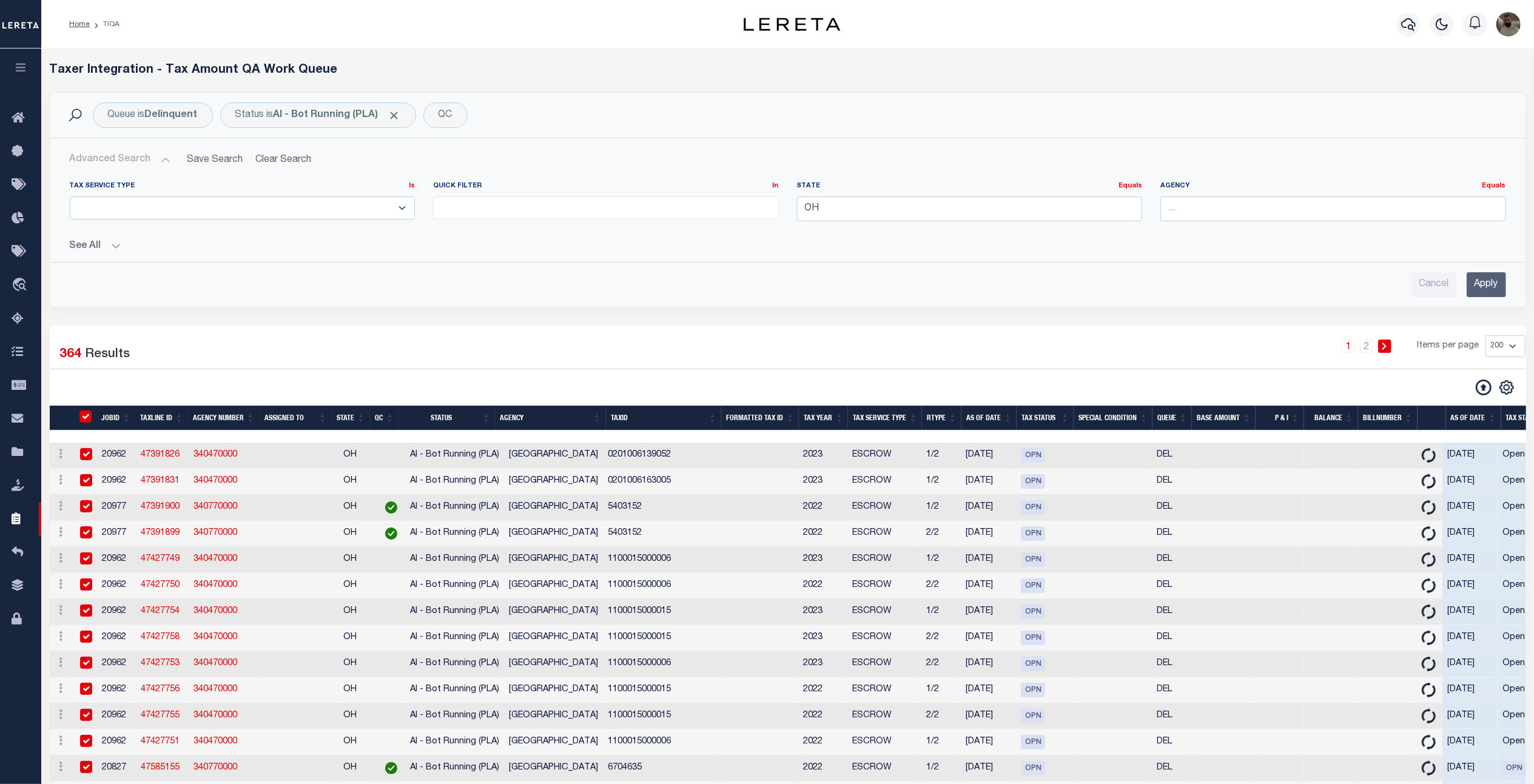
checkbox input "true"
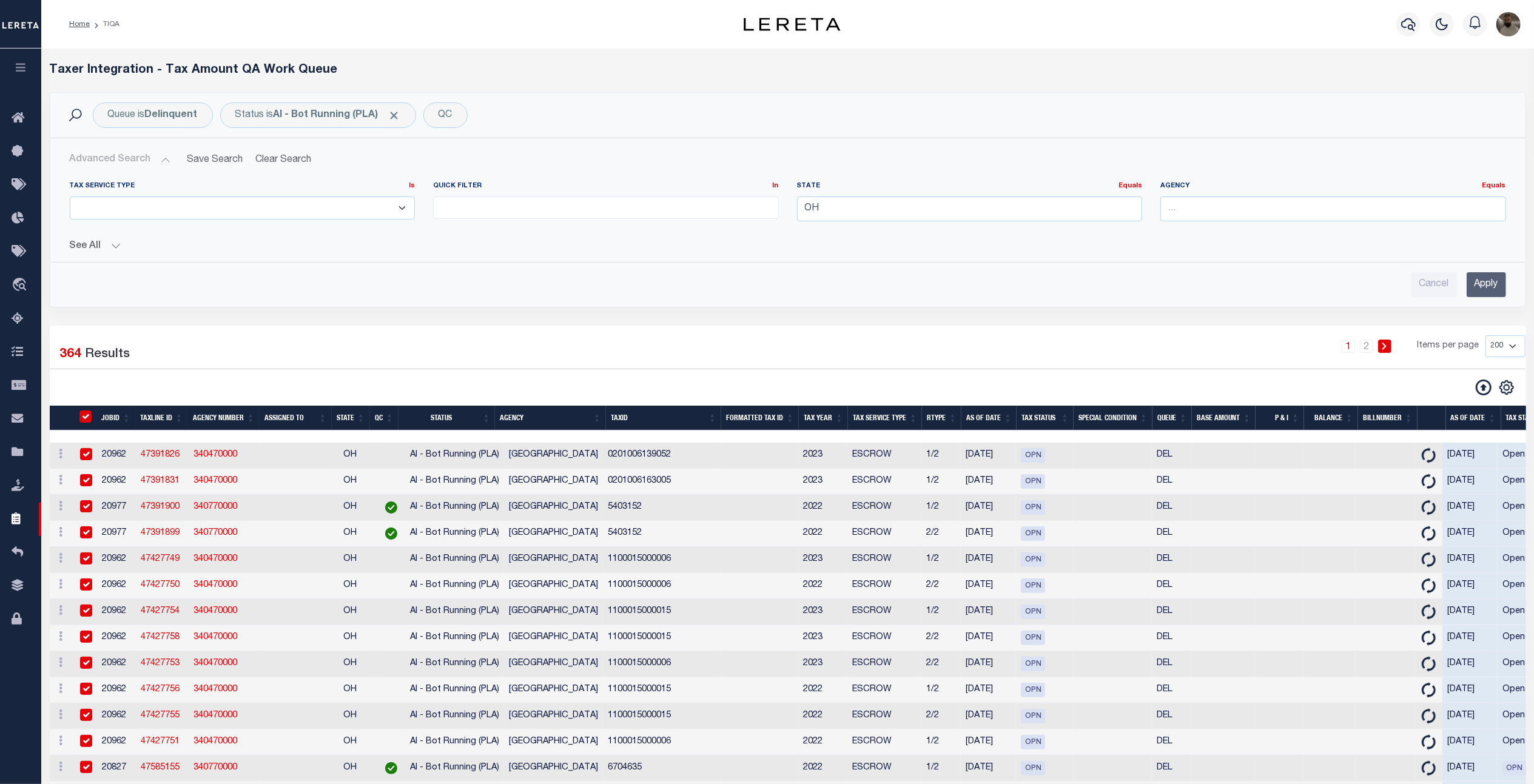
checkbox input "true"
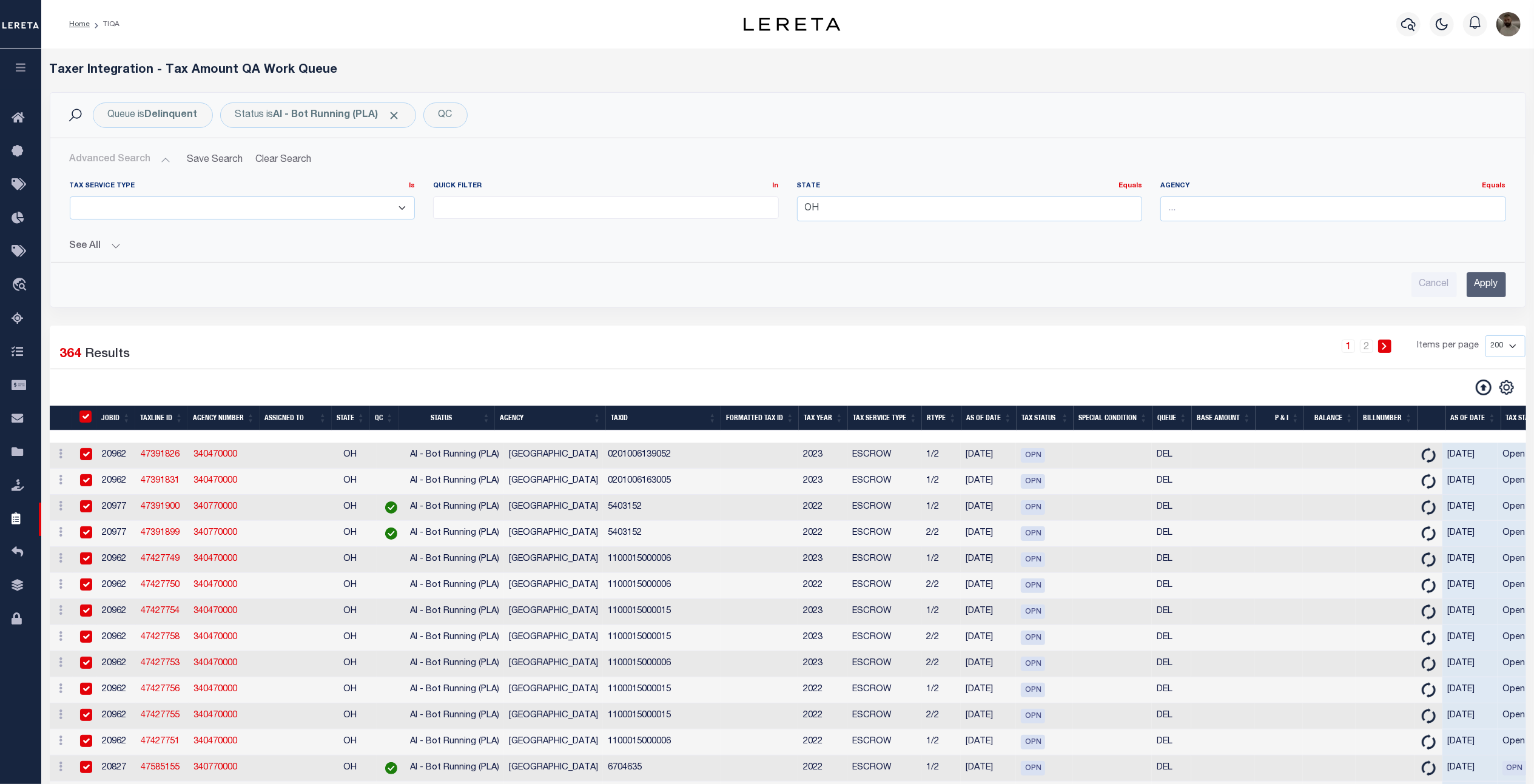
checkbox input "true"
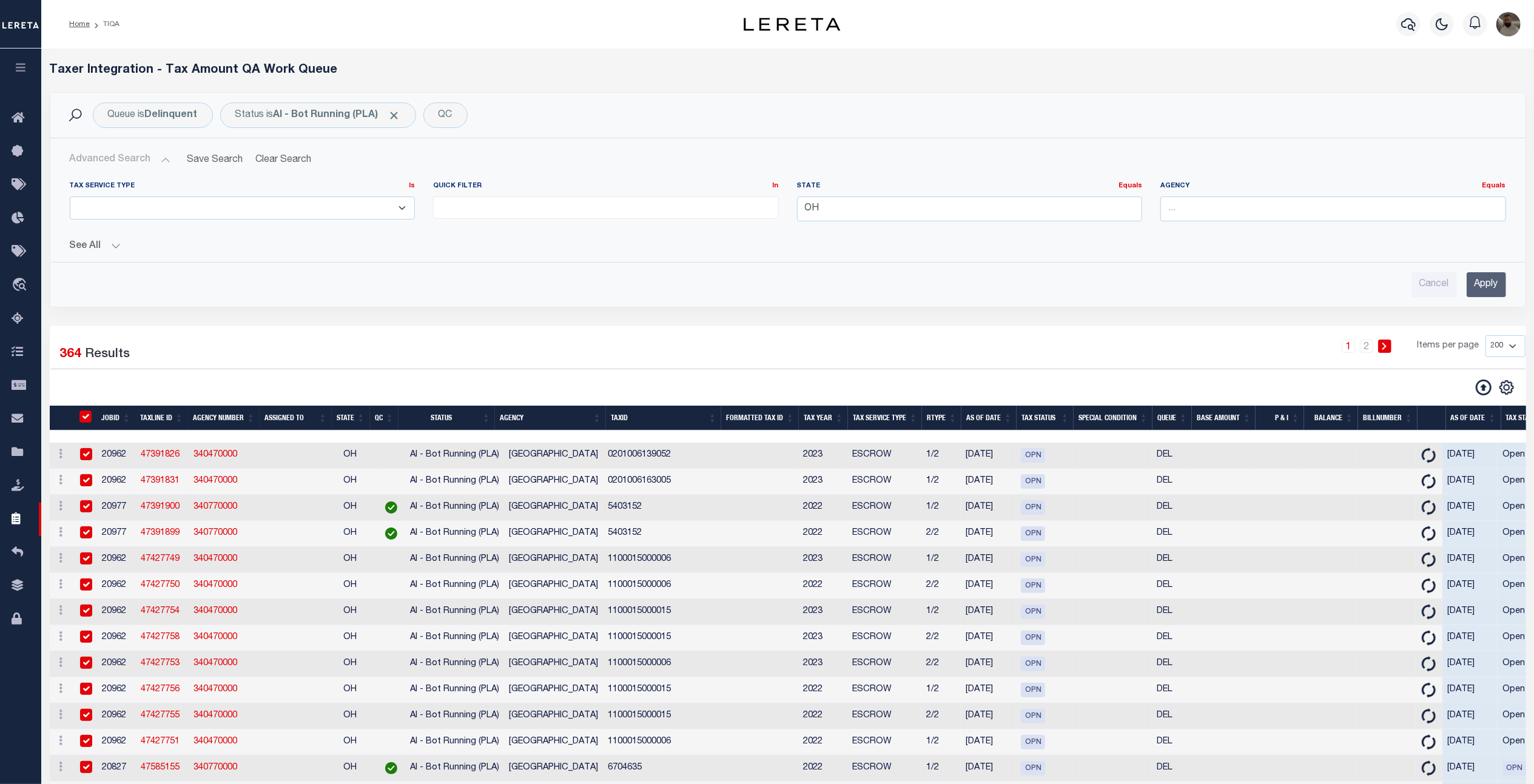
checkbox input "true"
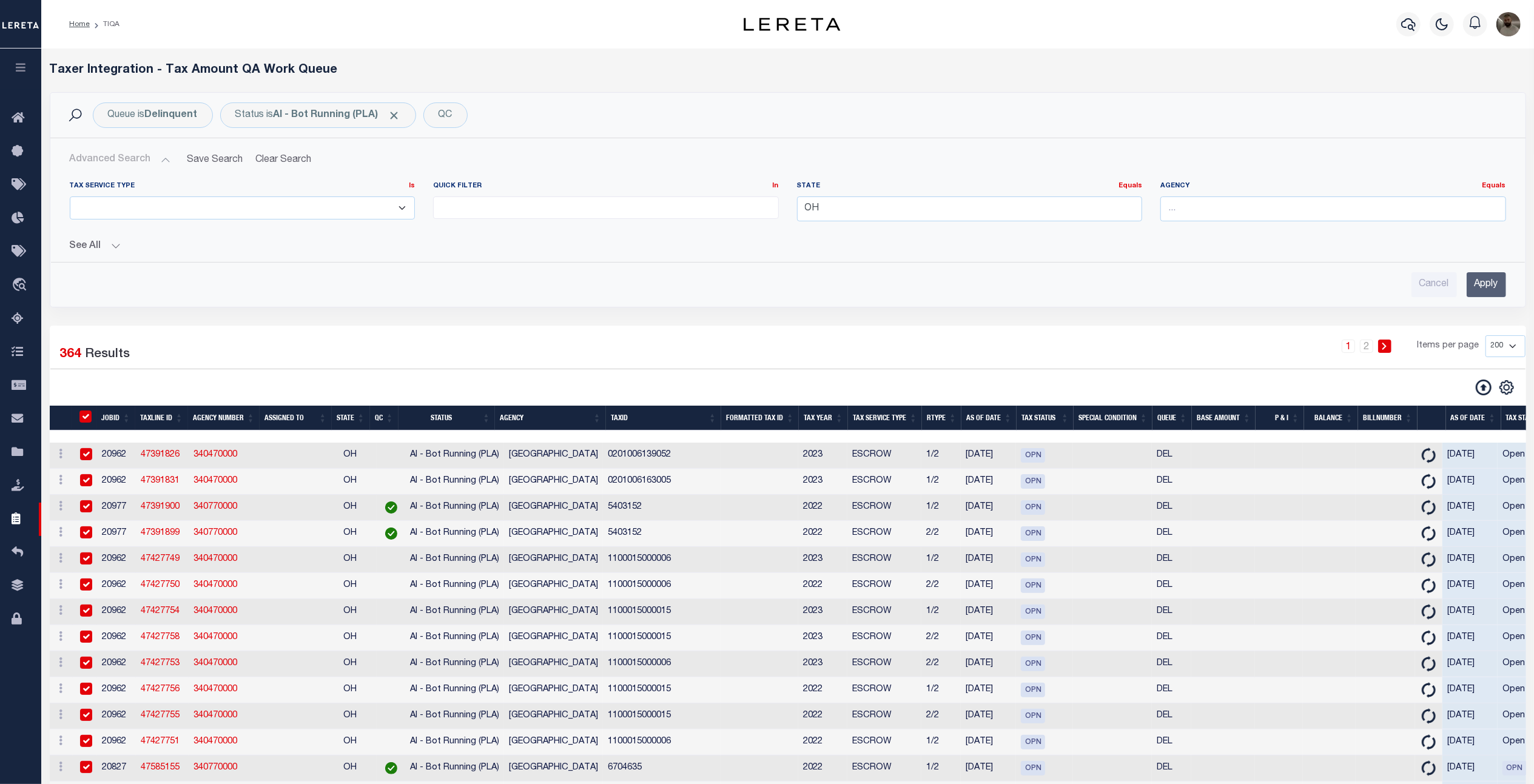
checkbox input "true"
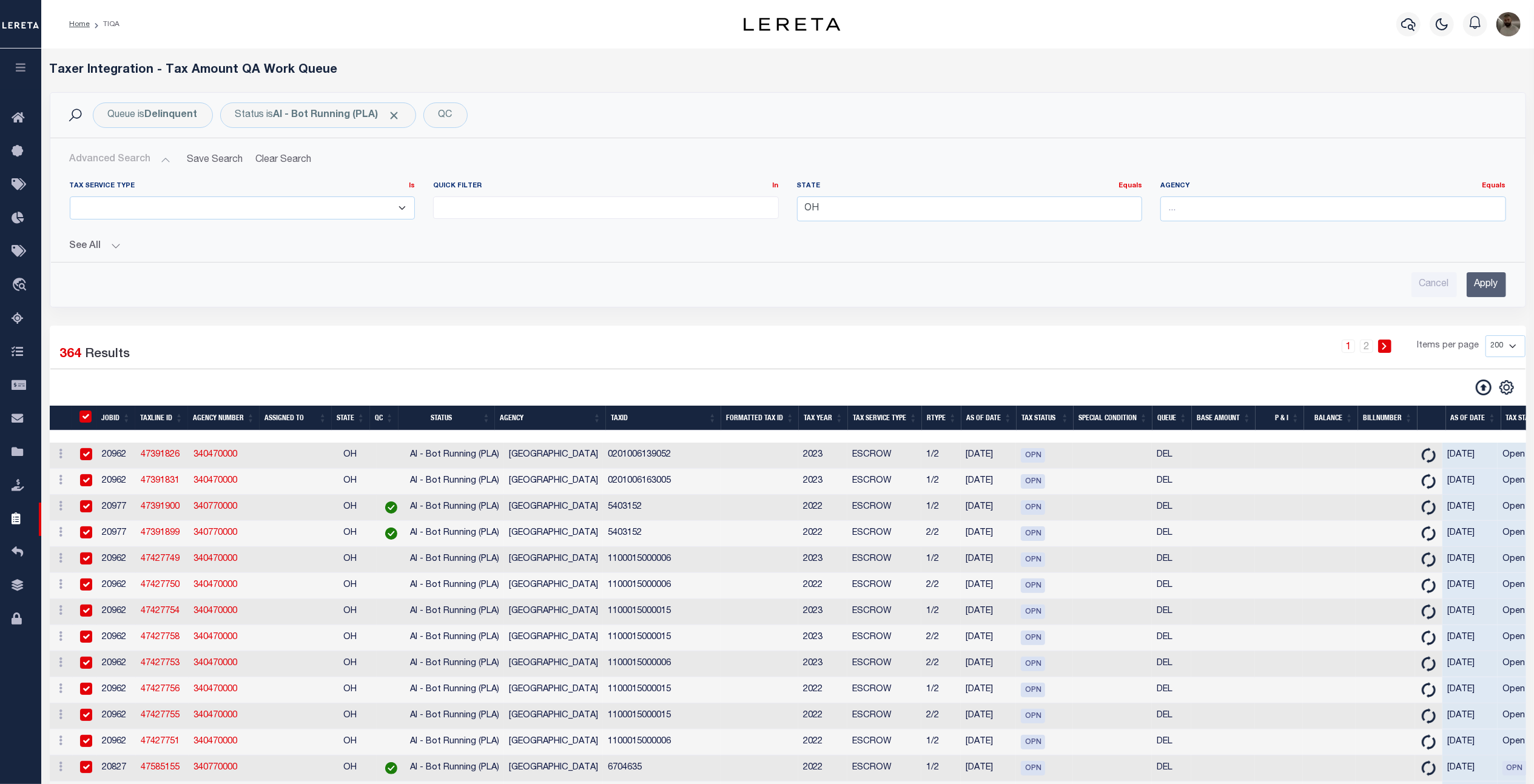
checkbox input "true"
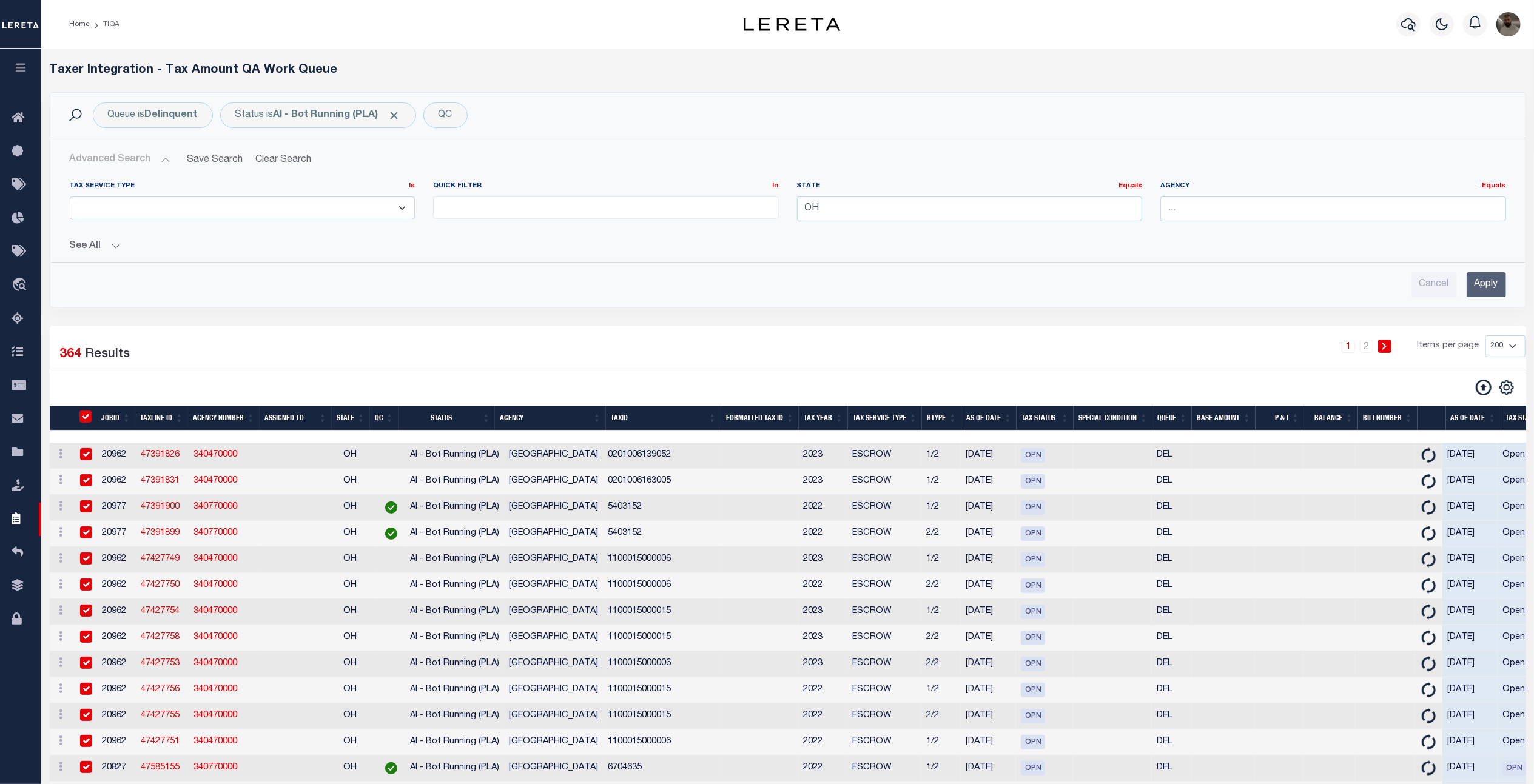
checkbox input "true"
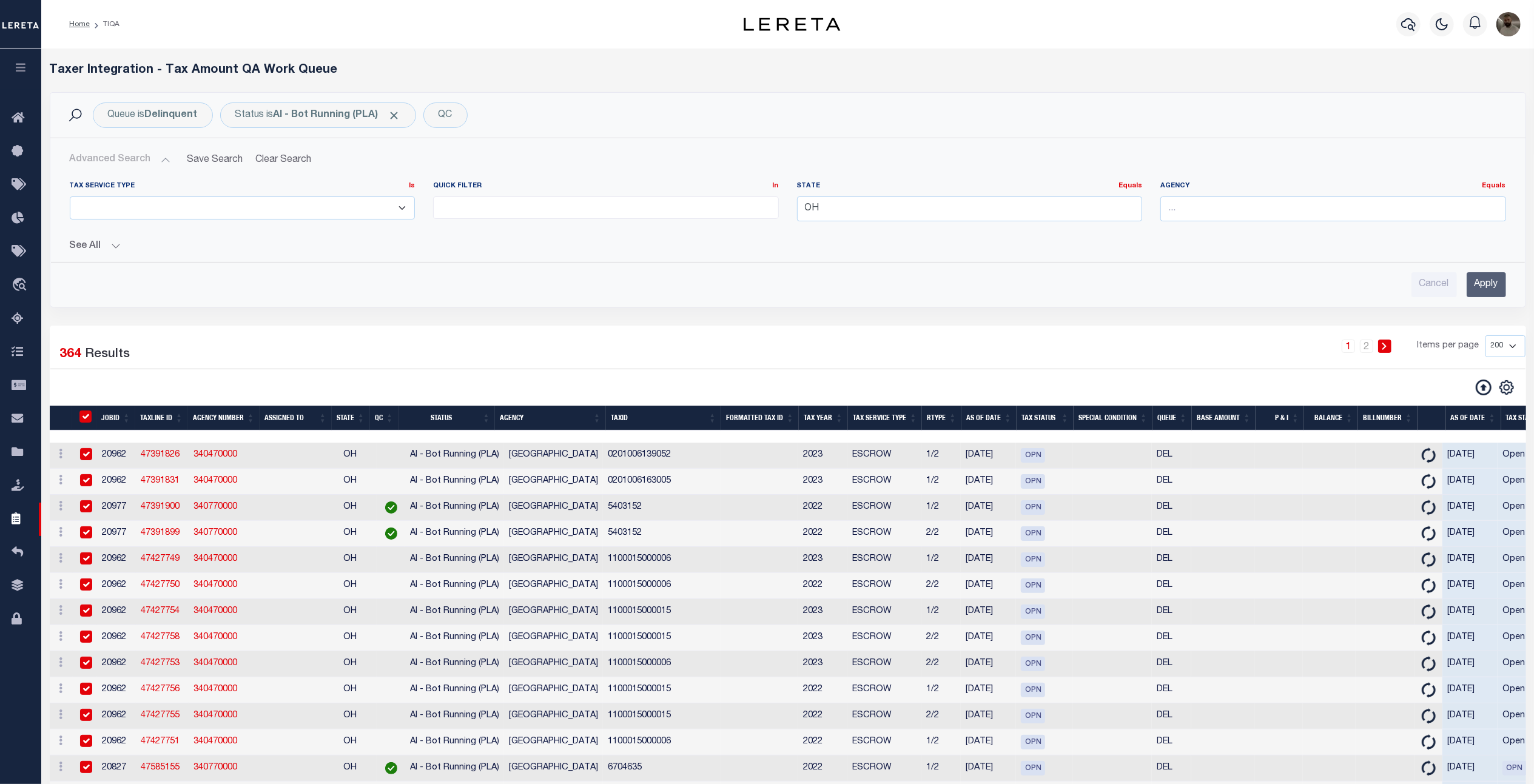
checkbox input "true"
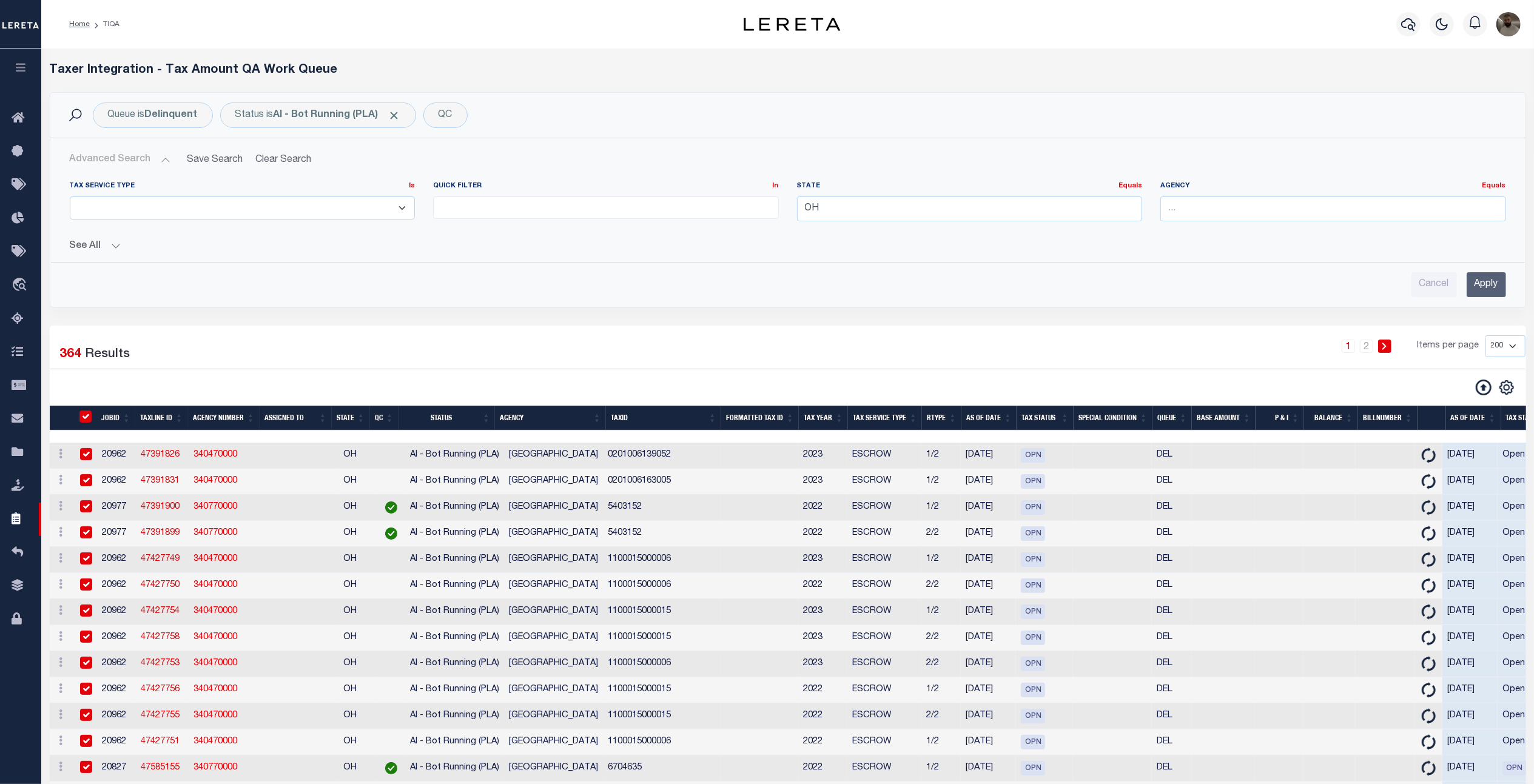
checkbox input "true"
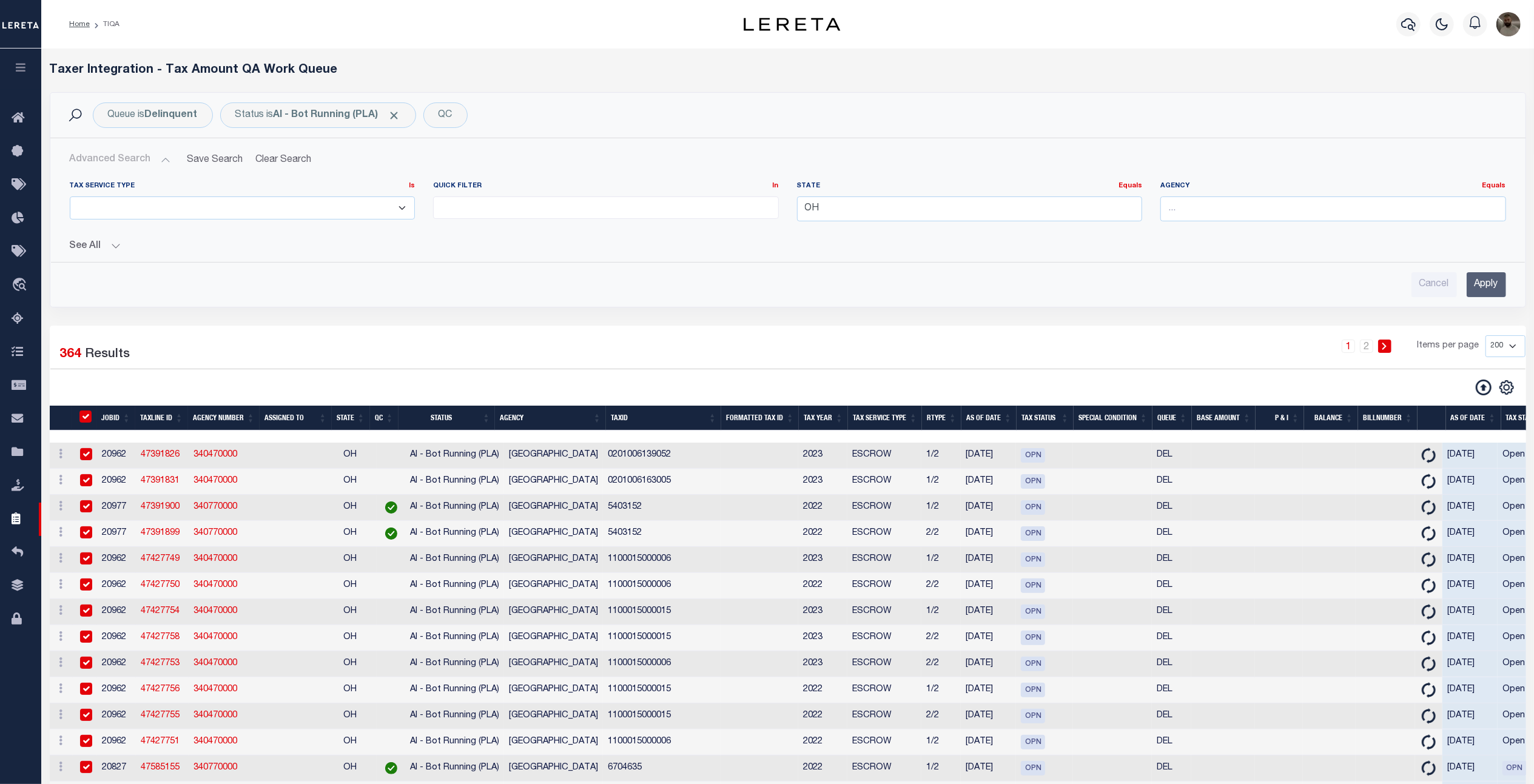
checkbox input "true"
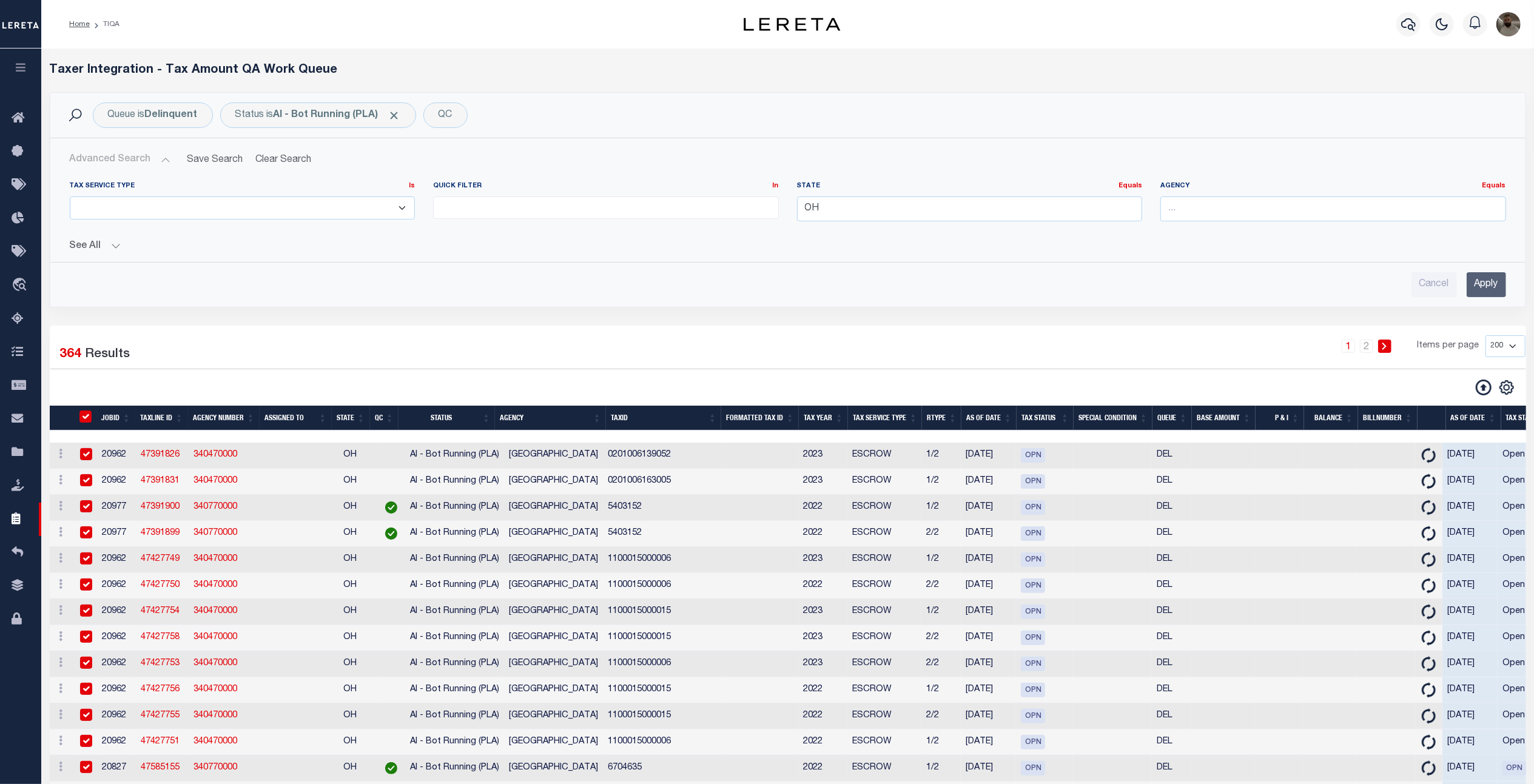
checkbox input "true"
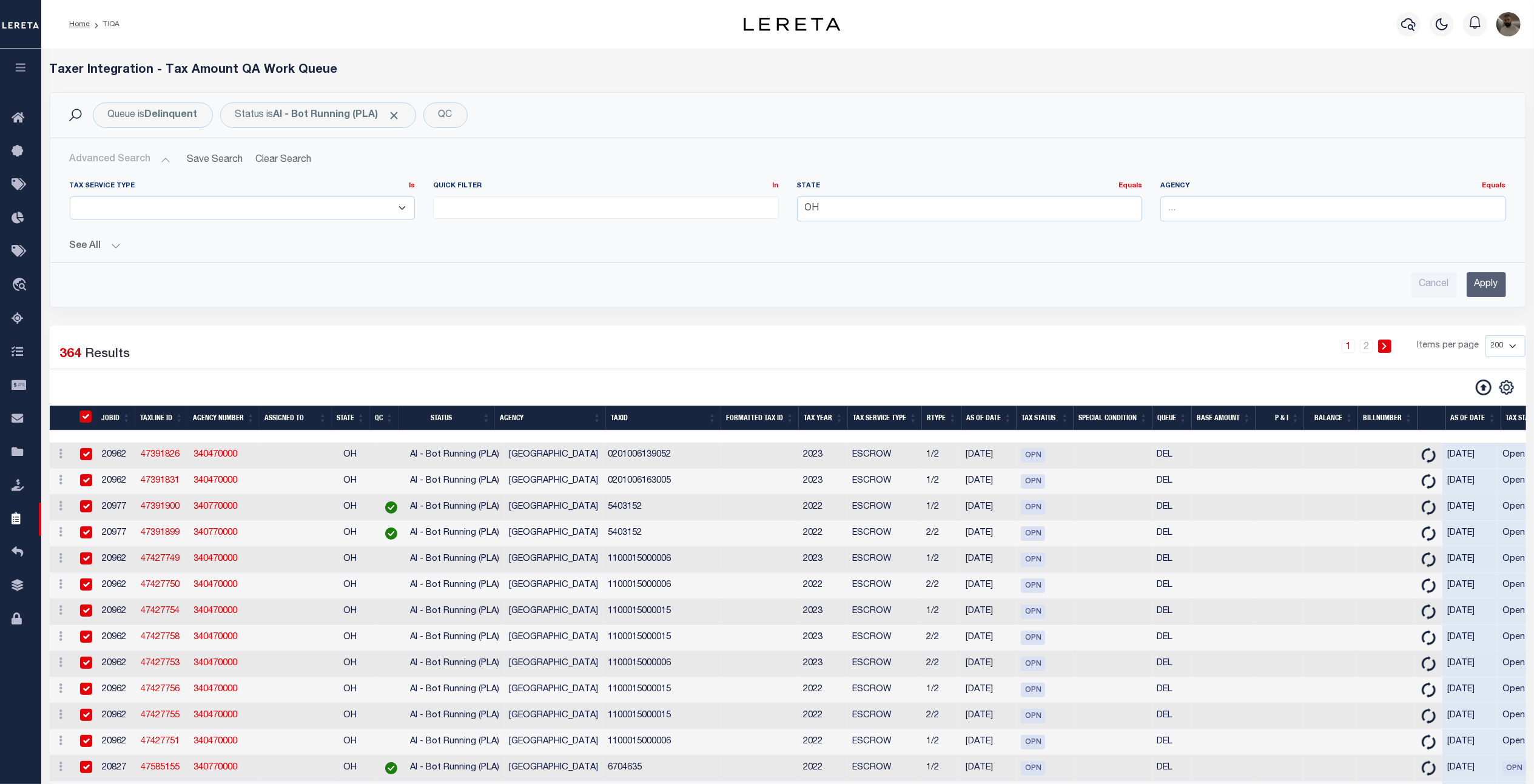
checkbox input "true"
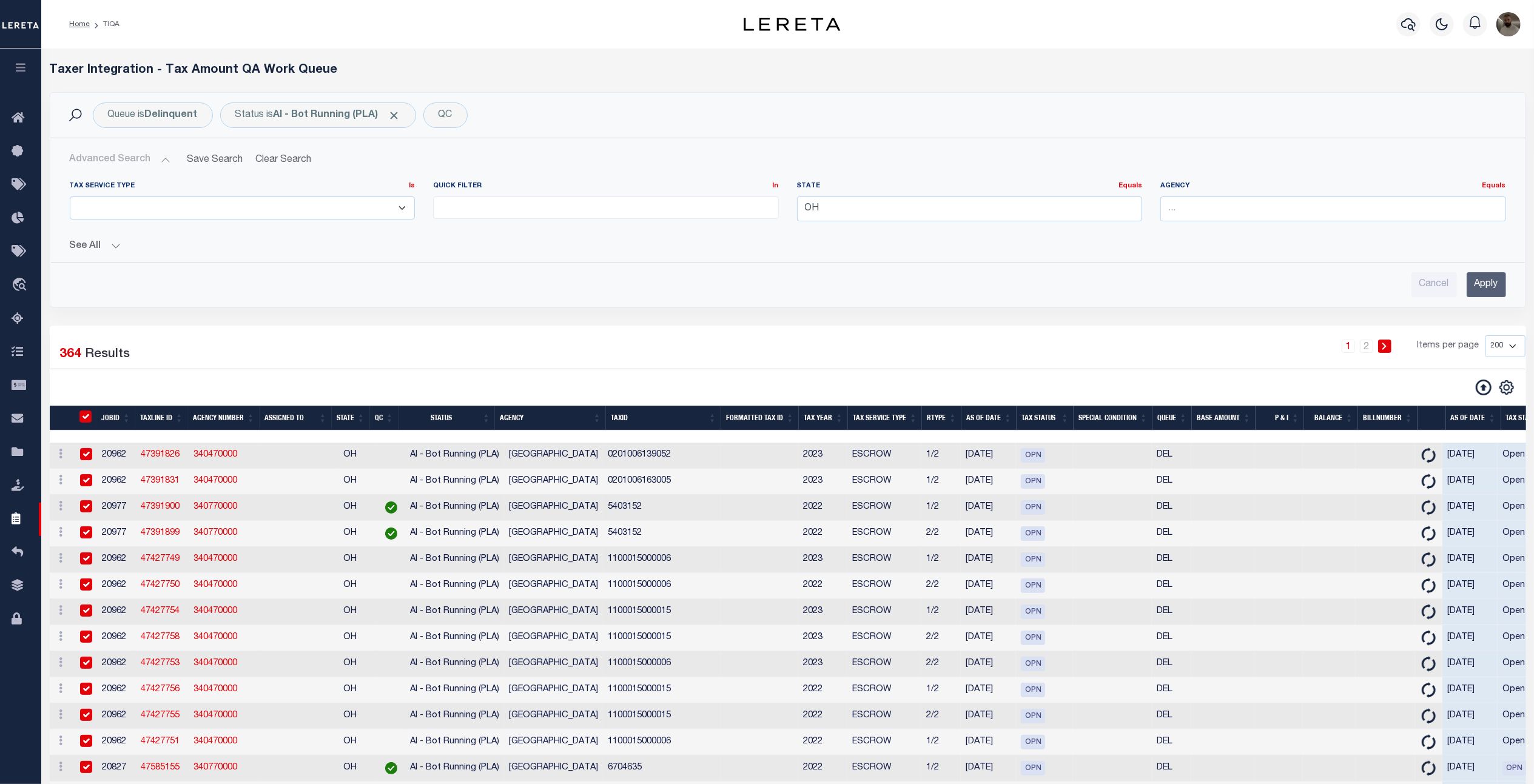
checkbox input "true"
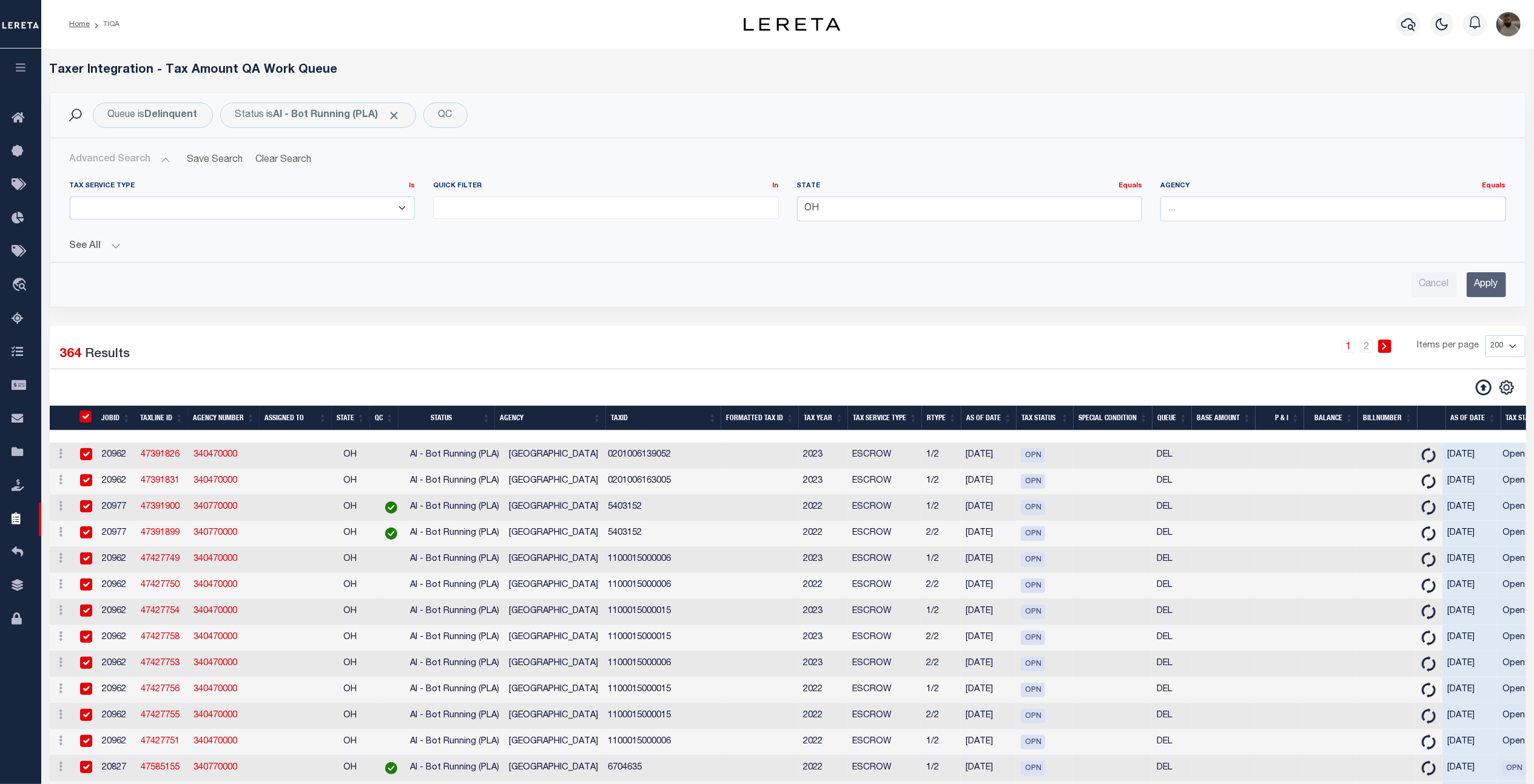
checkbox input "true"
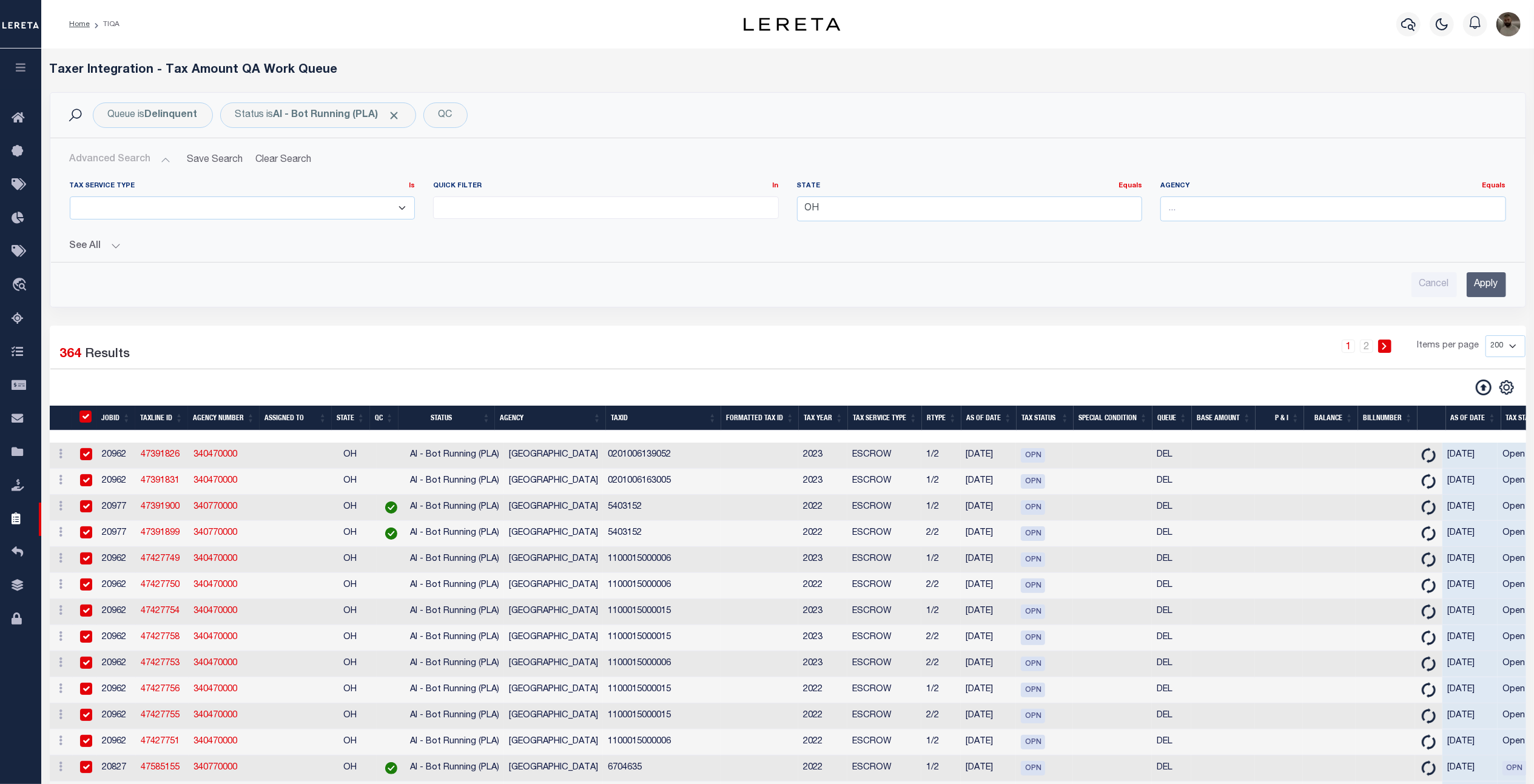
checkbox input "true"
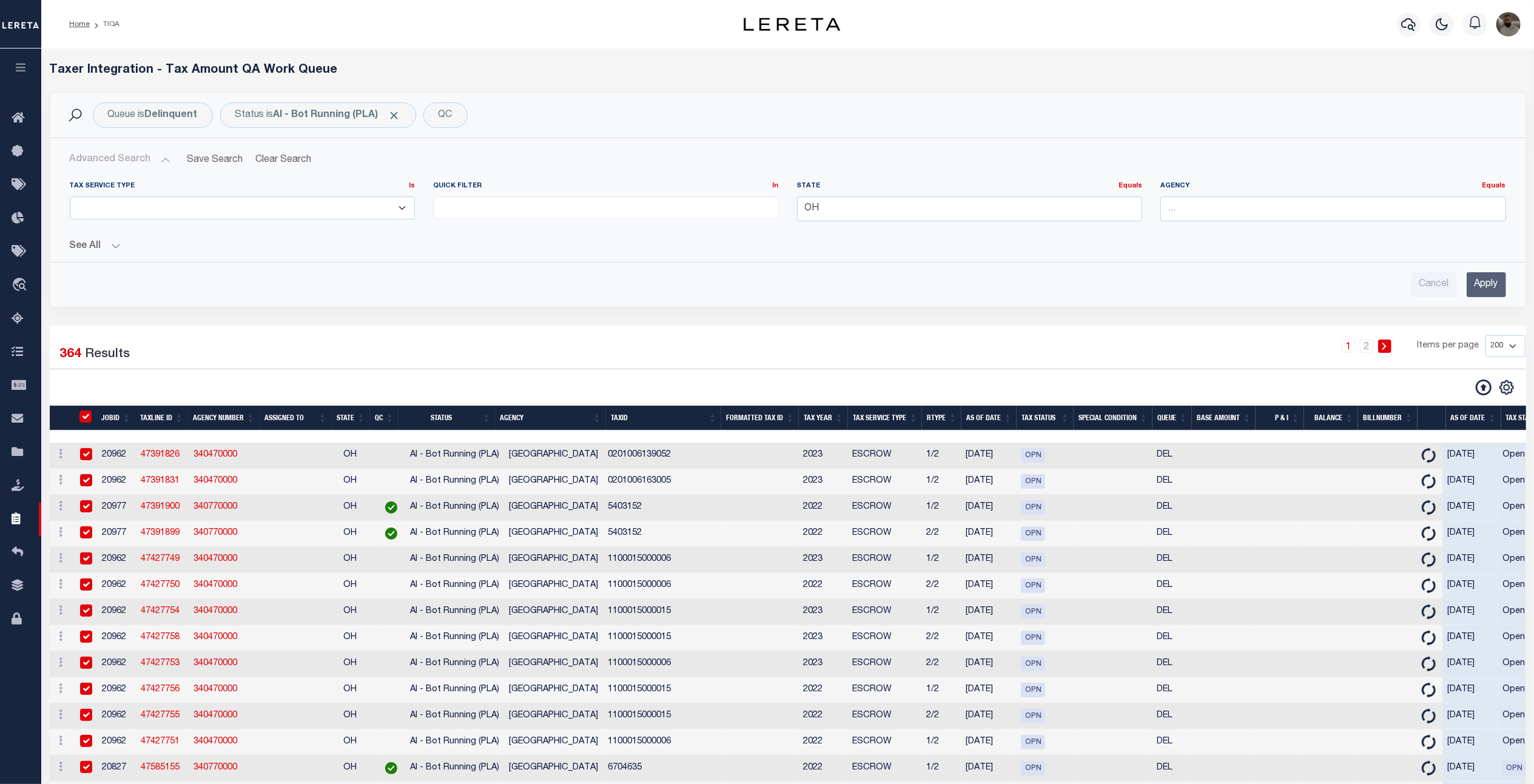
checkbox input "true"
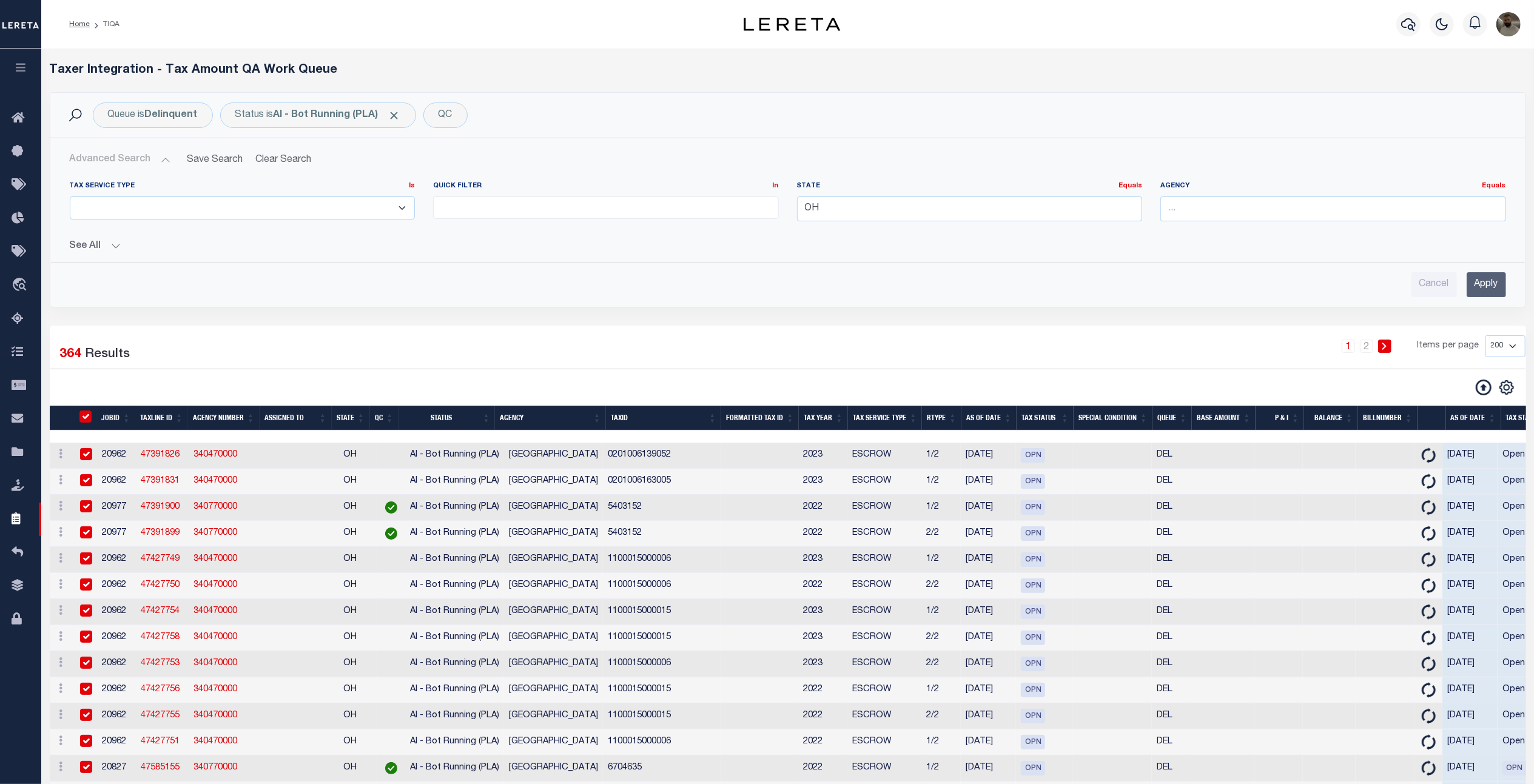
checkbox input "true"
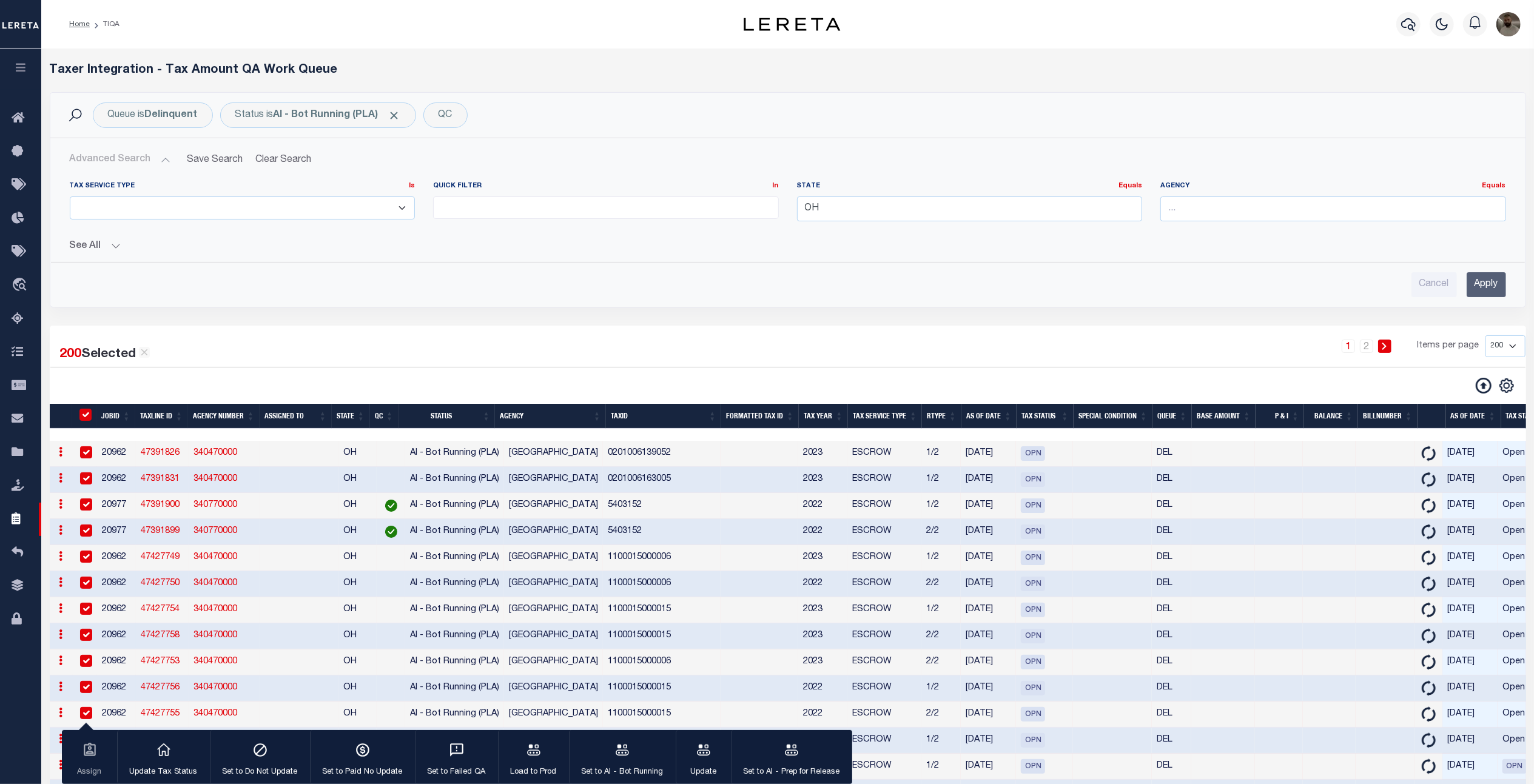
click at [1507, 348] on select "10 25 50 100 200 500 1000 2000" at bounding box center [1505, 346] width 40 height 22
click at [1485, 337] on select "10 25 50 100 200 500 1000 2000" at bounding box center [1505, 346] width 40 height 22
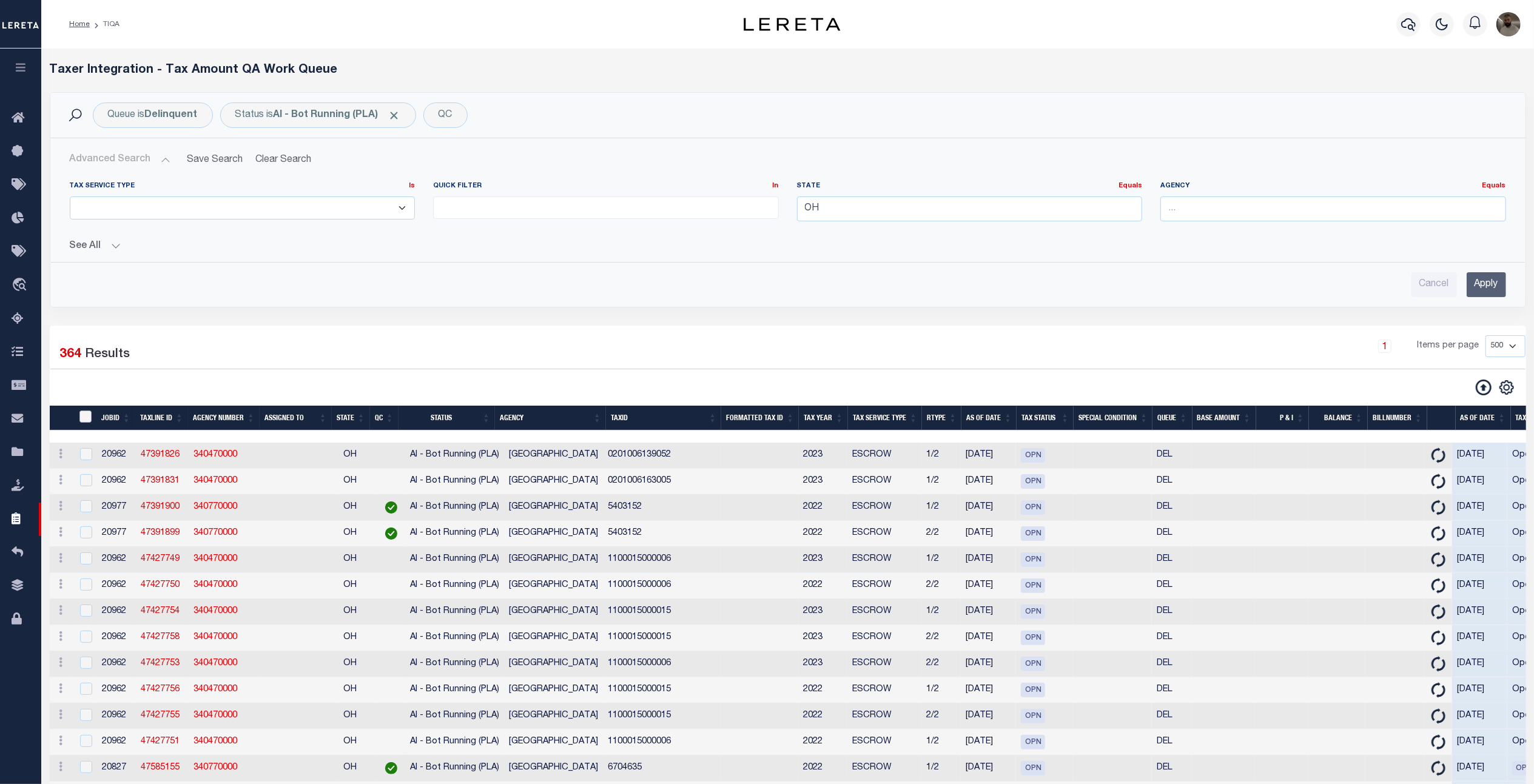
click at [83, 418] on input "TaxID" at bounding box center [85, 416] width 12 height 12
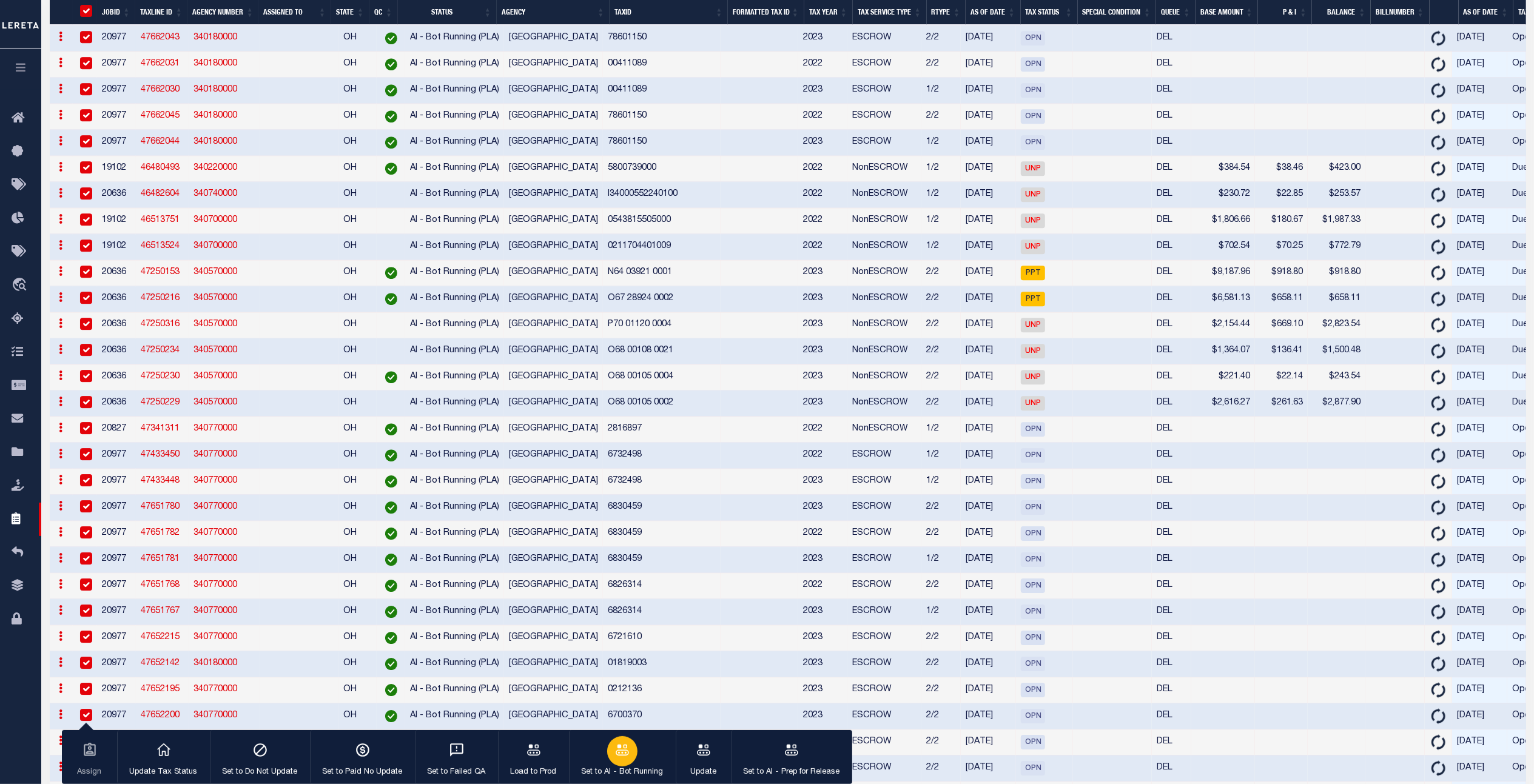
scroll to position [3557, 0]
click at [621, 755] on icon "button" at bounding box center [622, 749] width 13 height 11
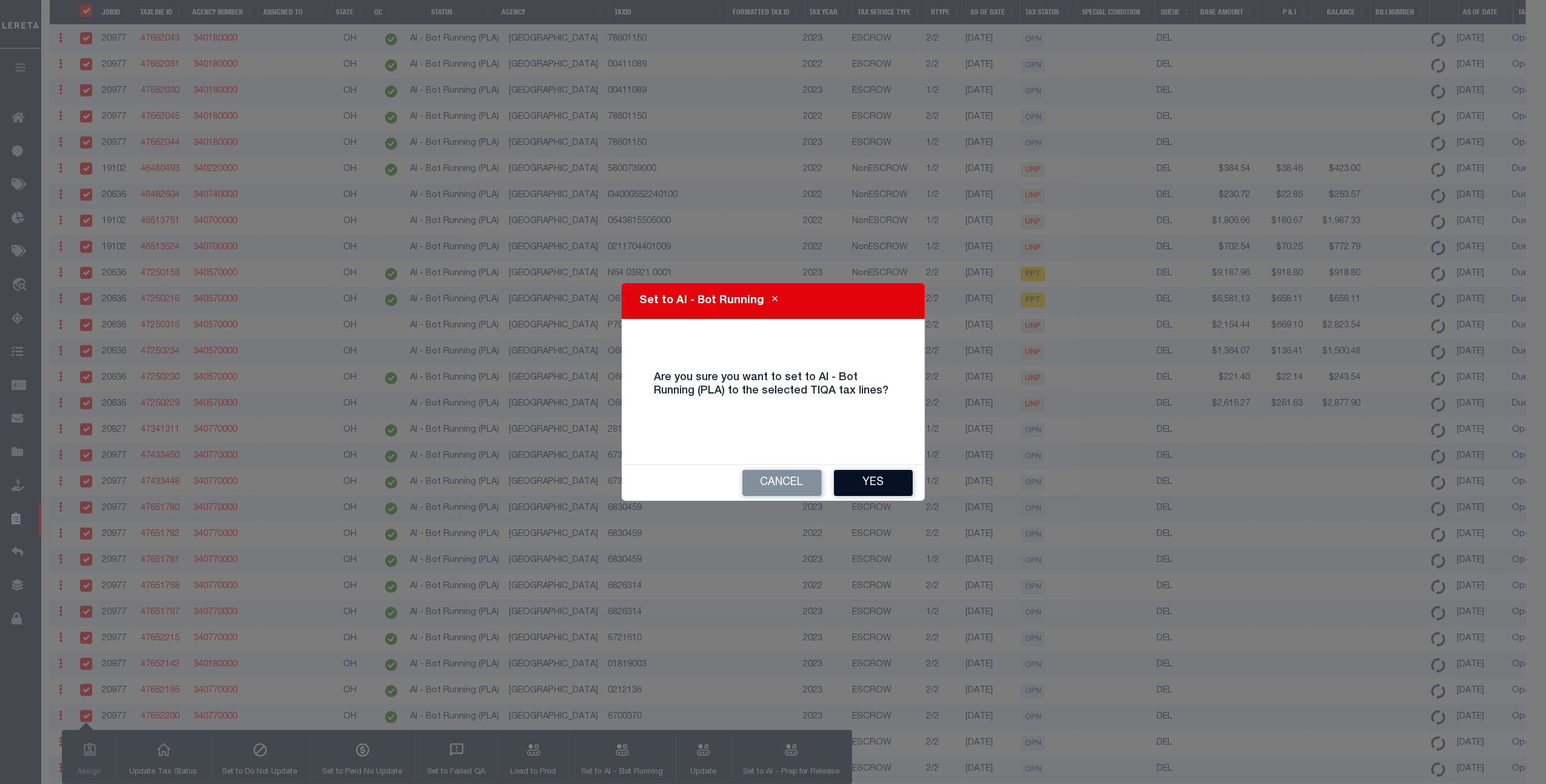
click at [889, 491] on button "Yes" at bounding box center [873, 483] width 79 height 26
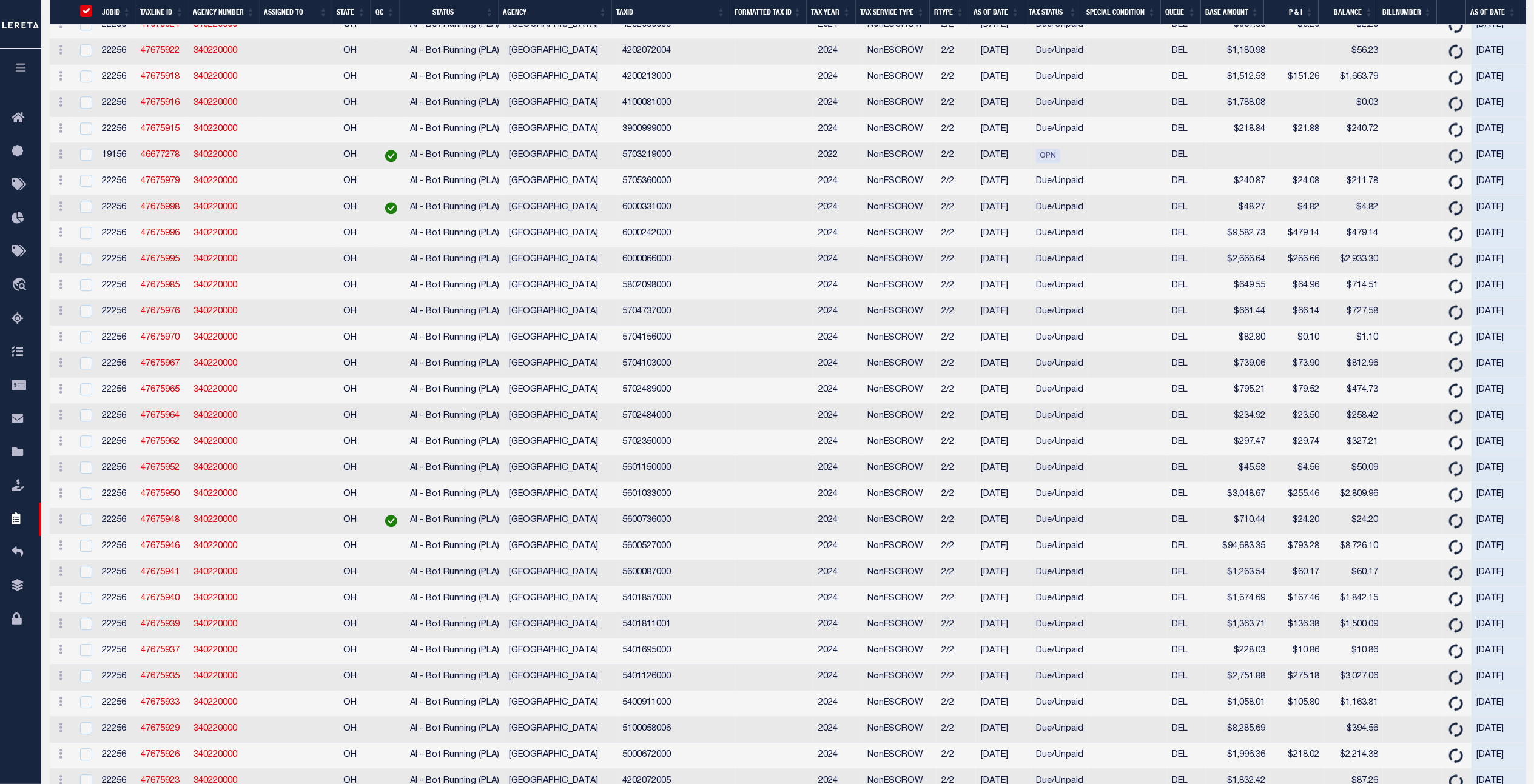
scroll to position [2832, 0]
